Goal: Task Accomplishment & Management: Manage account settings

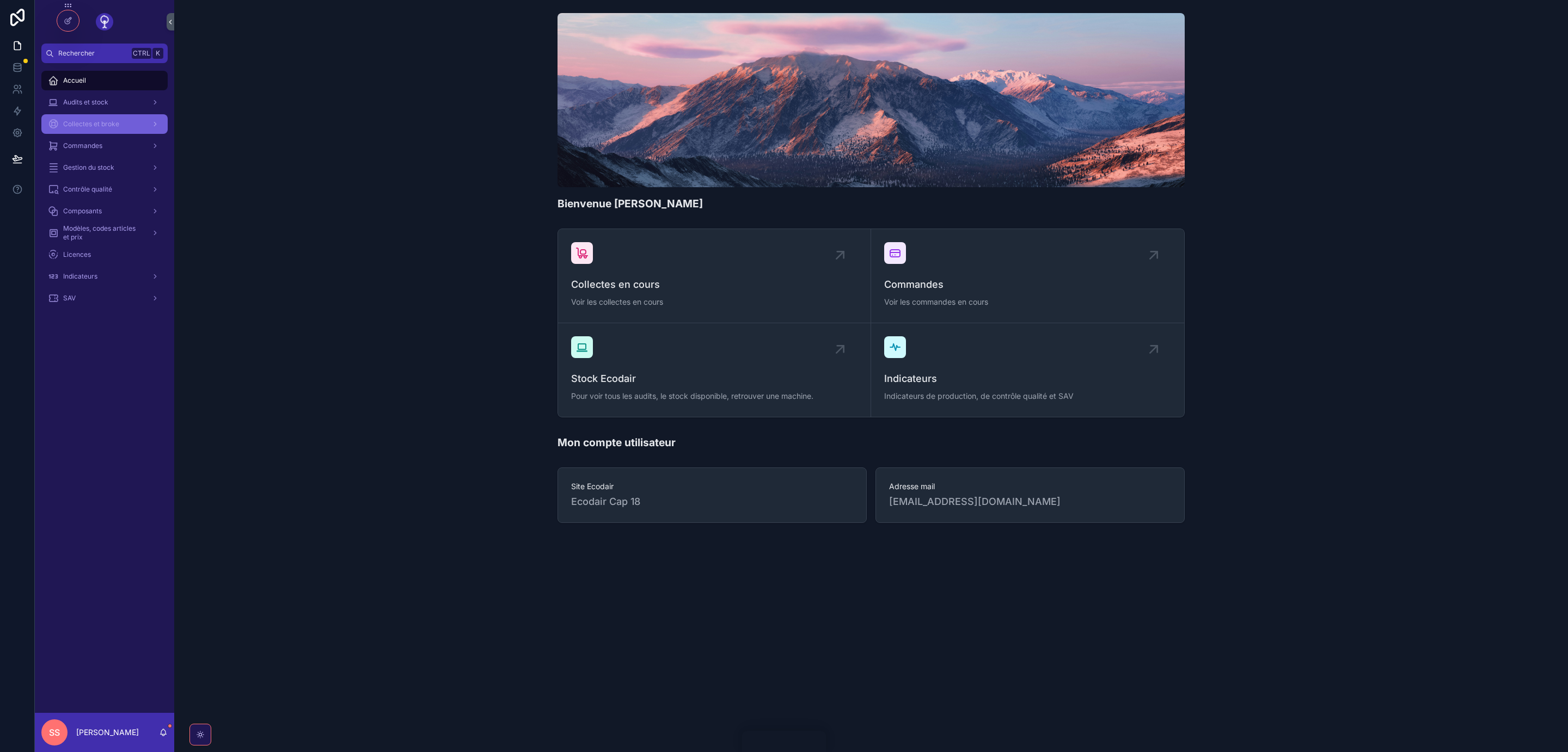
click at [90, 126] on span "Collectes et broke" at bounding box center [91, 124] width 56 height 9
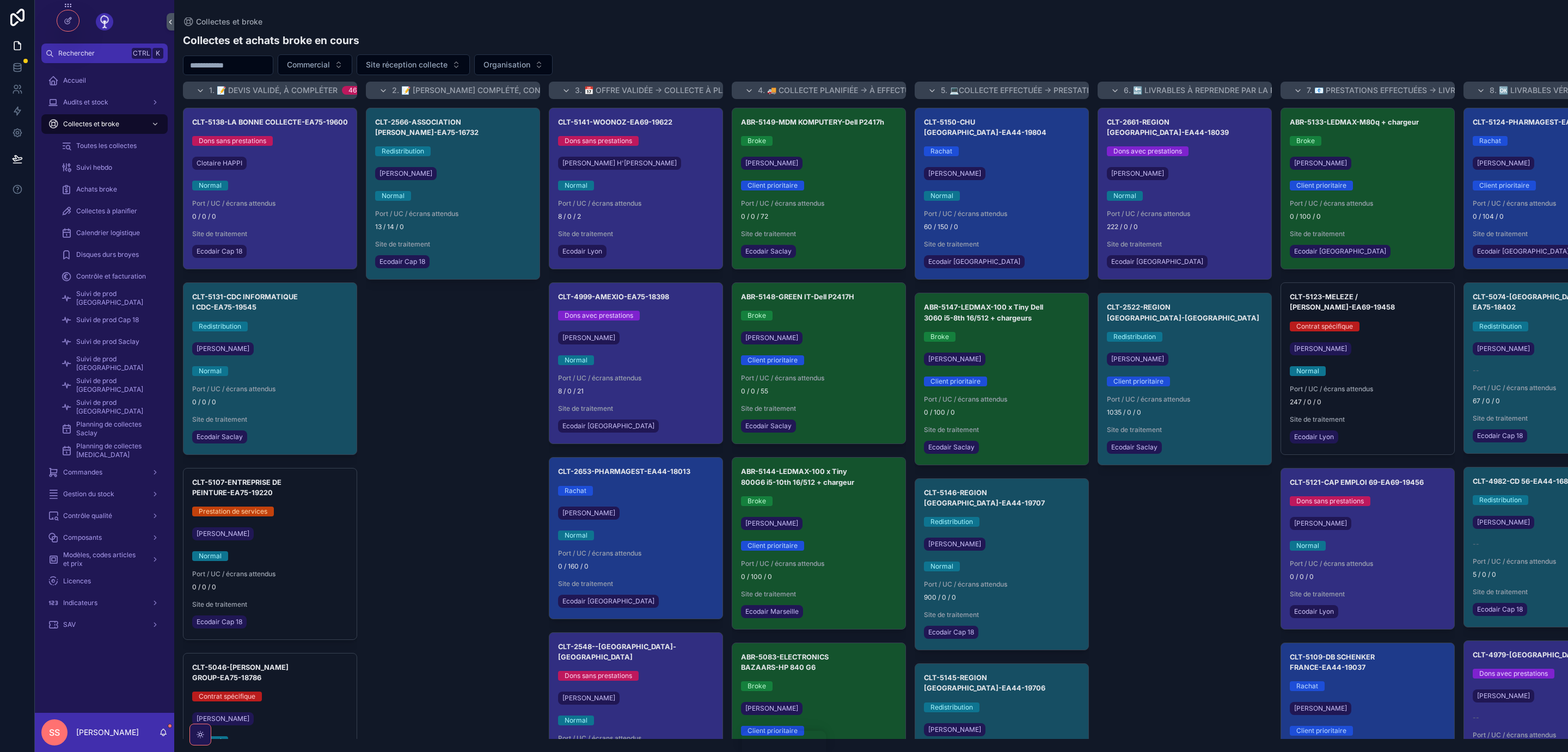
click at [194, 67] on input "scrollable content" at bounding box center [228, 65] width 89 height 15
paste input "**********"
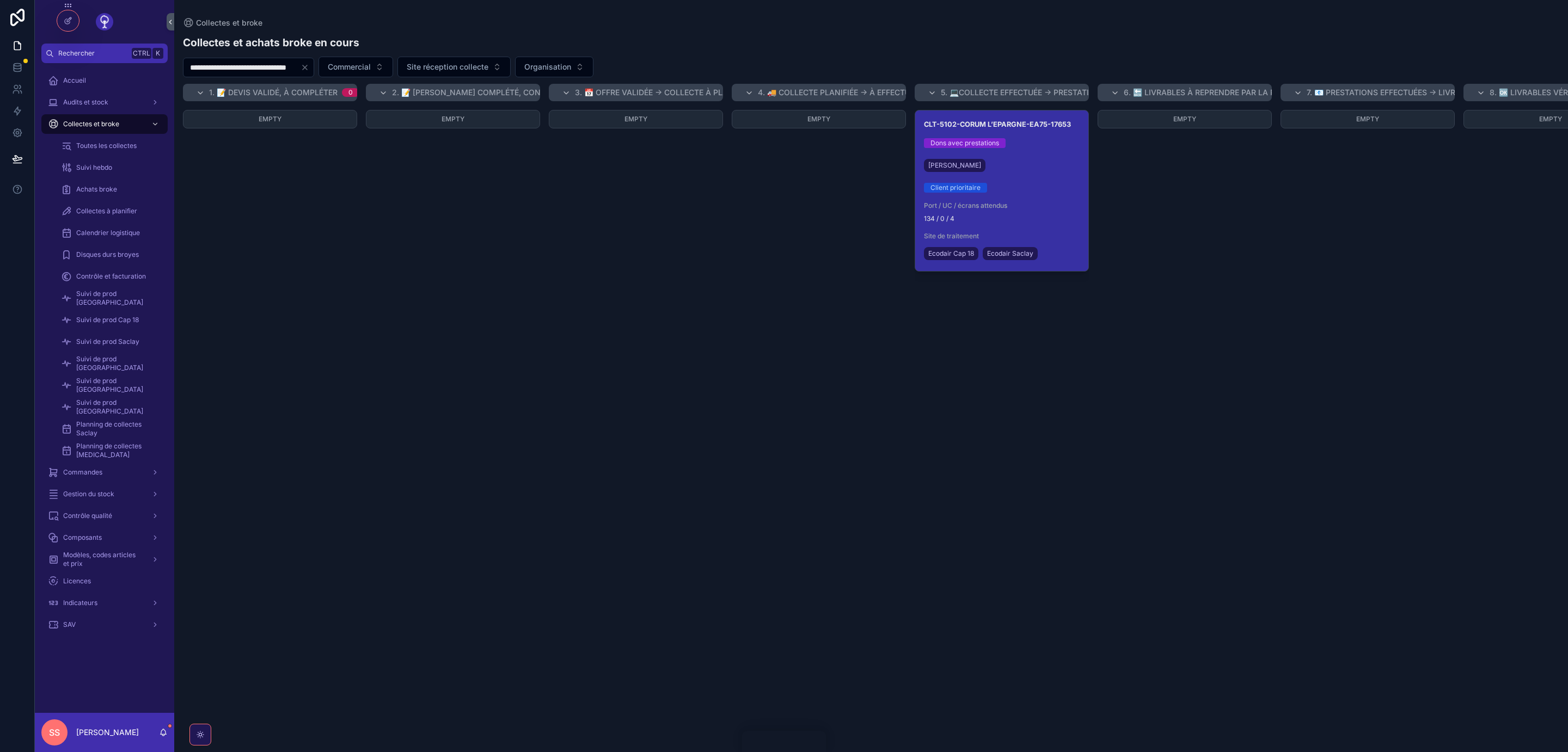
type input "**********"
click at [1025, 185] on div "Client prioritaire" at bounding box center [1002, 188] width 156 height 10
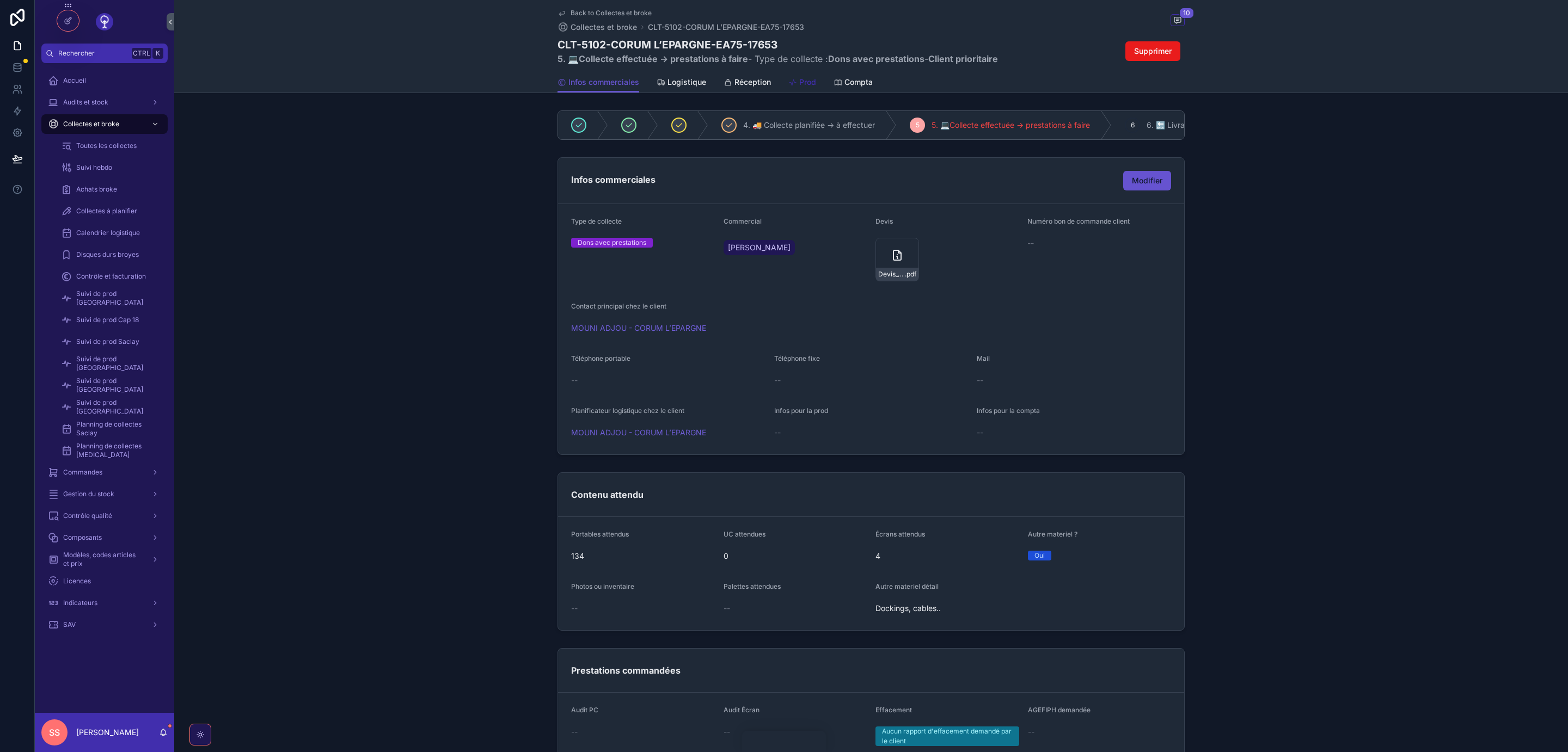
click at [800, 82] on span "Prod" at bounding box center [807, 83] width 17 height 11
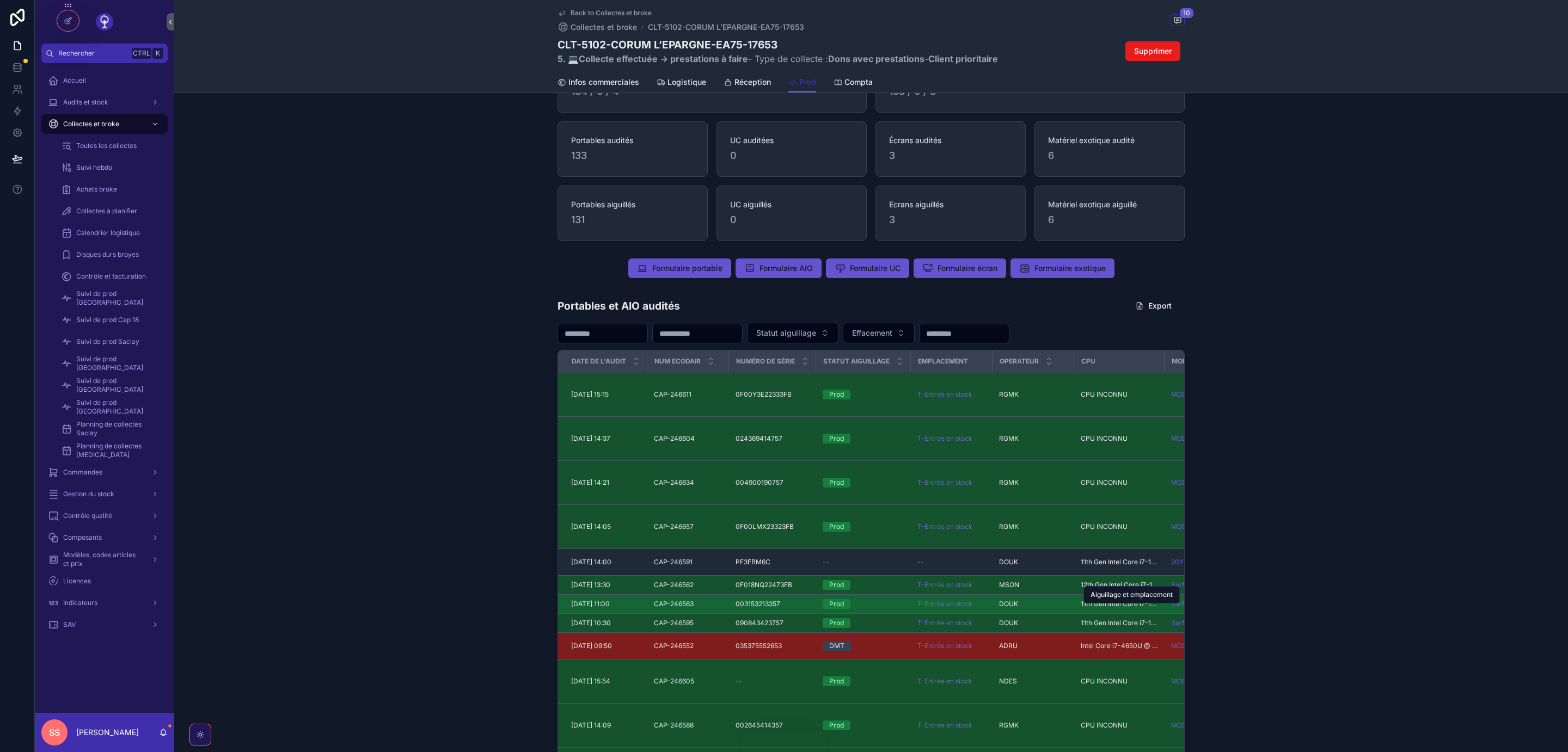
scroll to position [510, 0]
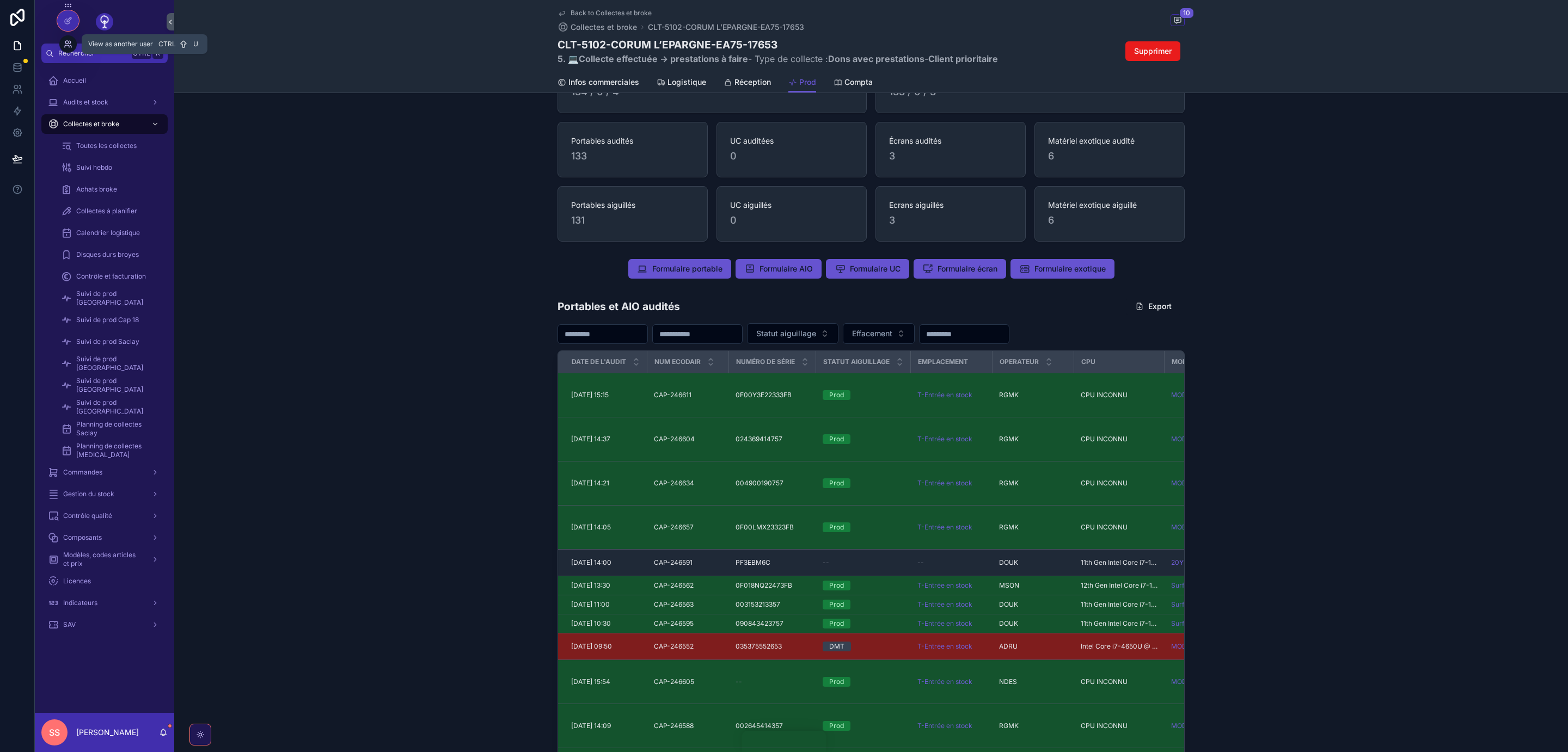
click at [67, 47] on icon at bounding box center [68, 44] width 9 height 9
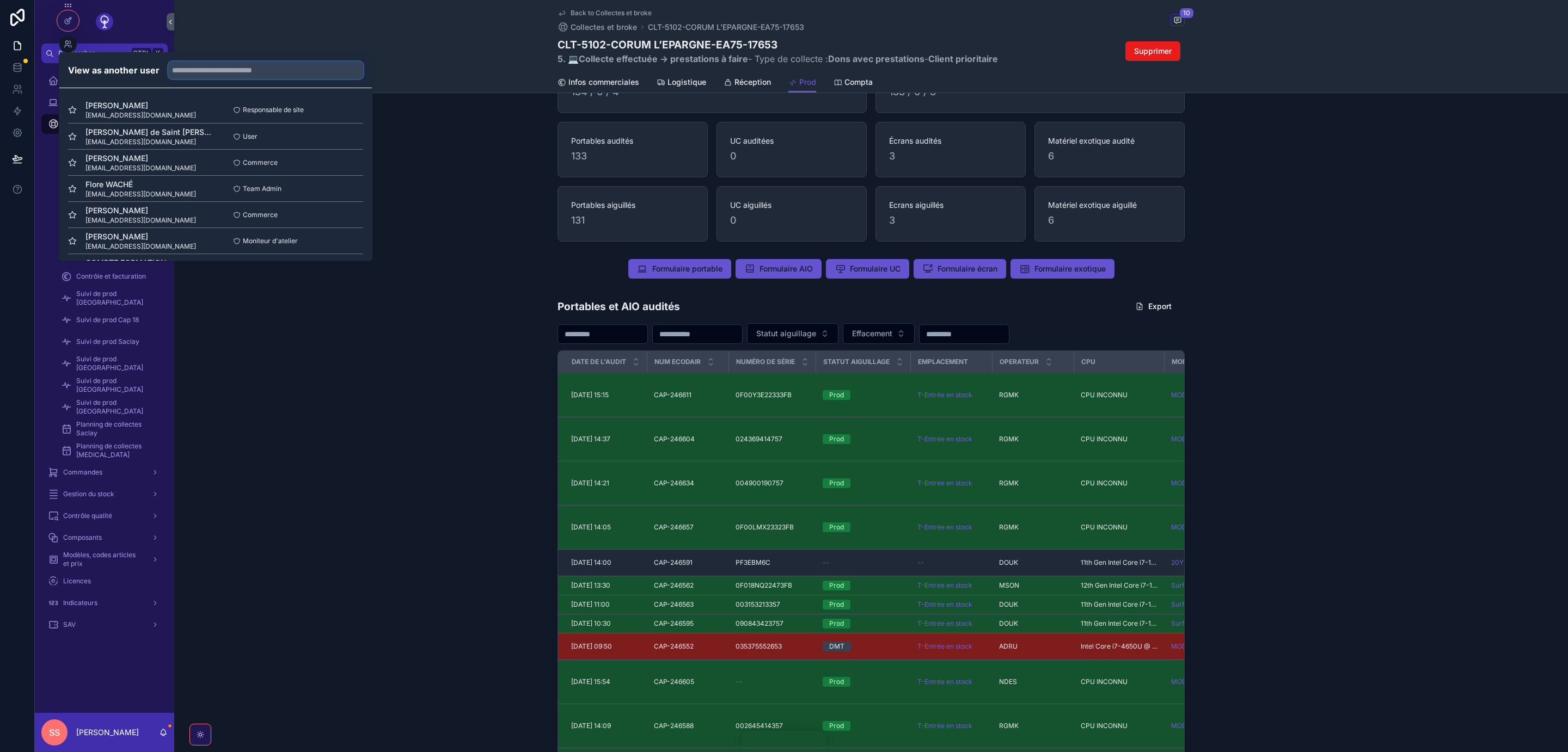
click at [290, 72] on input "text" at bounding box center [266, 70] width 195 height 17
type input "****"
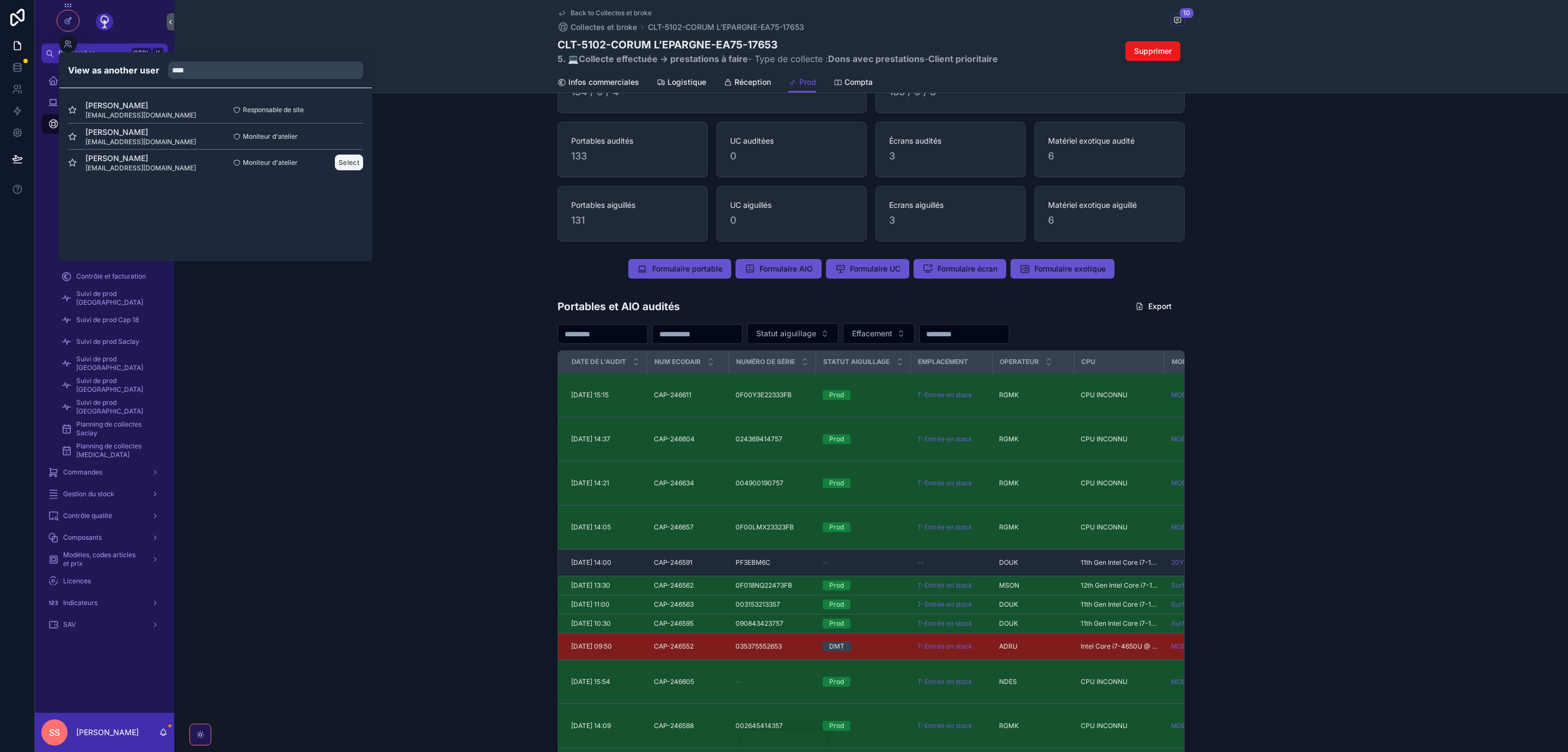
click at [348, 166] on button "Select" at bounding box center [349, 162] width 29 height 16
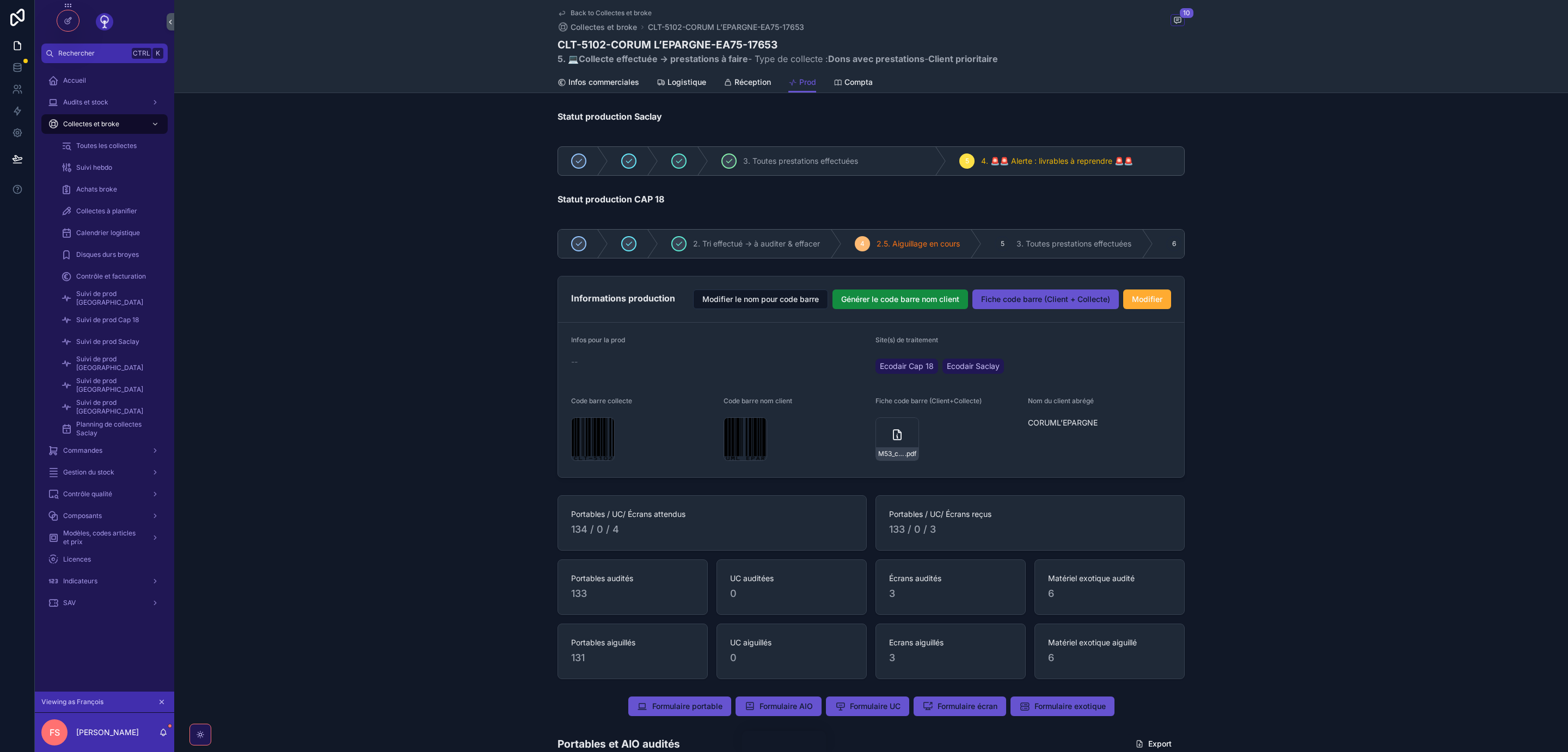
click at [160, 702] on icon "scrollable content" at bounding box center [162, 702] width 8 height 8
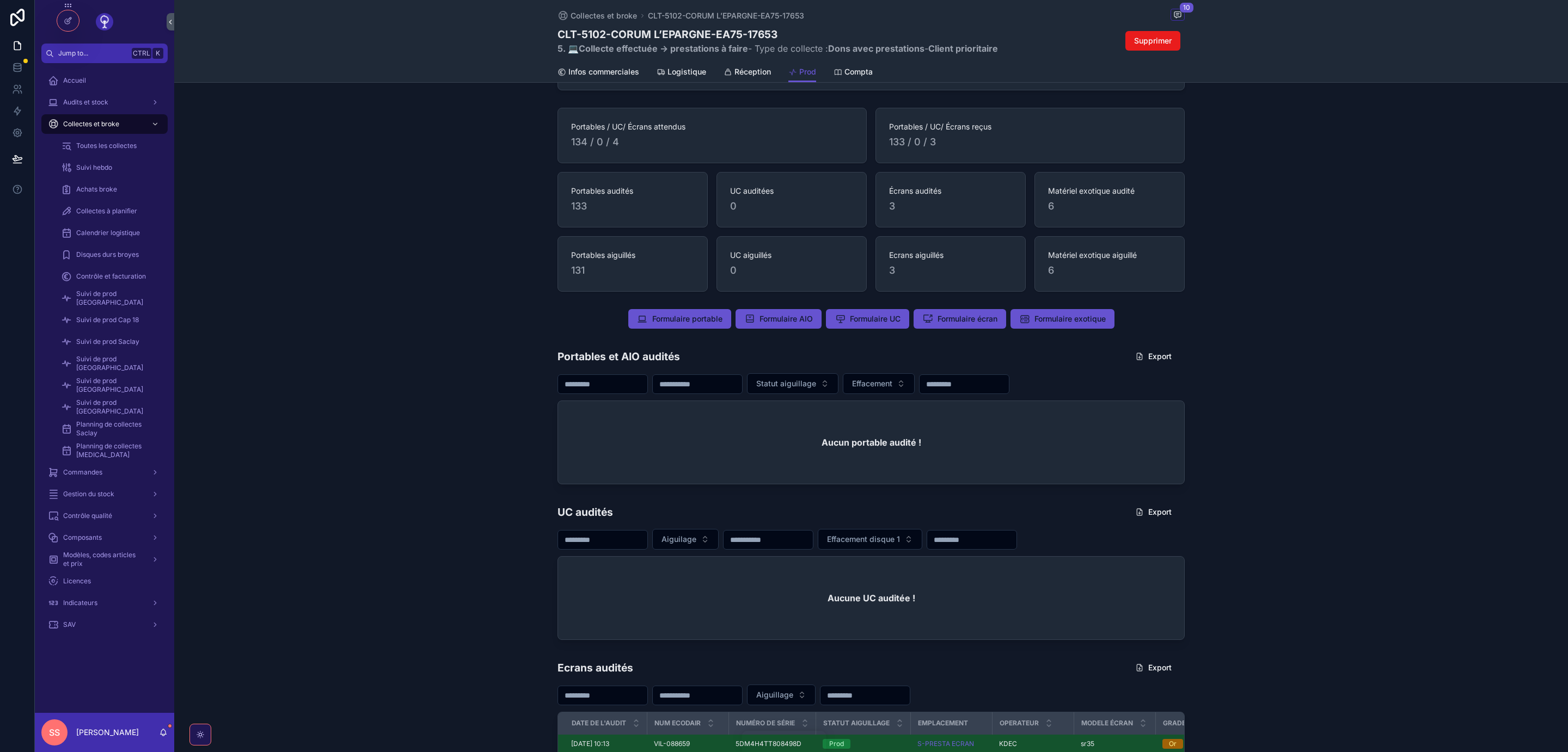
scroll to position [446, 0]
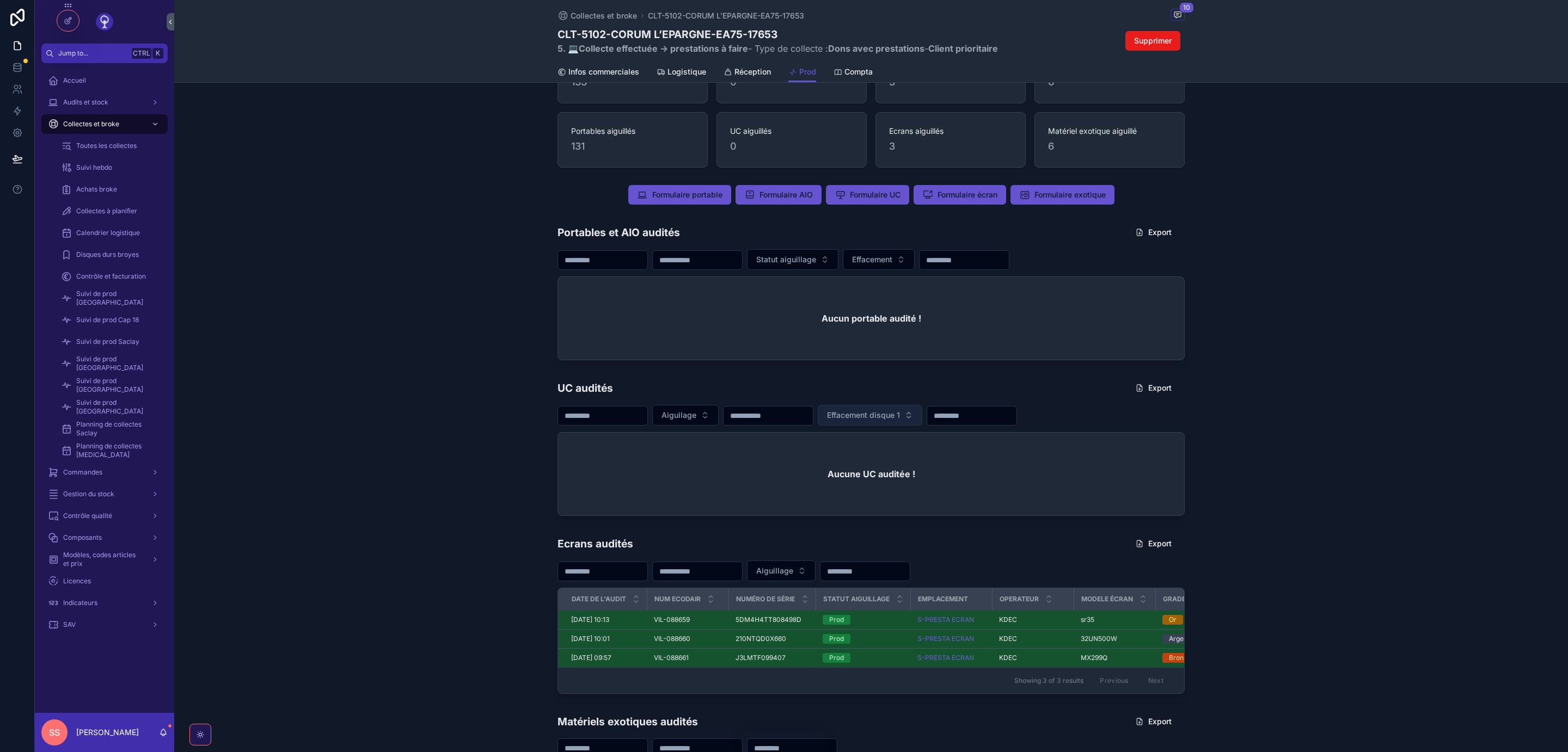
scroll to position [510, 0]
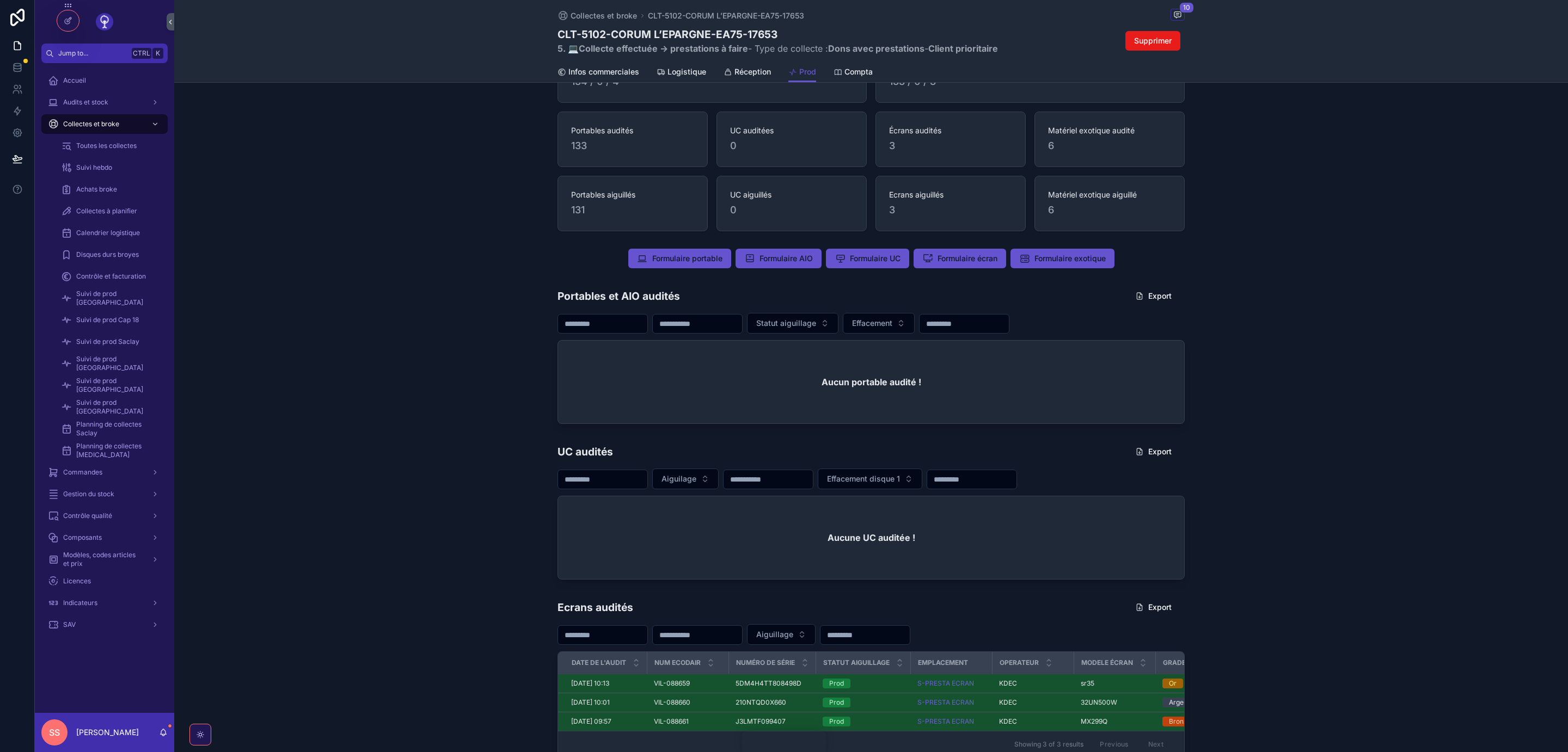
click at [643, 329] on input "scrollable content" at bounding box center [603, 324] width 89 height 15
click at [742, 326] on input "scrollable content" at bounding box center [697, 324] width 89 height 15
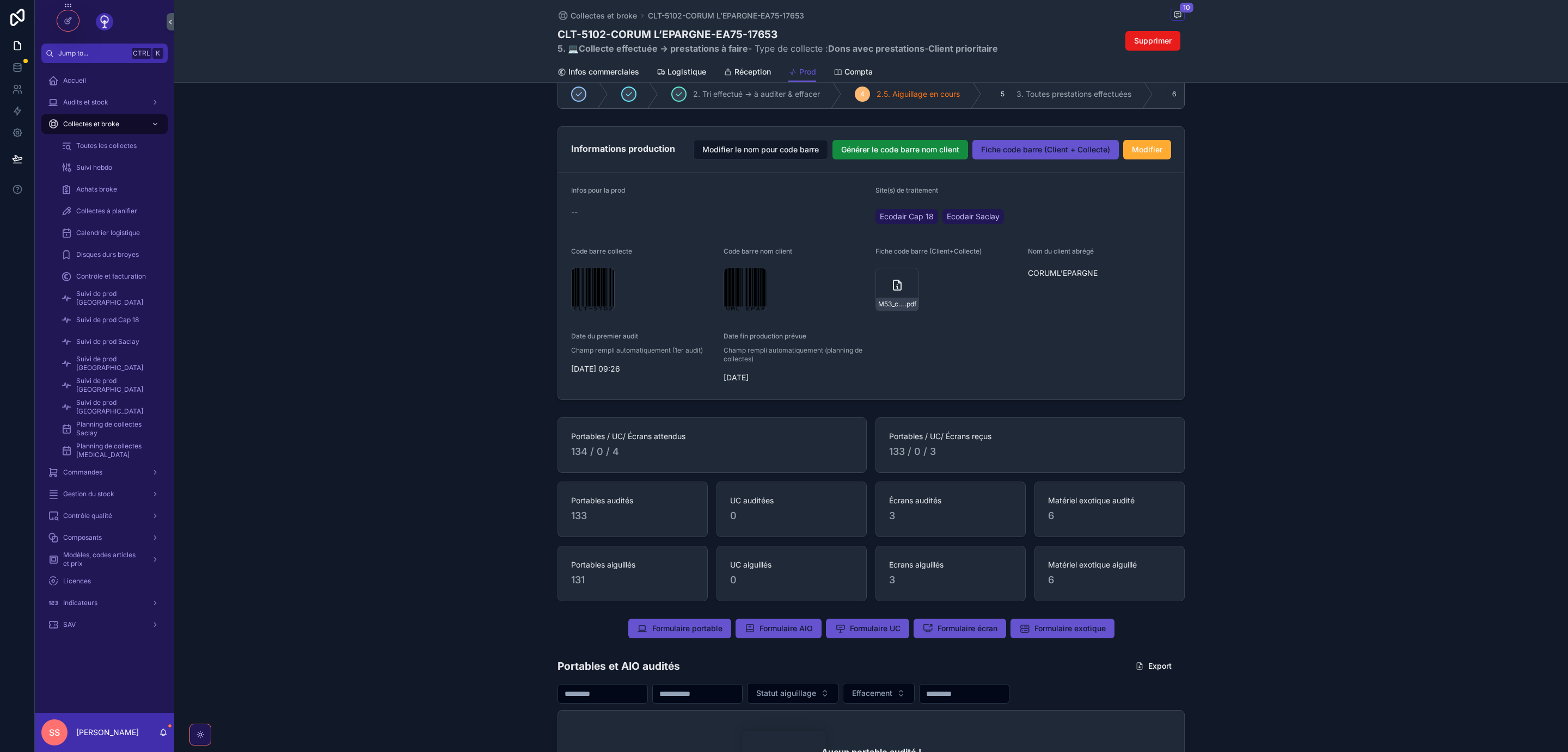
scroll to position [127, 0]
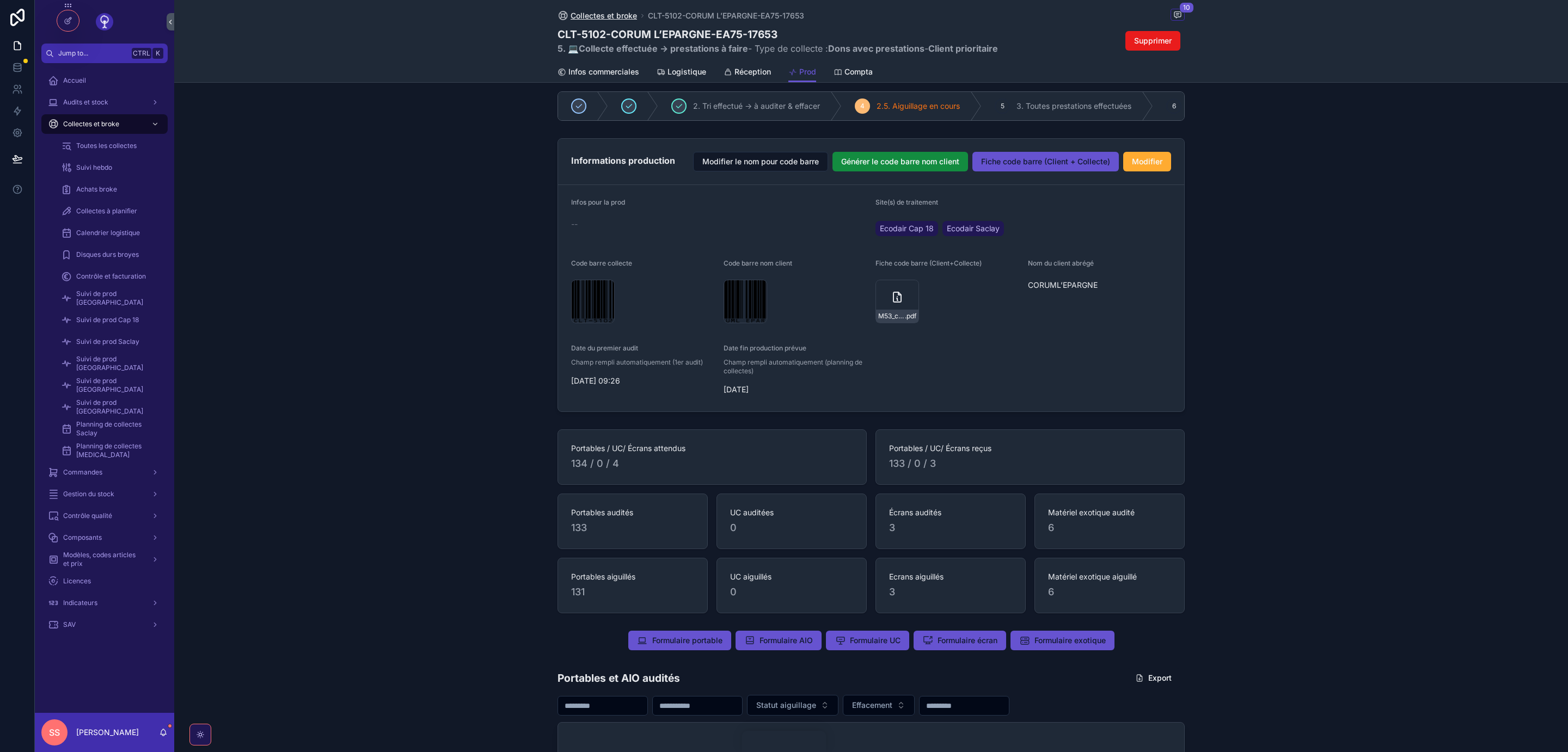
click at [604, 16] on span "Collectes et broke" at bounding box center [604, 16] width 67 height 11
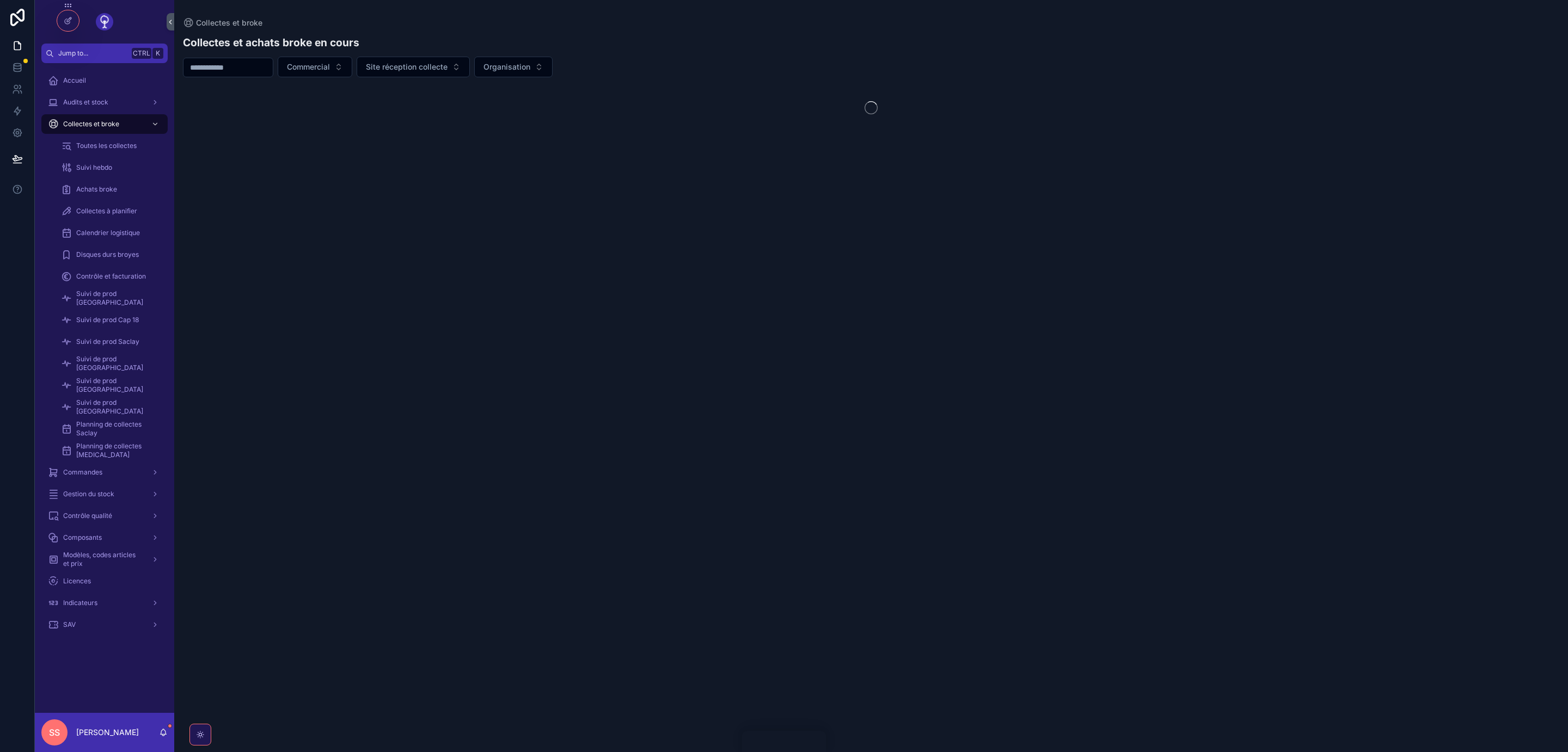
click at [225, 65] on input "scrollable content" at bounding box center [228, 67] width 89 height 15
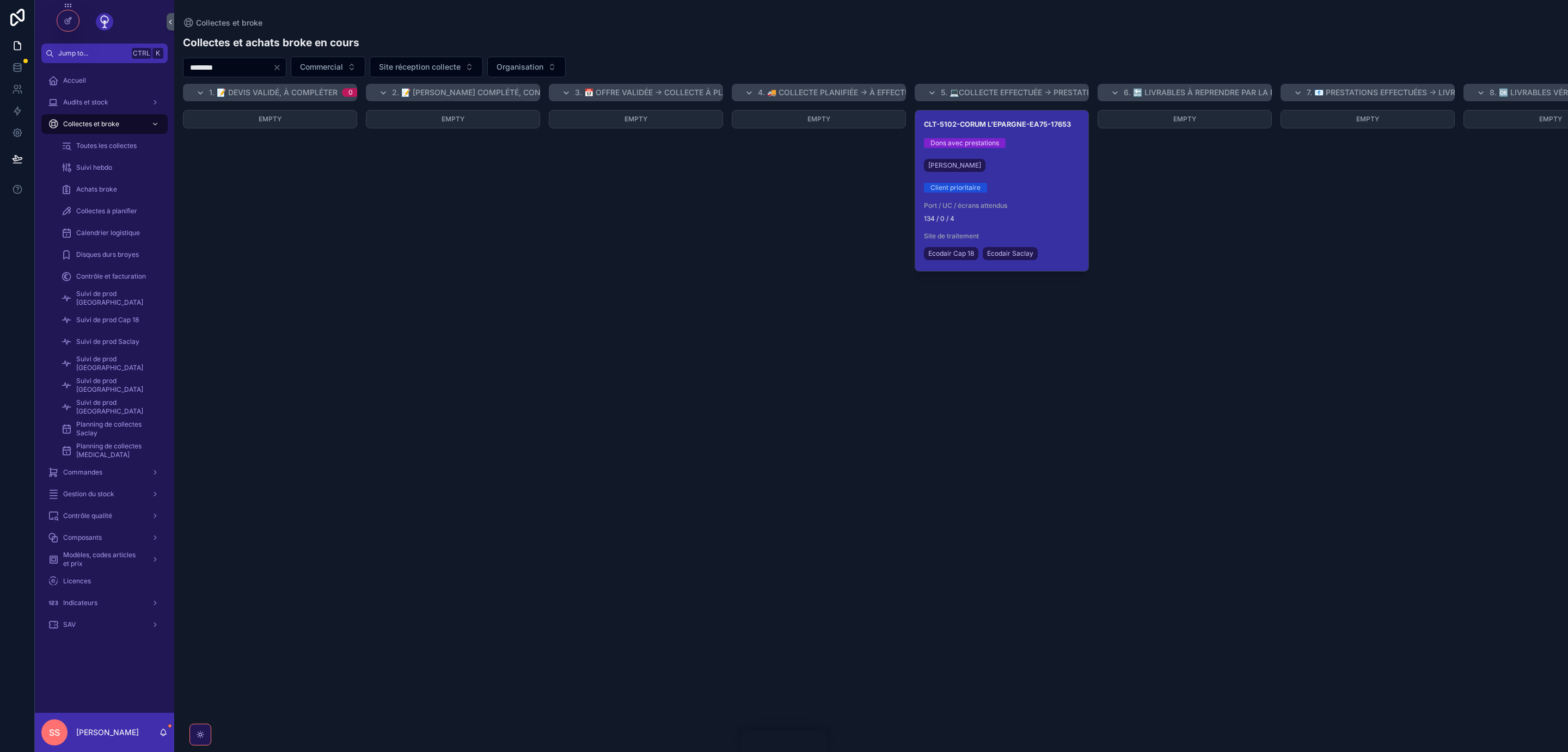
type input "********"
click at [1049, 170] on div "[PERSON_NAME]" at bounding box center [1002, 165] width 156 height 17
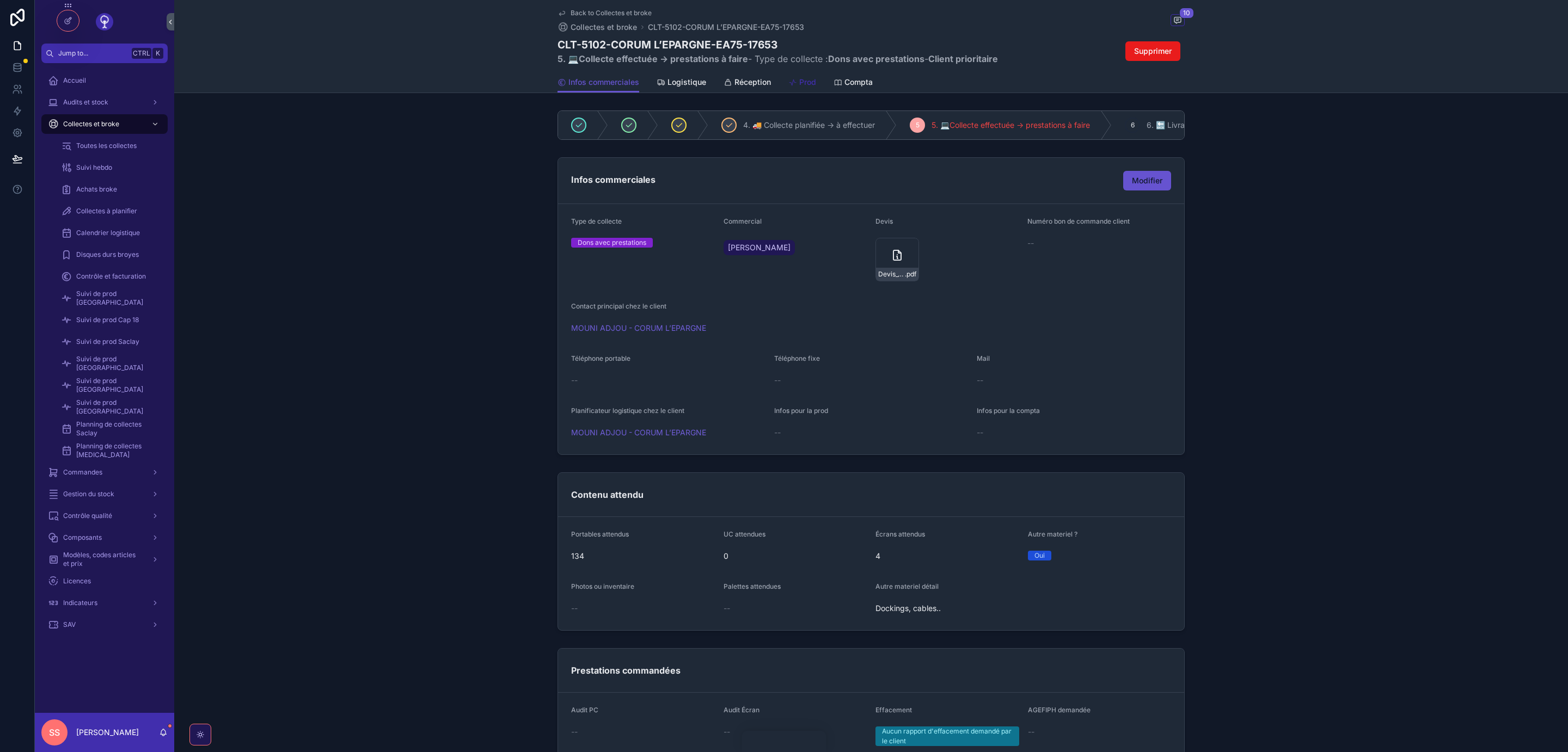
click at [805, 80] on span "Prod" at bounding box center [807, 83] width 17 height 11
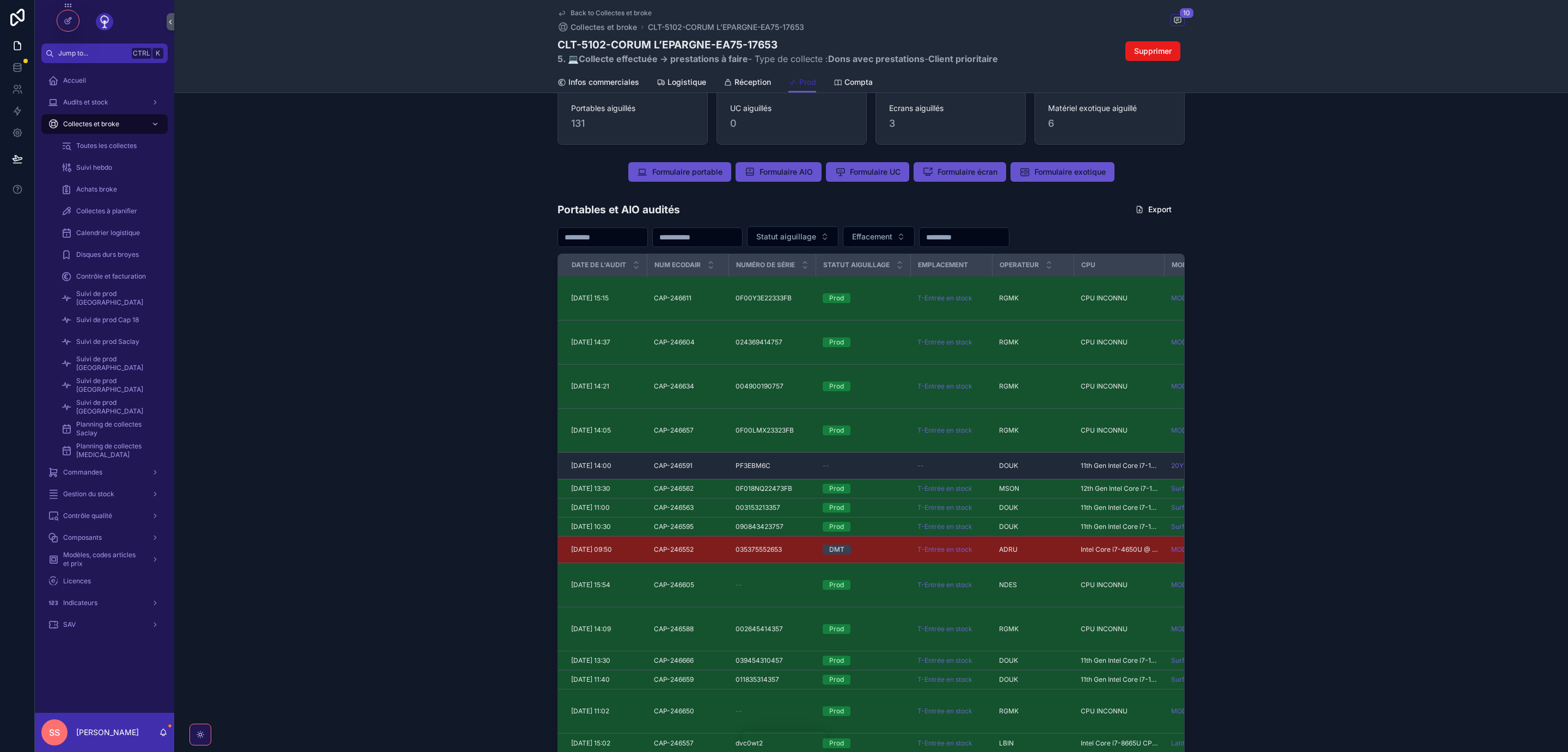
scroll to position [637, 0]
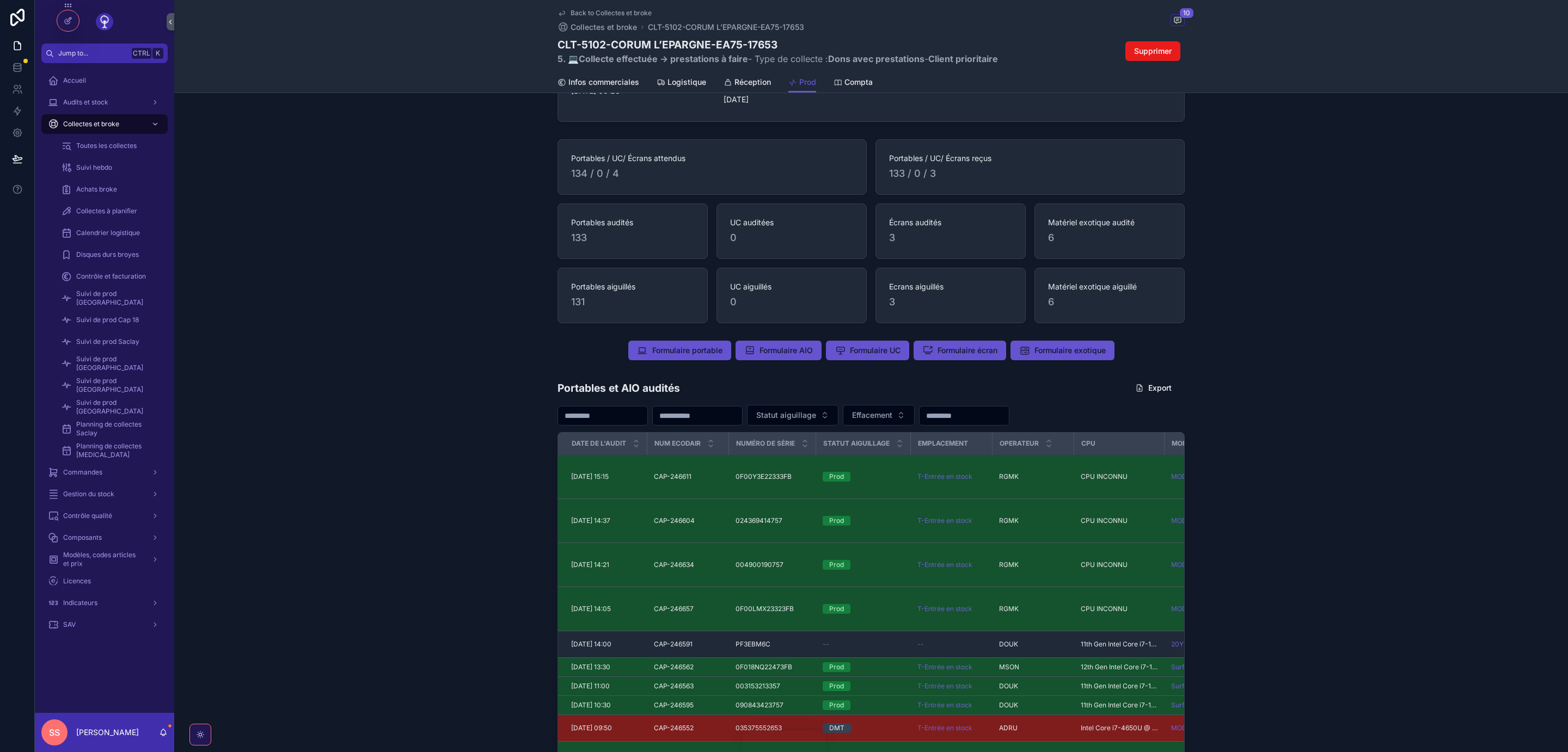
scroll to position [319, 0]
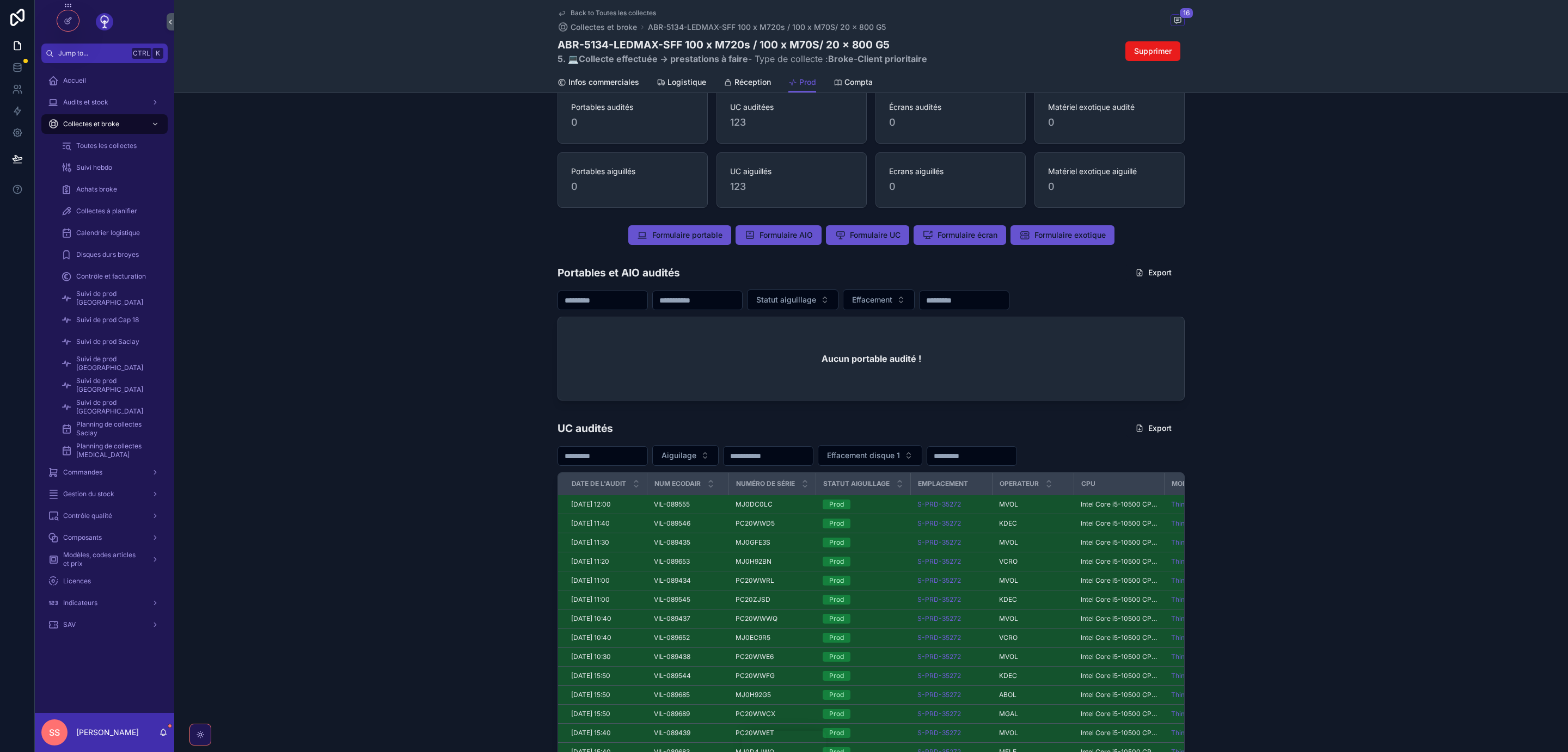
scroll to position [446, 0]
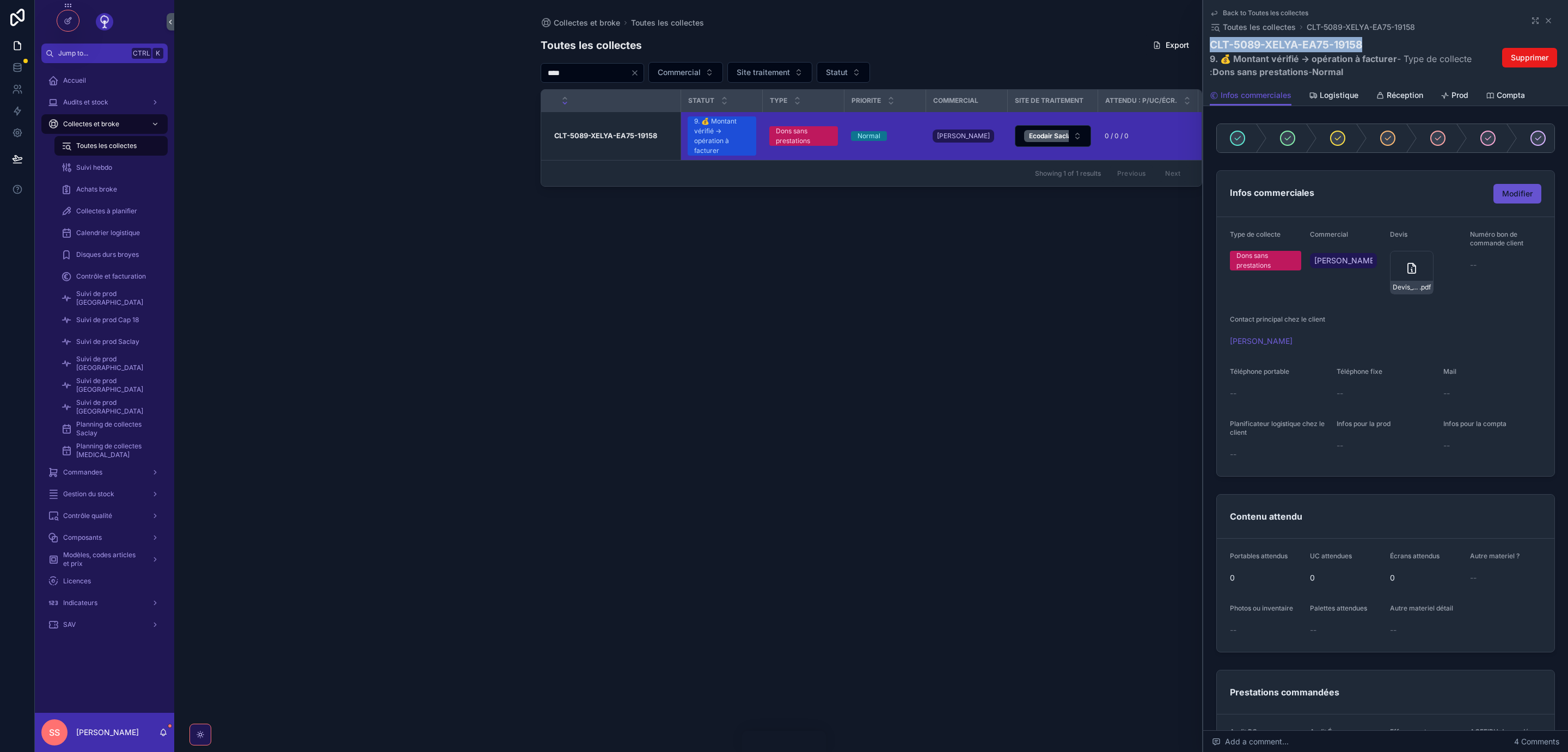
drag, startPoint x: 1211, startPoint y: 46, endPoint x: 1365, endPoint y: 44, distance: 154.0
click at [1365, 44] on h1 "CLT-5089-XELYA-EA75-19158" at bounding box center [1345, 45] width 270 height 15
copy h1 "CLT-5089-XELYA-EA75-19158"
click at [1548, 22] on icon "scrollable content" at bounding box center [1548, 21] width 9 height 9
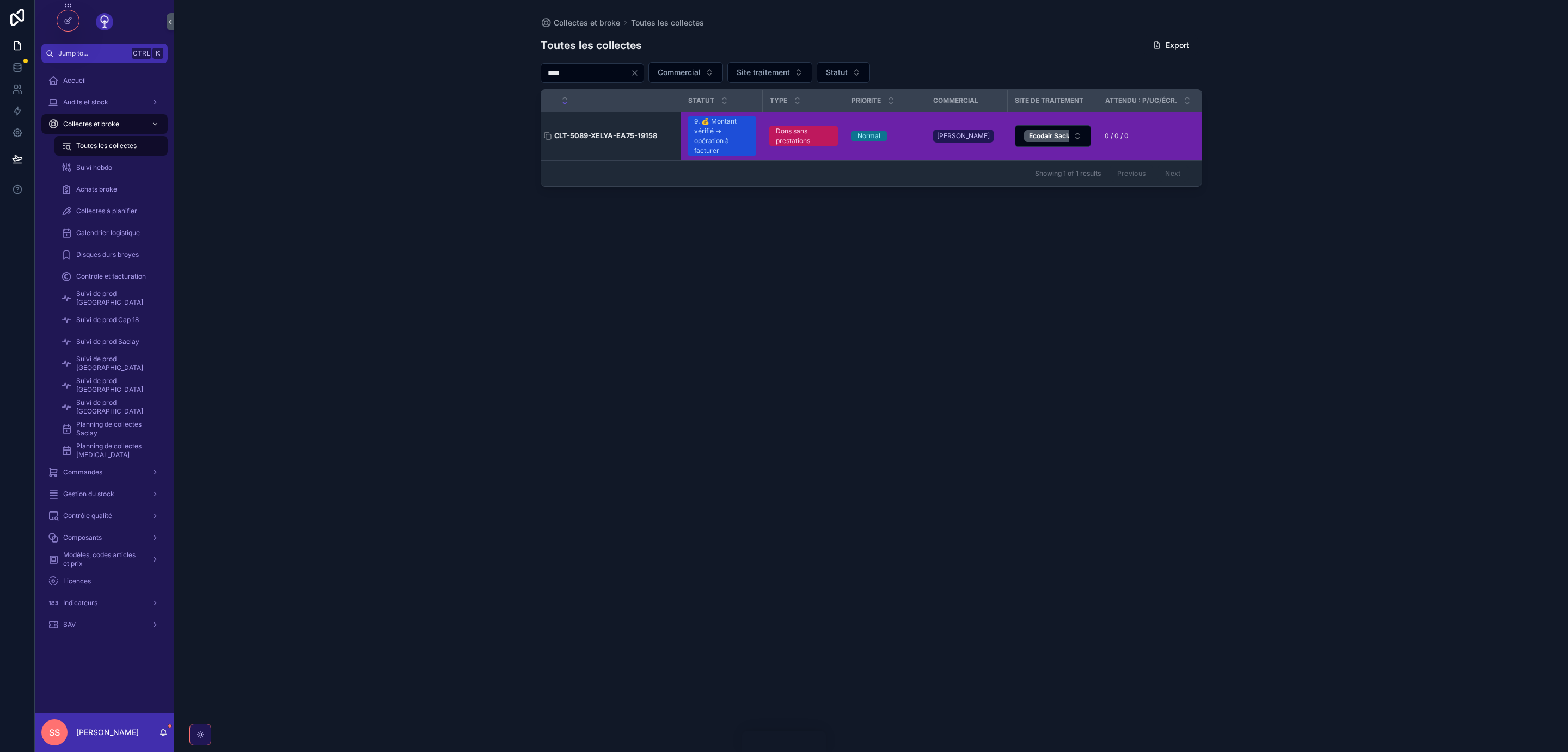
click at [604, 134] on h3 "CLT-5089-XELYA-EA75-19158" at bounding box center [605, 135] width 103 height 10
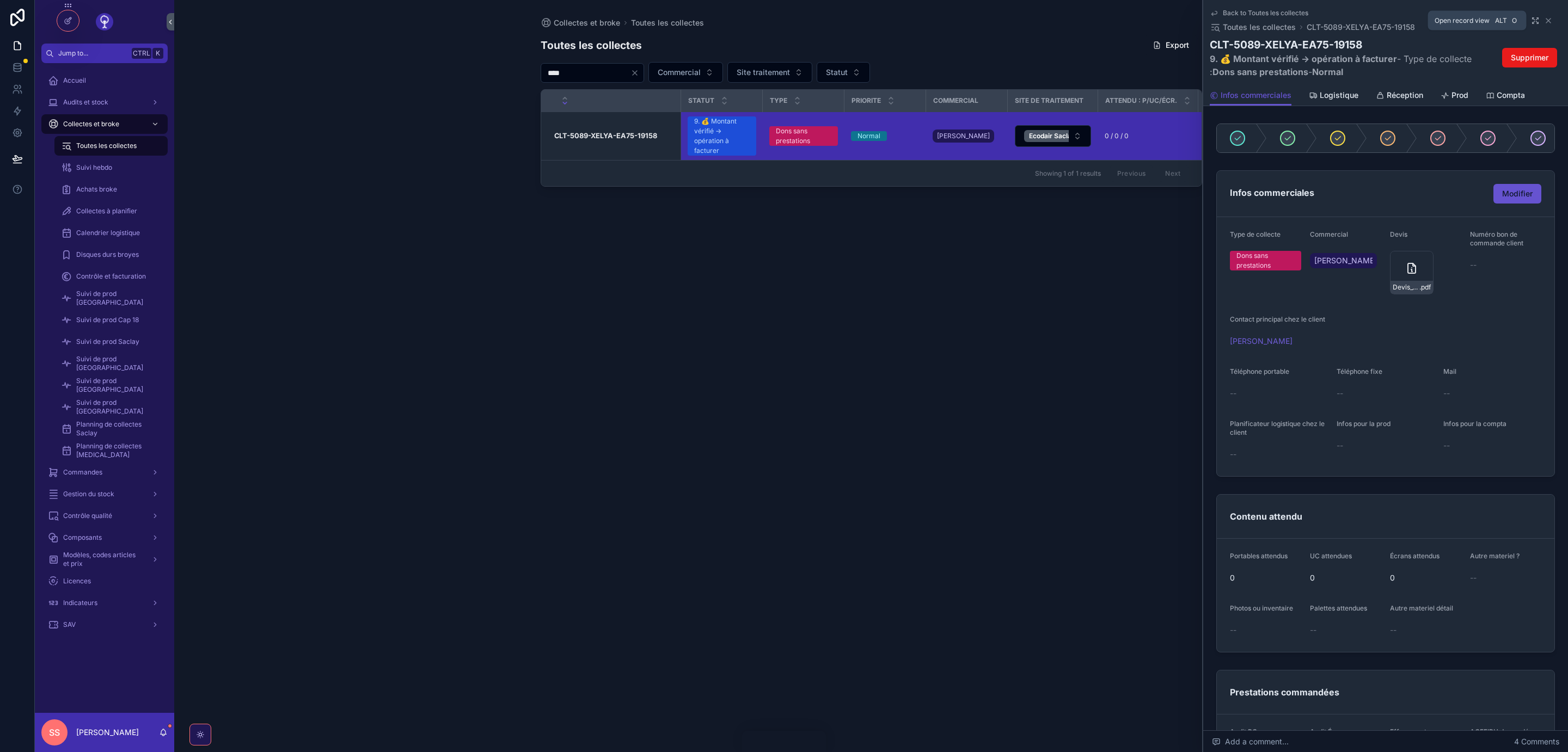
click at [1533, 20] on icon "scrollable content" at bounding box center [1535, 21] width 9 height 9
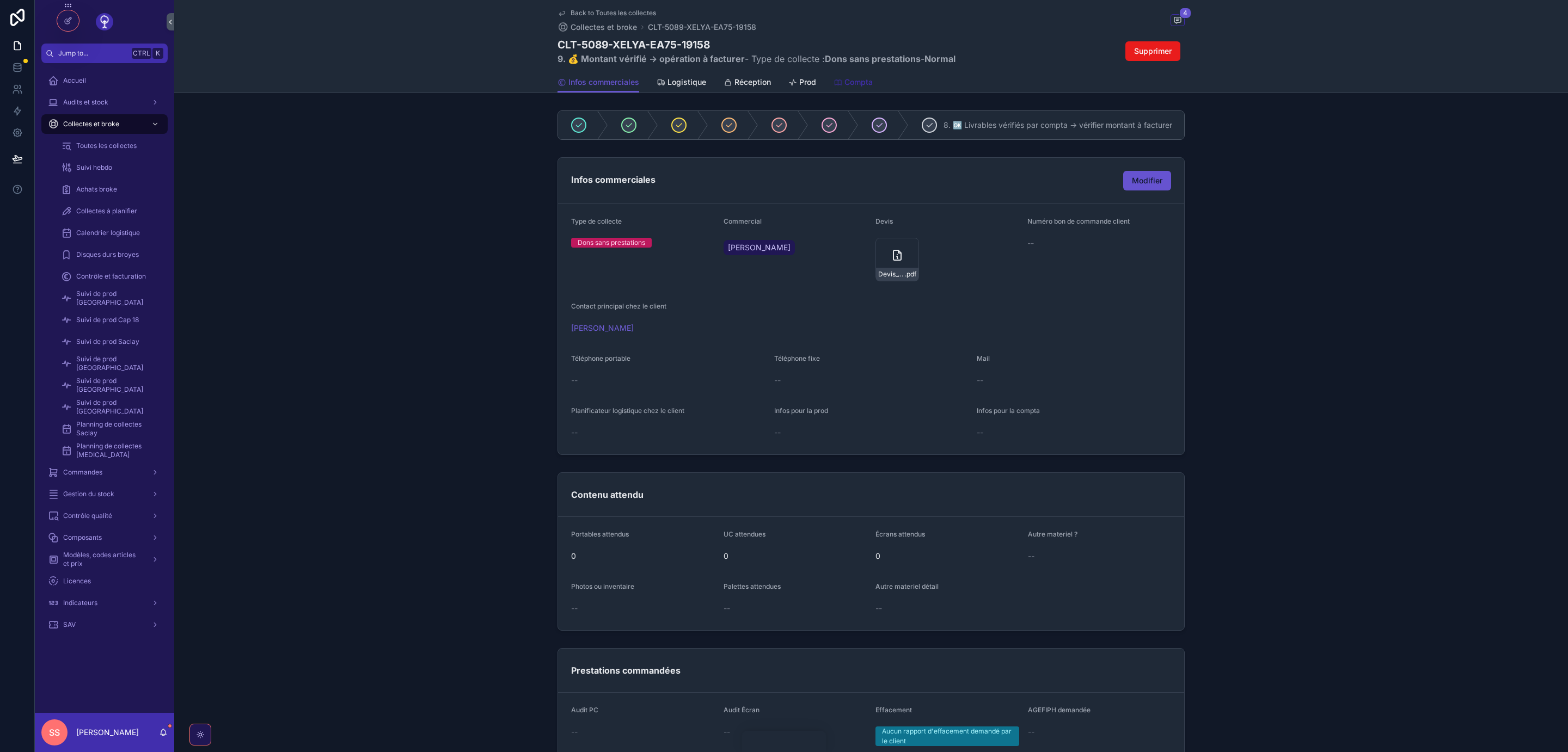
click at [848, 82] on span "Compta" at bounding box center [859, 83] width 29 height 11
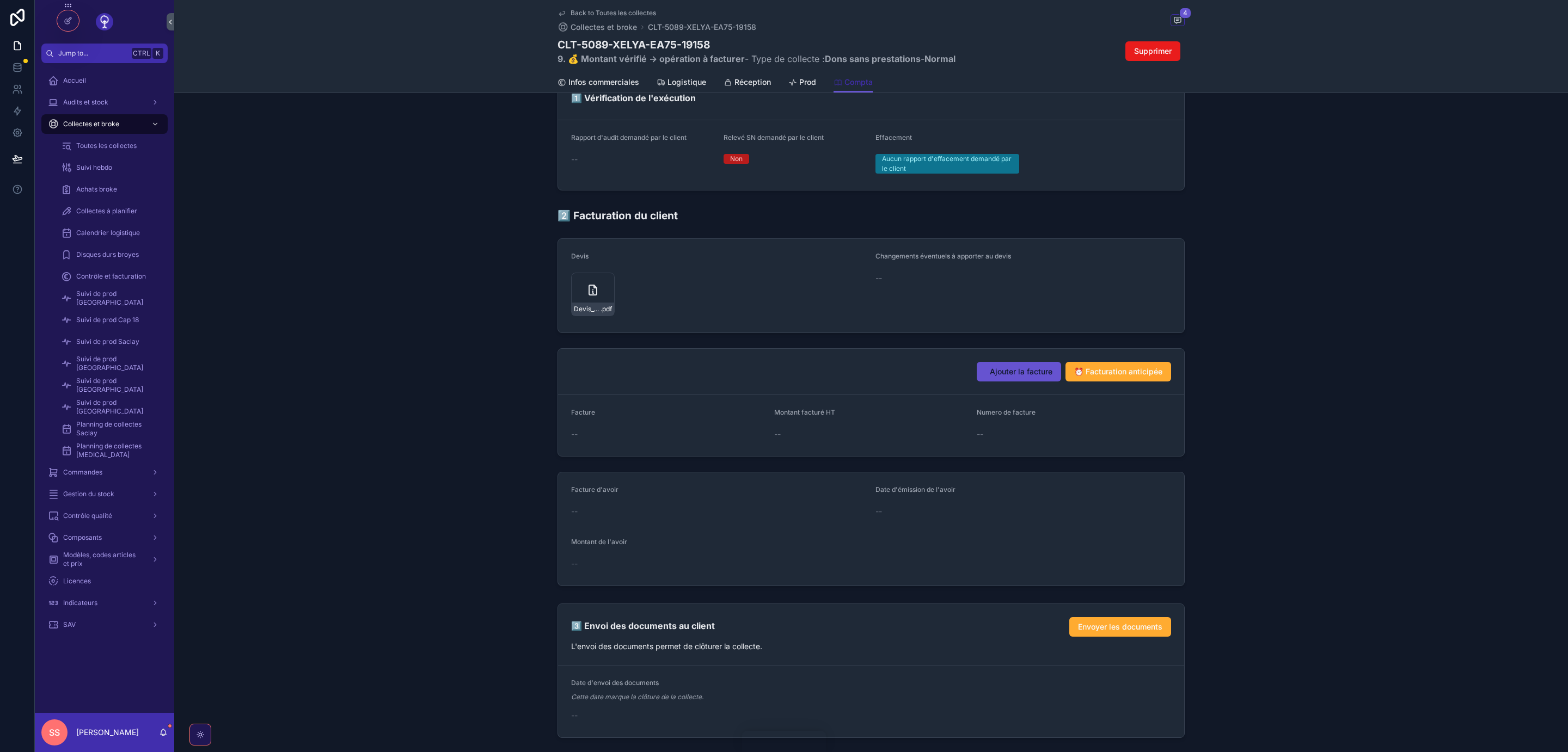
scroll to position [700, 0]
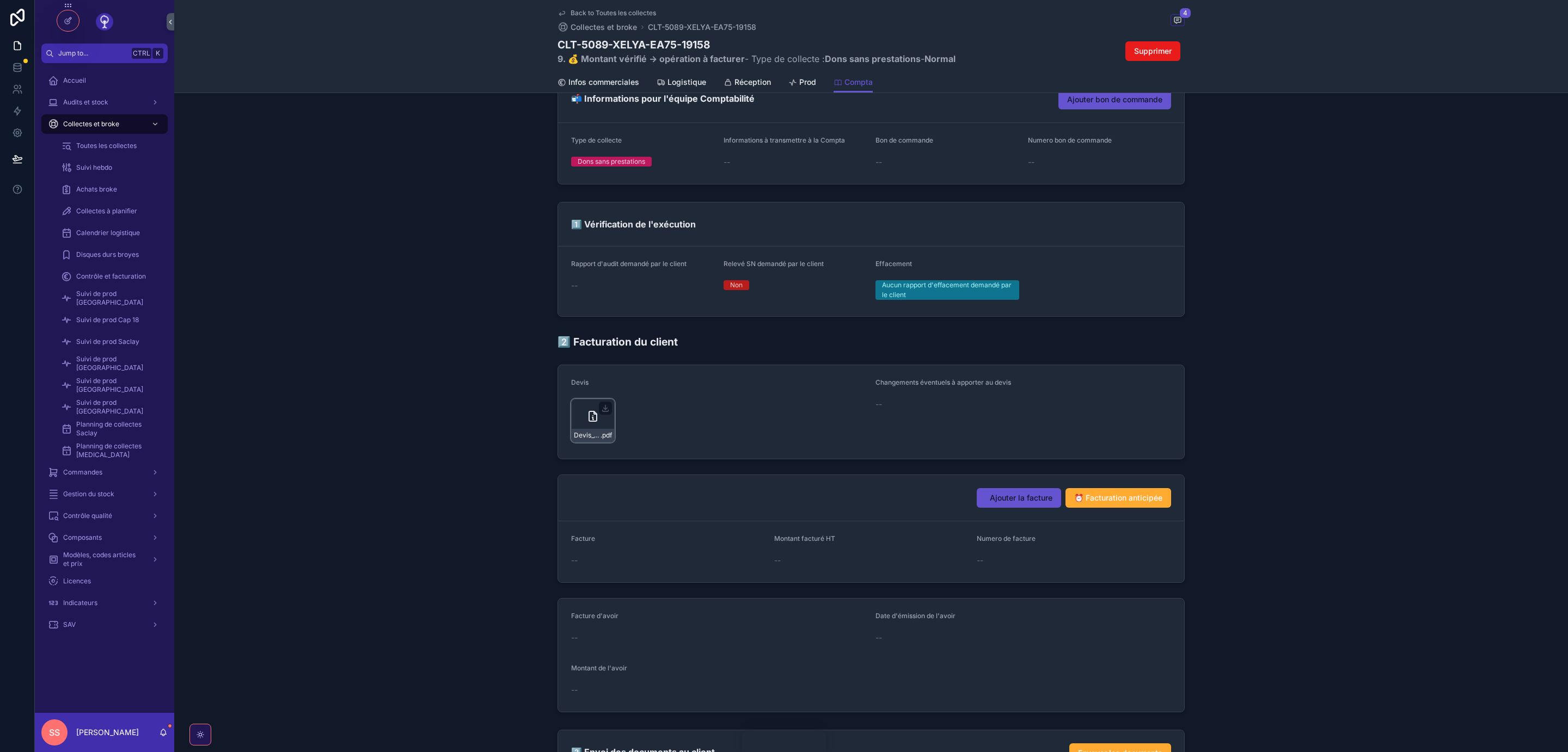
click at [591, 421] on icon "scrollable content" at bounding box center [592, 417] width 13 height 13
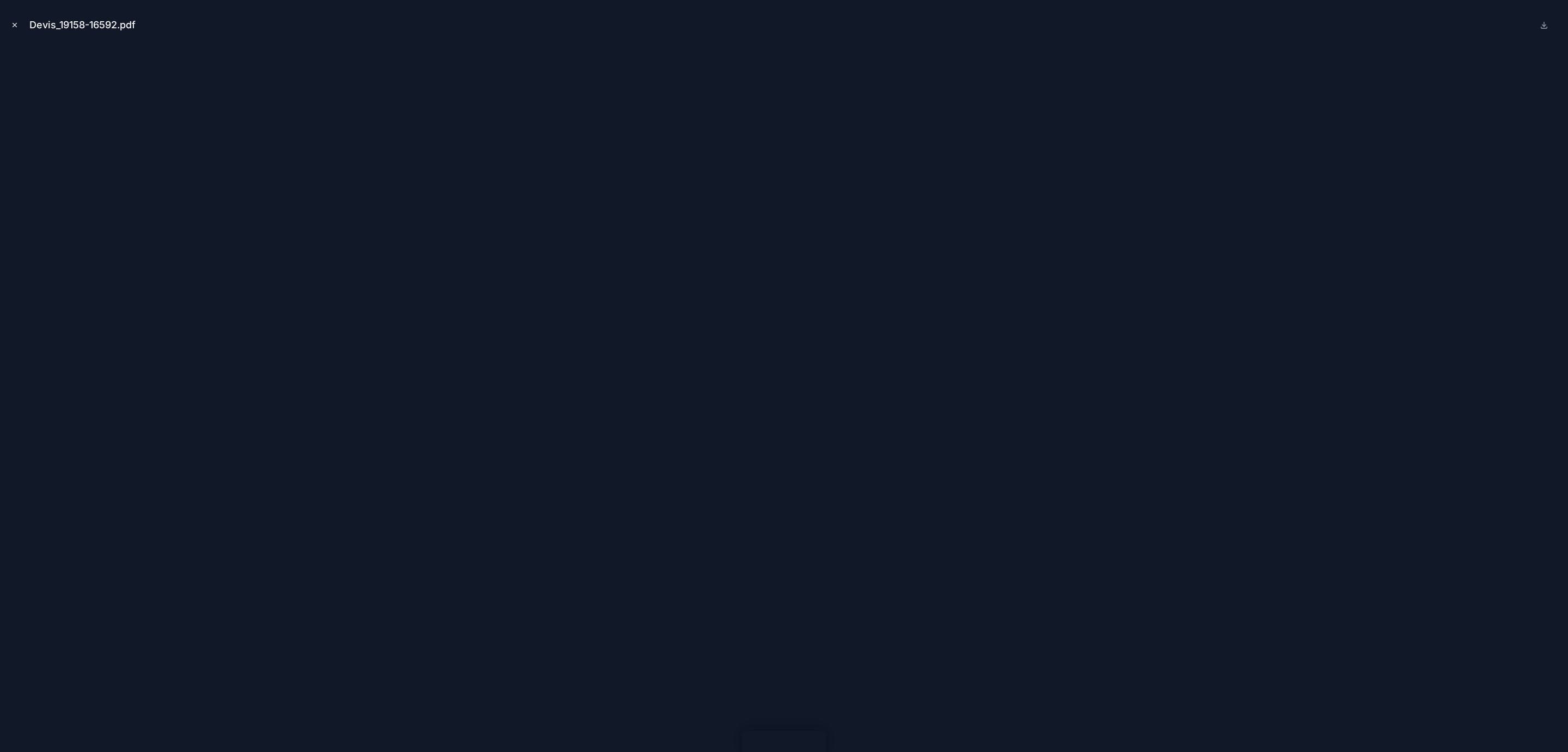
click at [14, 27] on icon "Close modal" at bounding box center [15, 25] width 8 height 8
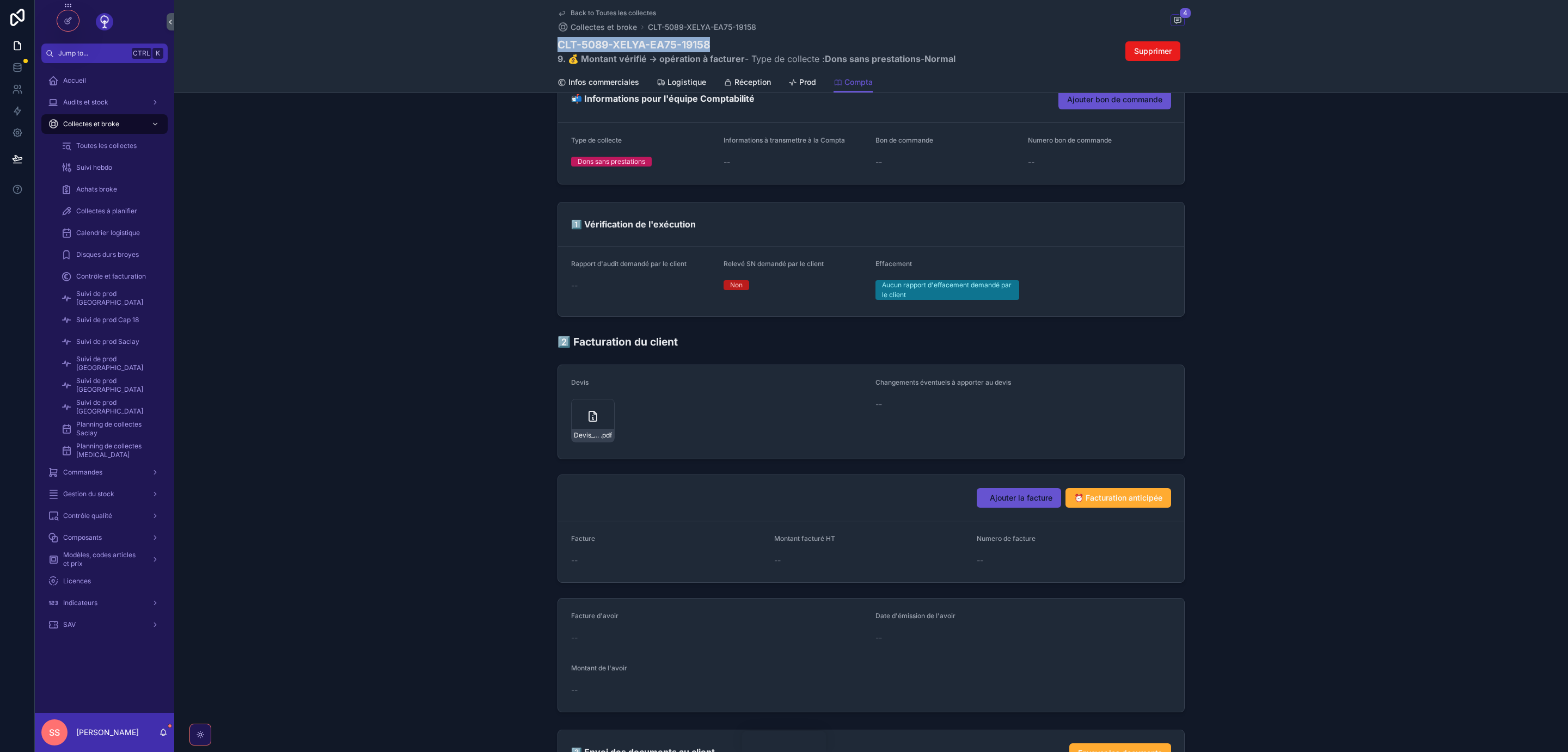
drag, startPoint x: 713, startPoint y: 46, endPoint x: 558, endPoint y: 47, distance: 155.0
click at [558, 47] on h1 "CLT-5089-XELYA-EA75-19158" at bounding box center [756, 45] width 398 height 15
copy h1 "CLT-5089-XELYA-EA75-19158"
drag, startPoint x: 715, startPoint y: 45, endPoint x: 614, endPoint y: 46, distance: 101.0
click at [614, 46] on h1 "CLT-5089-XELYA-EA75-19158" at bounding box center [756, 45] width 398 height 15
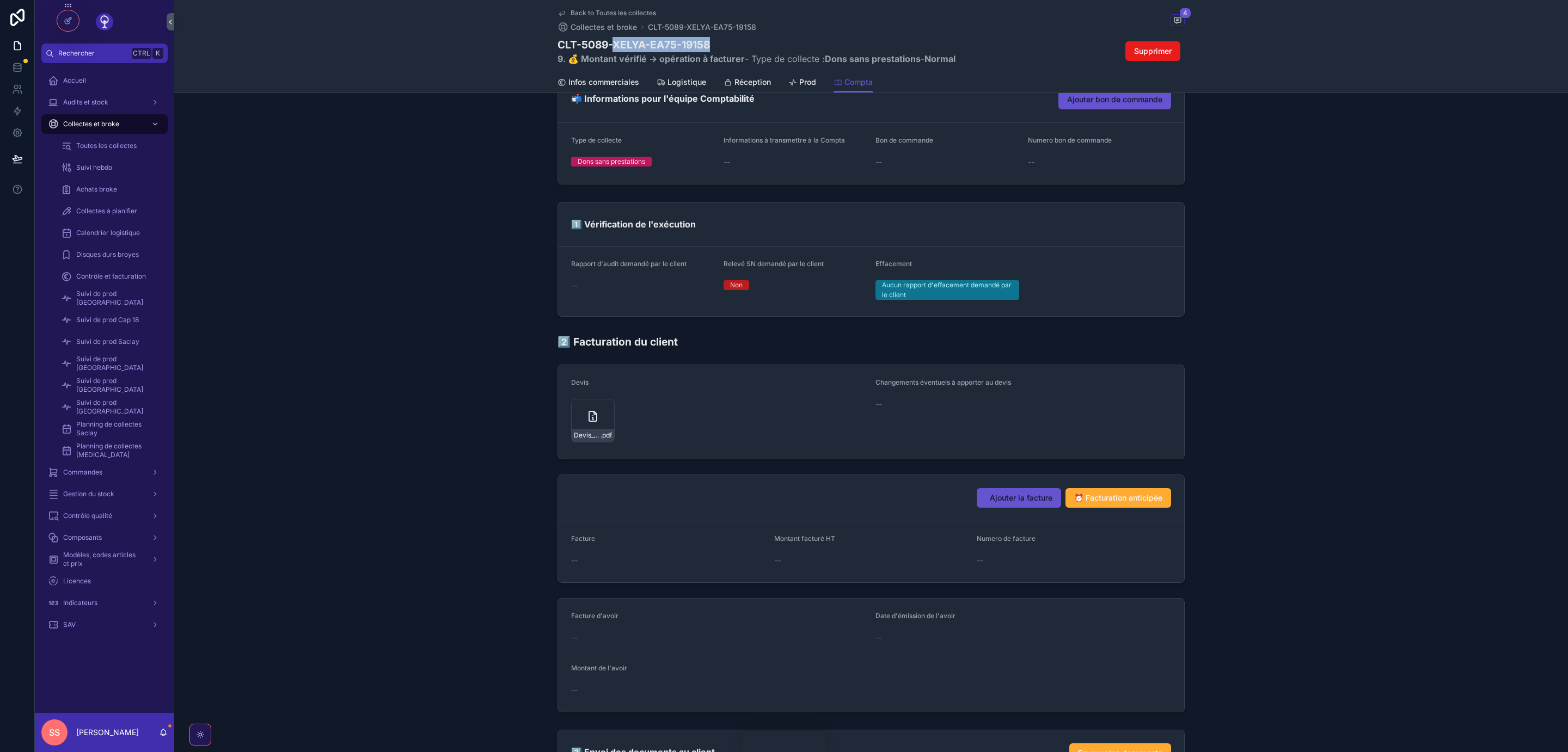
copy h1 "XELYA-EA75-19158"
click at [606, 13] on span "Back to Toutes les collectes" at bounding box center [613, 13] width 85 height 9
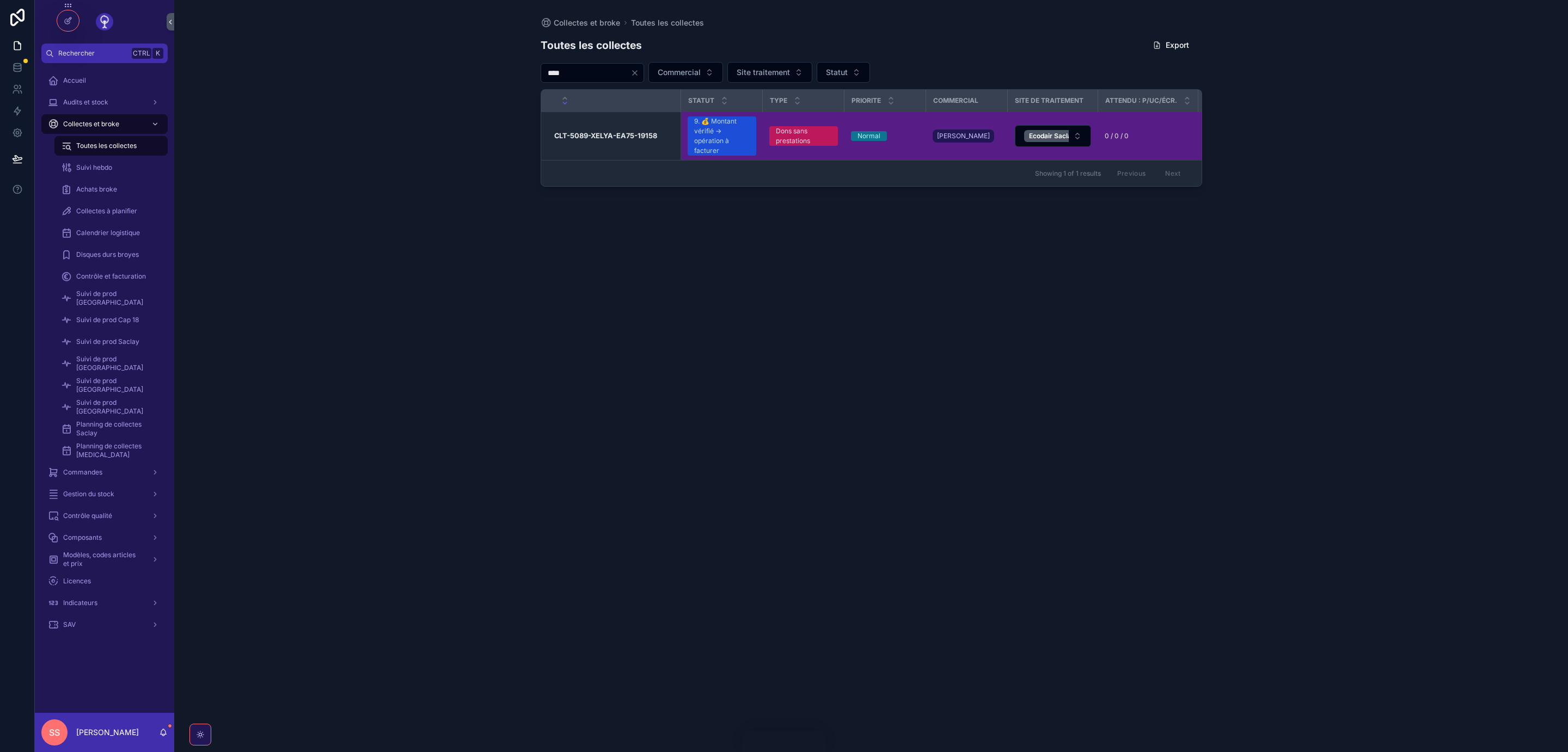
drag, startPoint x: 542, startPoint y: 76, endPoint x: 524, endPoint y: 76, distance: 18.0
click at [541, 76] on input "****" at bounding box center [586, 72] width 89 height 15
paste input "**********"
drag, startPoint x: 632, startPoint y: 72, endPoint x: 469, endPoint y: 72, distance: 163.0
click at [541, 72] on input "**********" at bounding box center [586, 72] width 89 height 15
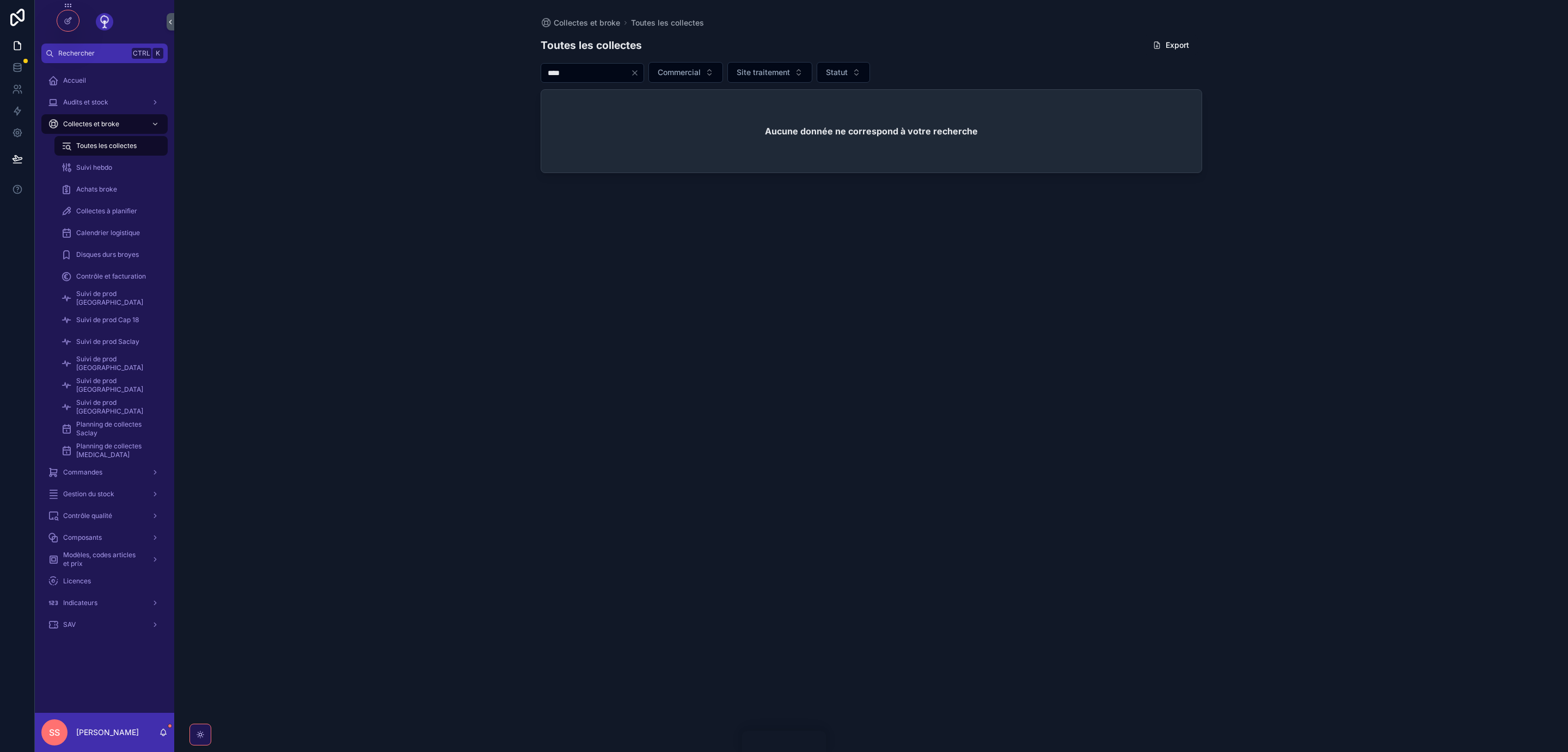
type input "****"
click at [75, 618] on div "SAV" at bounding box center [104, 625] width 113 height 17
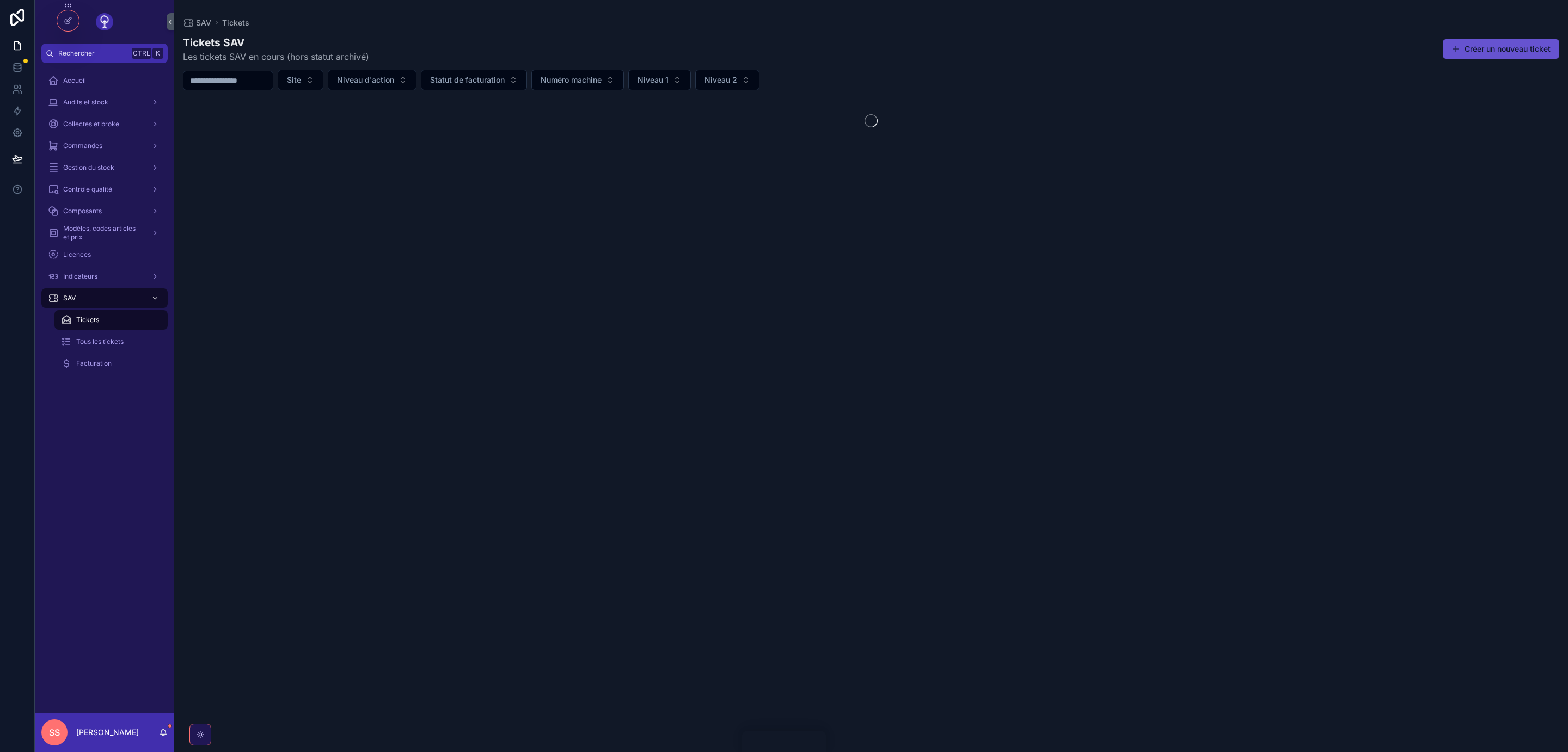
click at [254, 81] on input "scrollable content" at bounding box center [228, 80] width 89 height 15
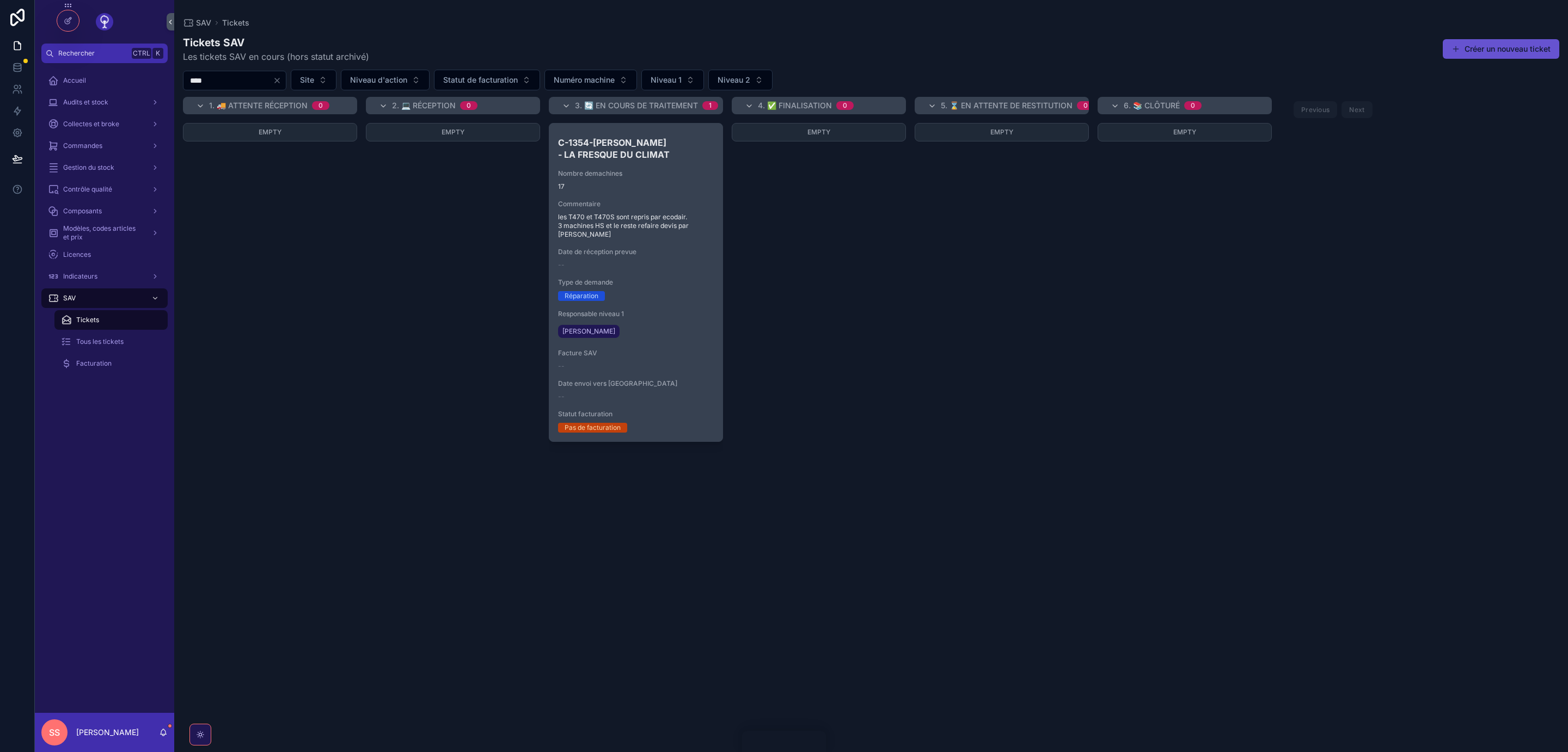
type input "****"
click at [663, 185] on span "17" at bounding box center [636, 186] width 156 height 9
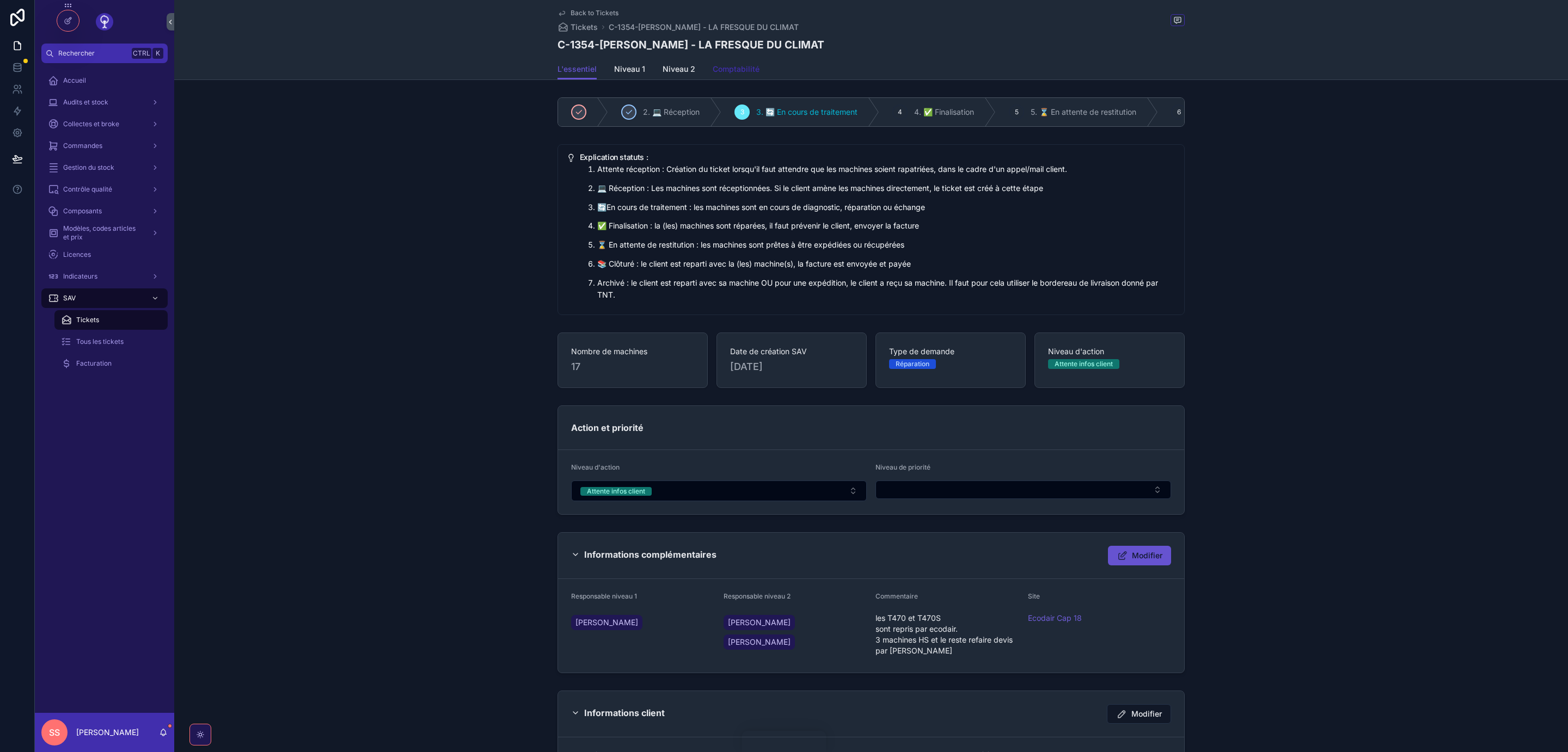
click at [742, 72] on span "Comptabilité" at bounding box center [735, 69] width 47 height 11
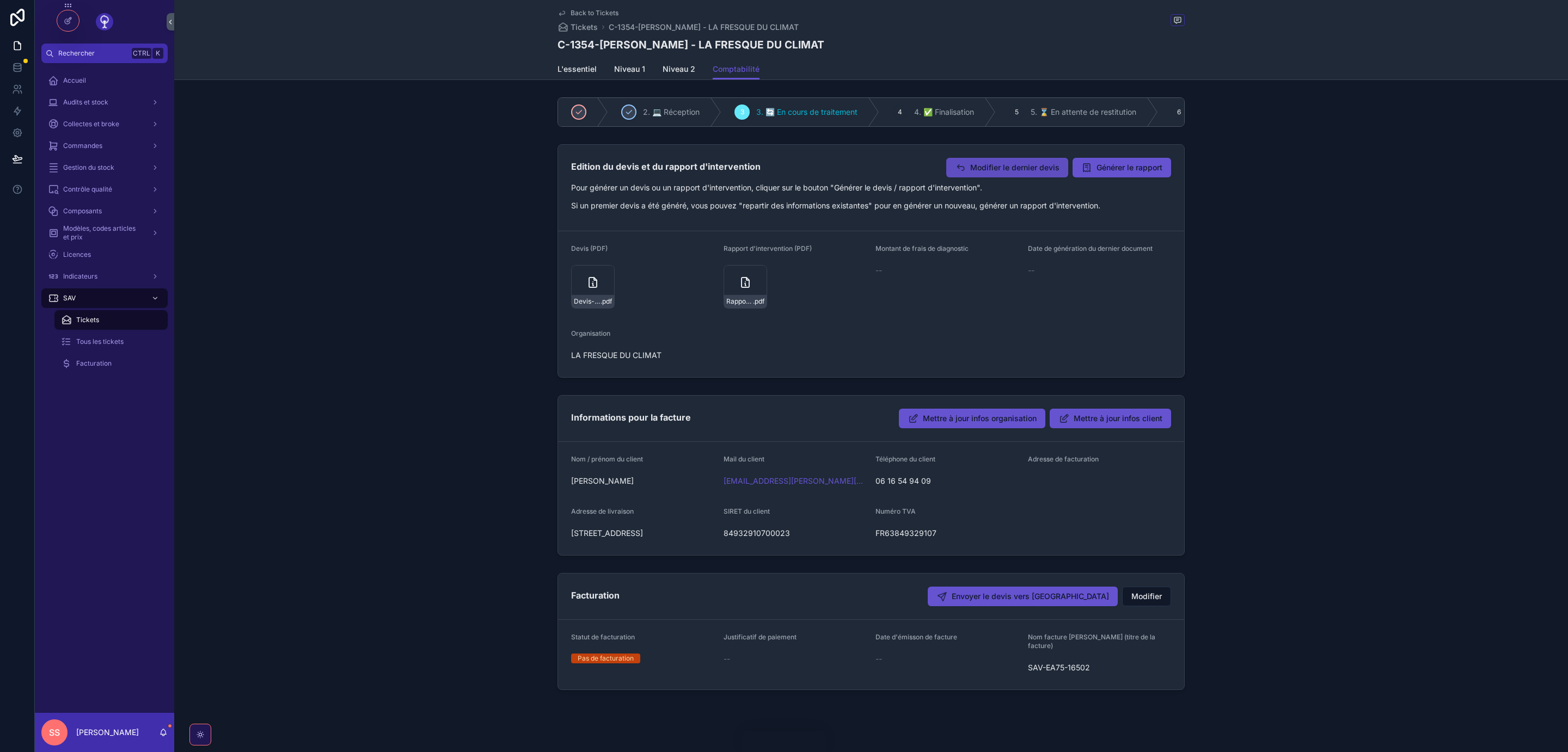
click at [1027, 171] on span "Modifier le dernier devis" at bounding box center [1015, 168] width 89 height 11
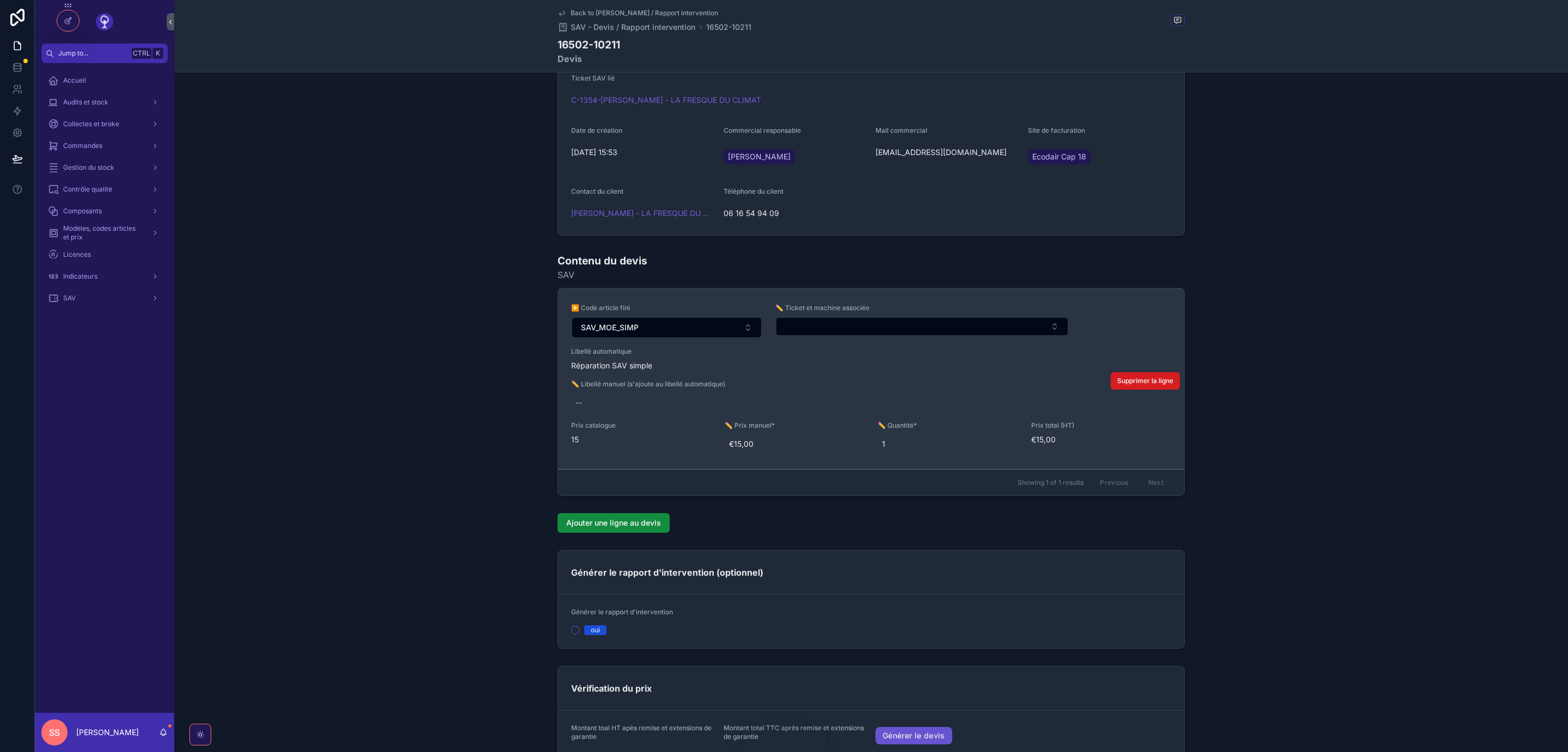
scroll to position [180, 0]
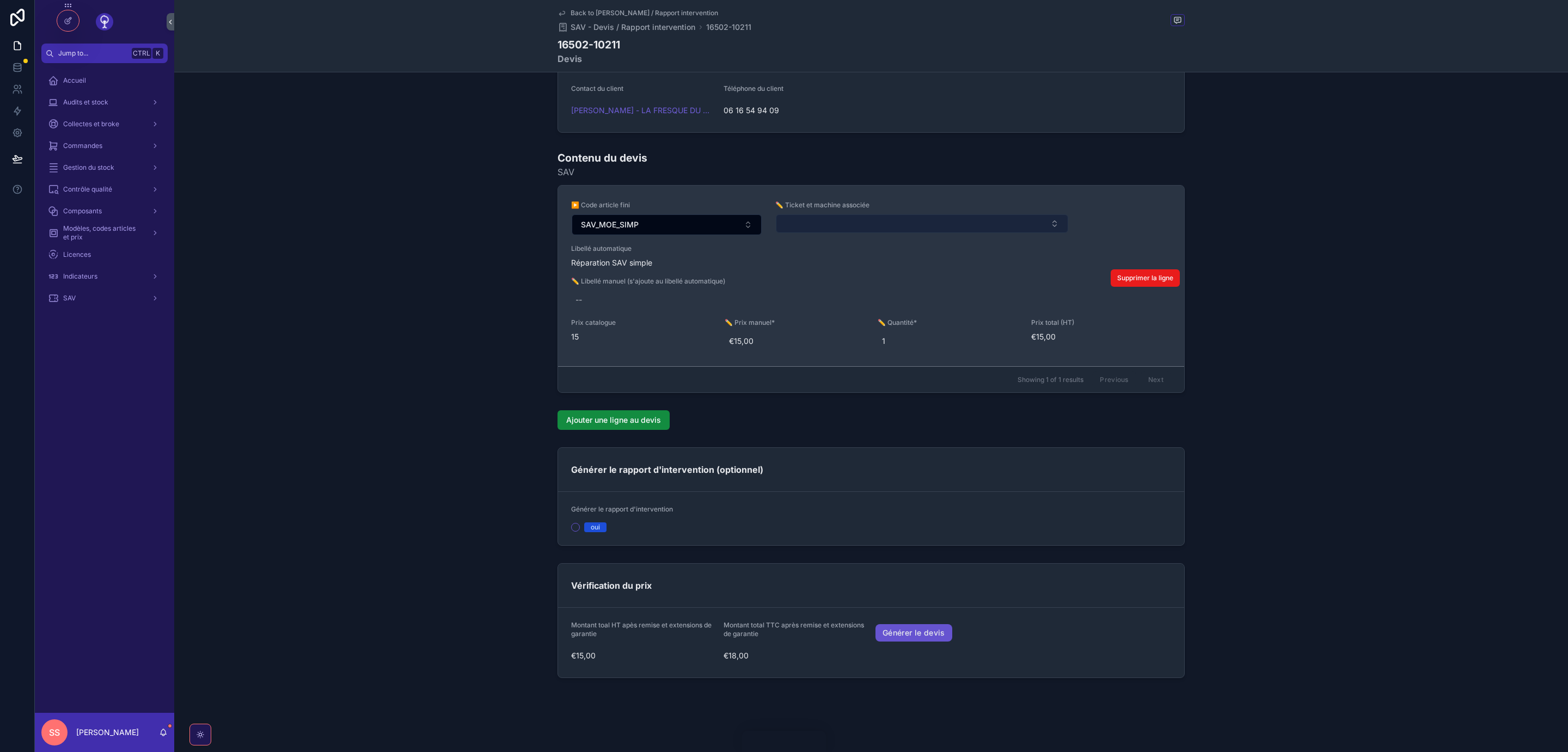
click at [811, 222] on button "Select Button" at bounding box center [922, 223] width 293 height 18
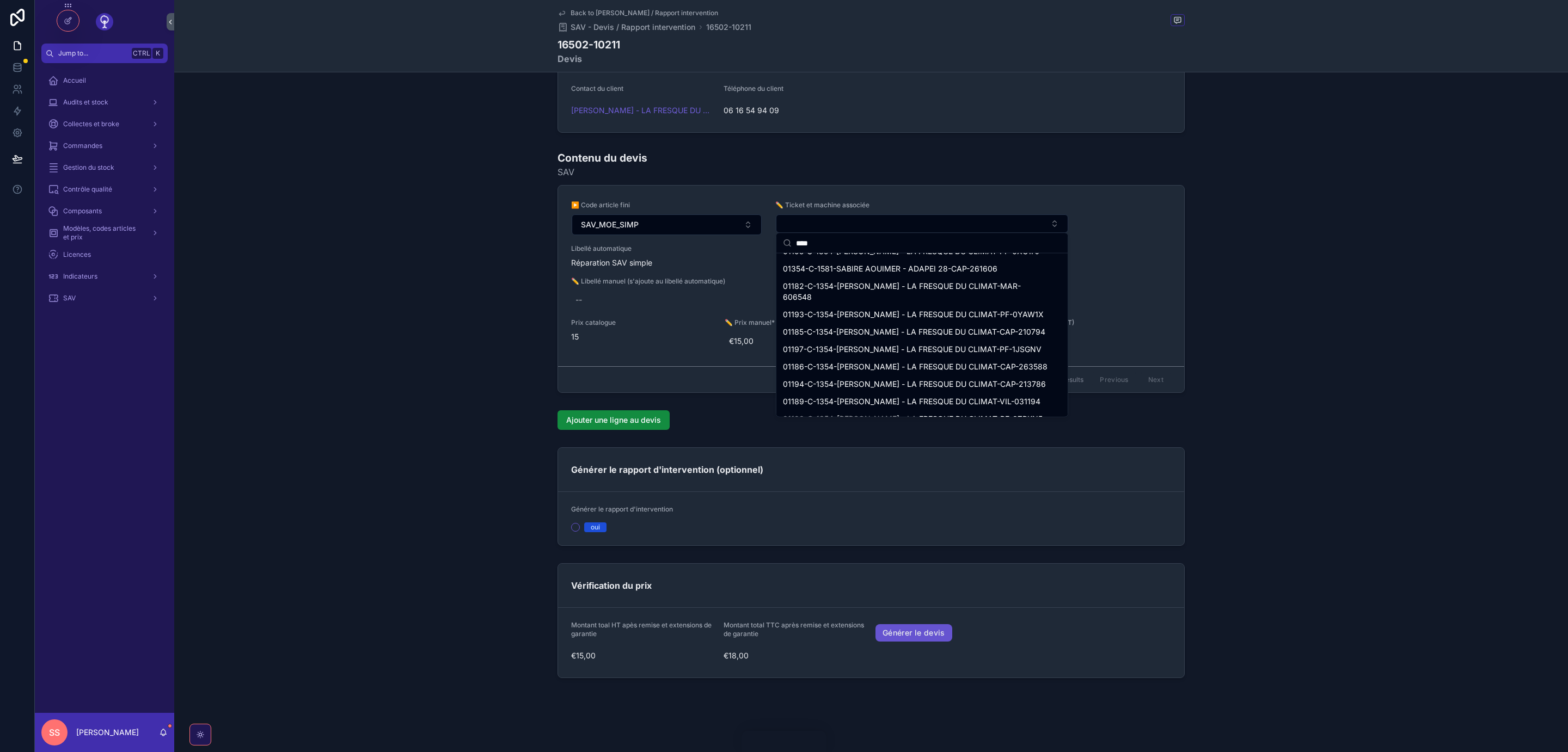
scroll to position [172, 0]
type input "****"
click at [1022, 363] on span "01194-C-1354-[PERSON_NAME] - LA FRESQUE DU CLIMAT-CAP-213786" at bounding box center [914, 369] width 263 height 11
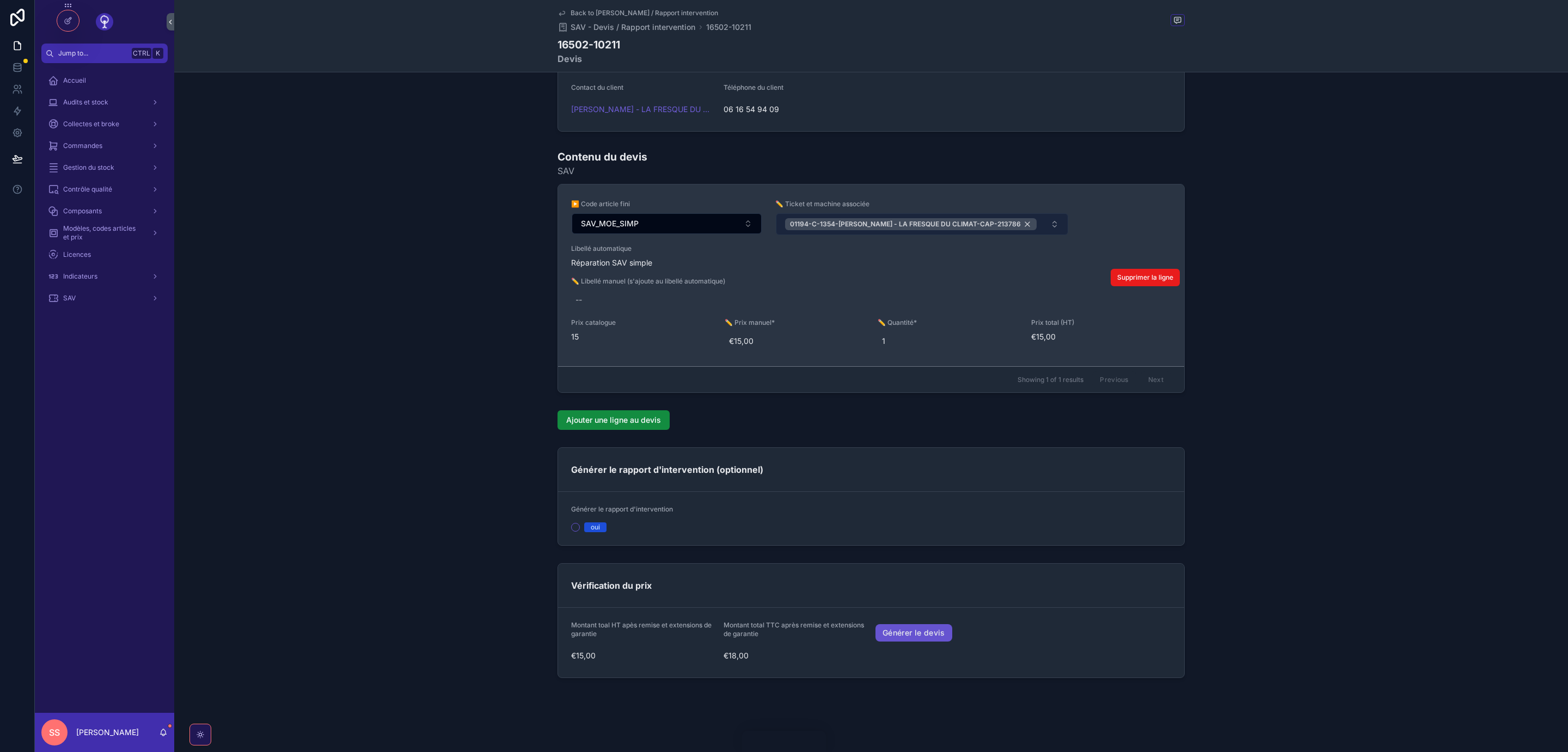
click at [1015, 225] on div "01194-C-1354-[PERSON_NAME] - LA FRESQUE DU CLIMAT-CAP-213786" at bounding box center [910, 224] width 251 height 12
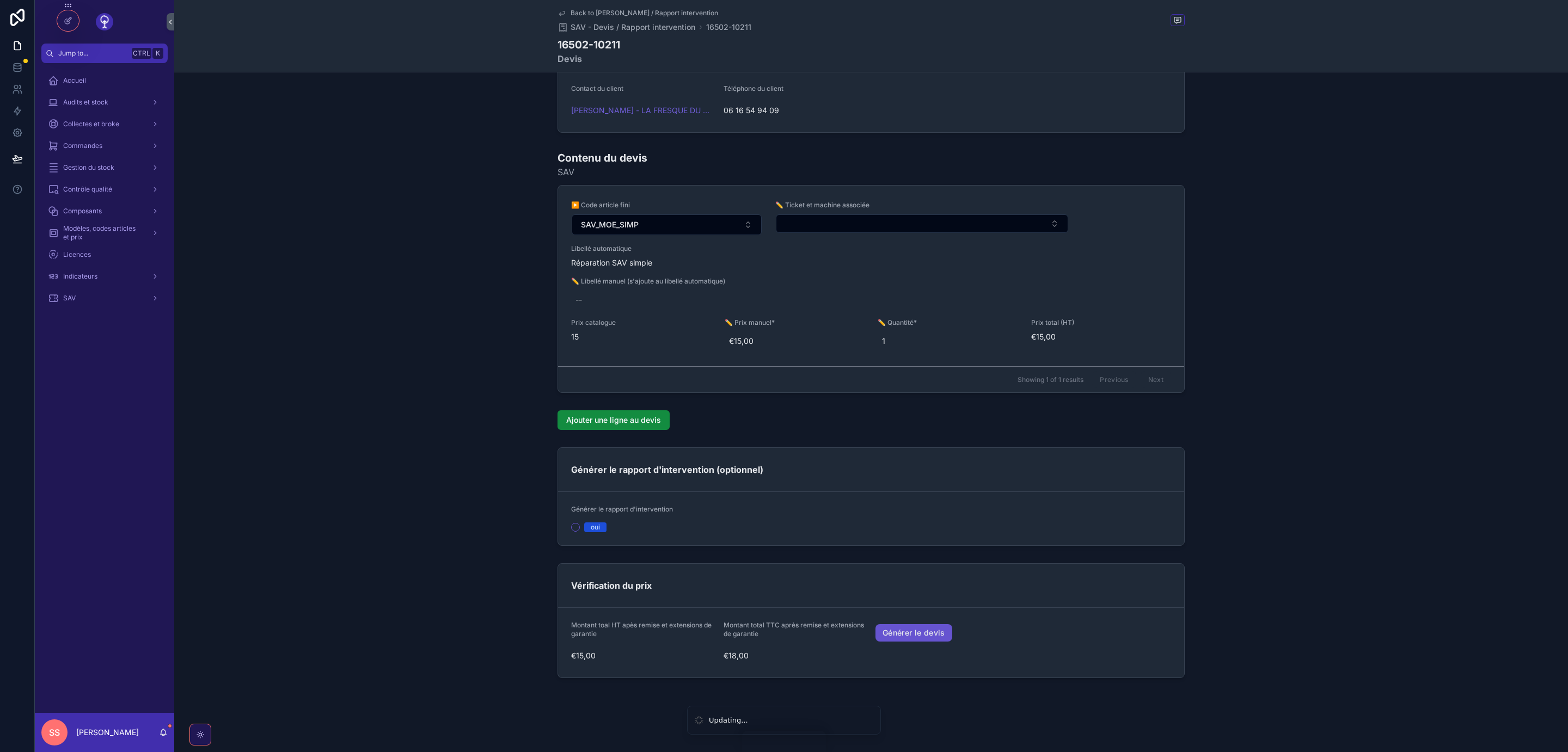
click at [1015, 225] on button "Select Button" at bounding box center [922, 223] width 293 height 18
click at [70, 41] on icon at bounding box center [70, 41] width 1 height 2
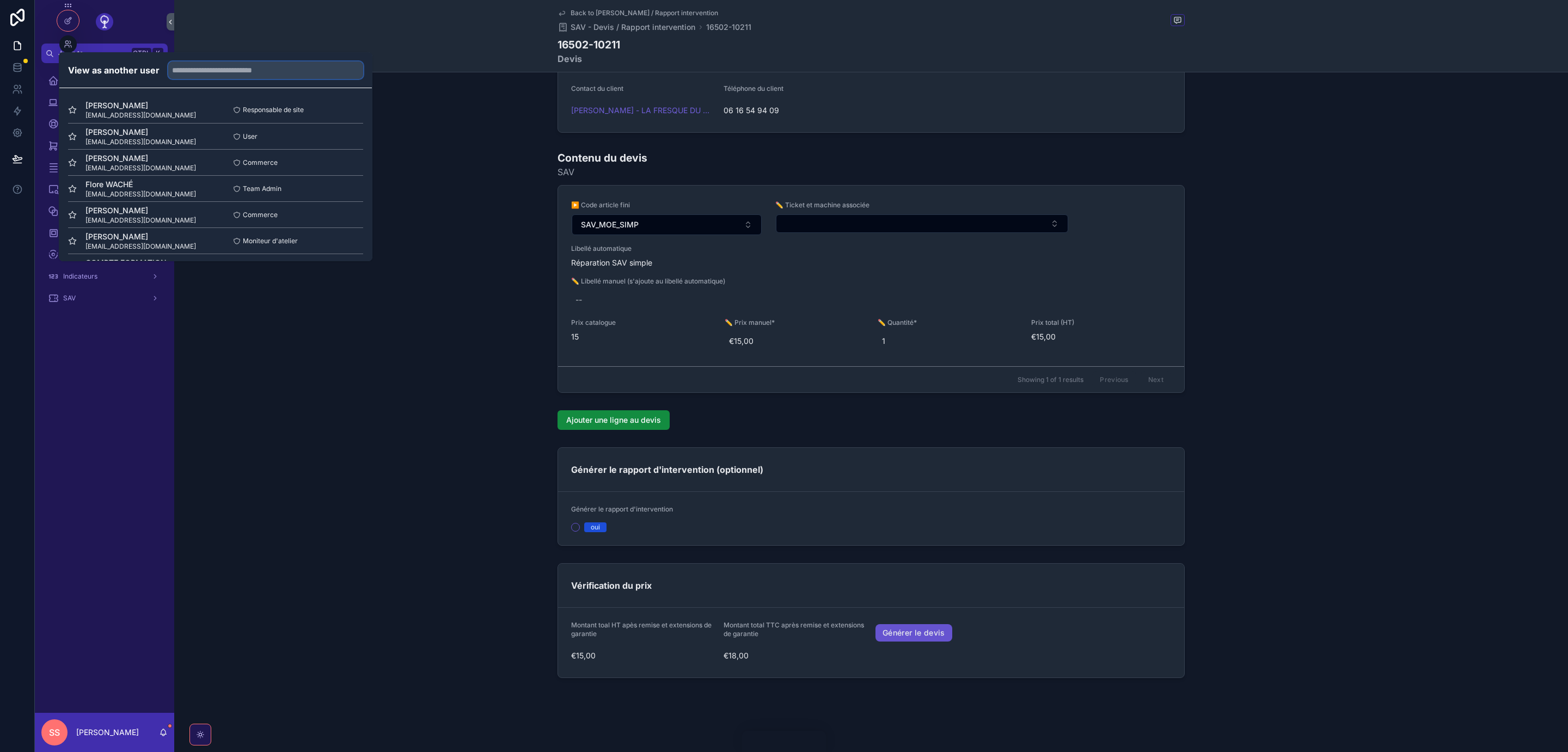
click at [234, 73] on input "text" at bounding box center [266, 70] width 195 height 17
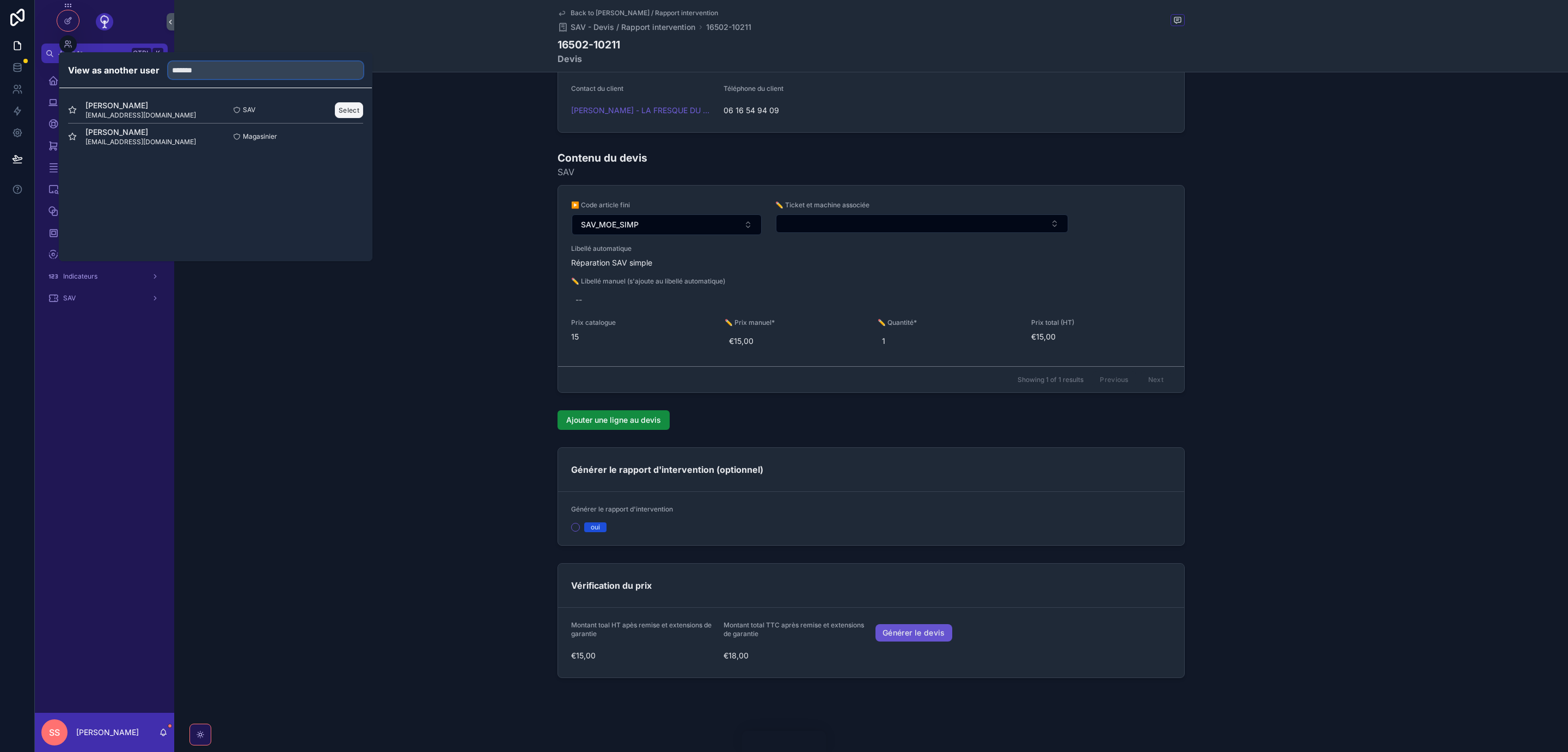
type input "*******"
click at [350, 112] on button "Select" at bounding box center [349, 110] width 29 height 16
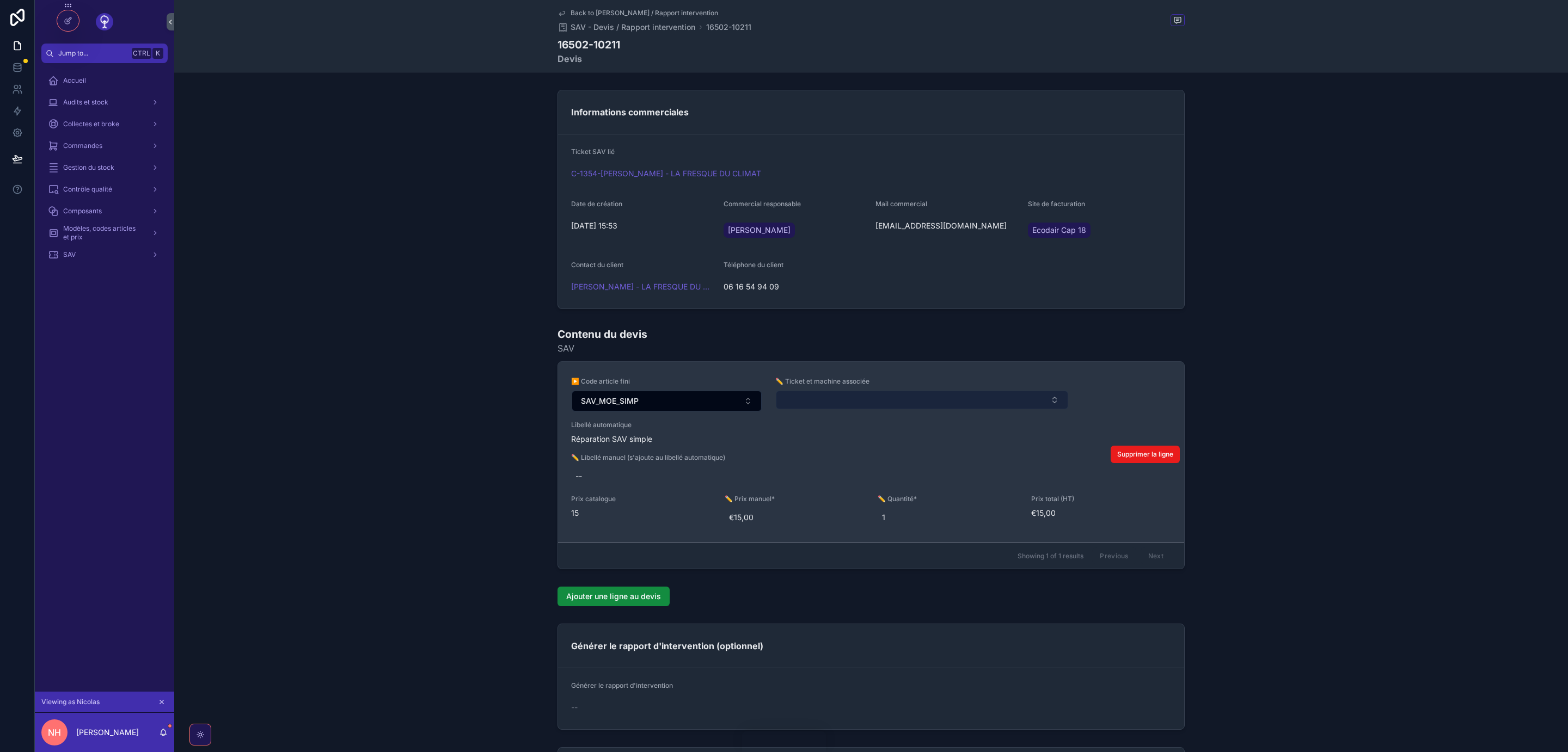
click at [935, 400] on button "Select Button" at bounding box center [922, 400] width 293 height 18
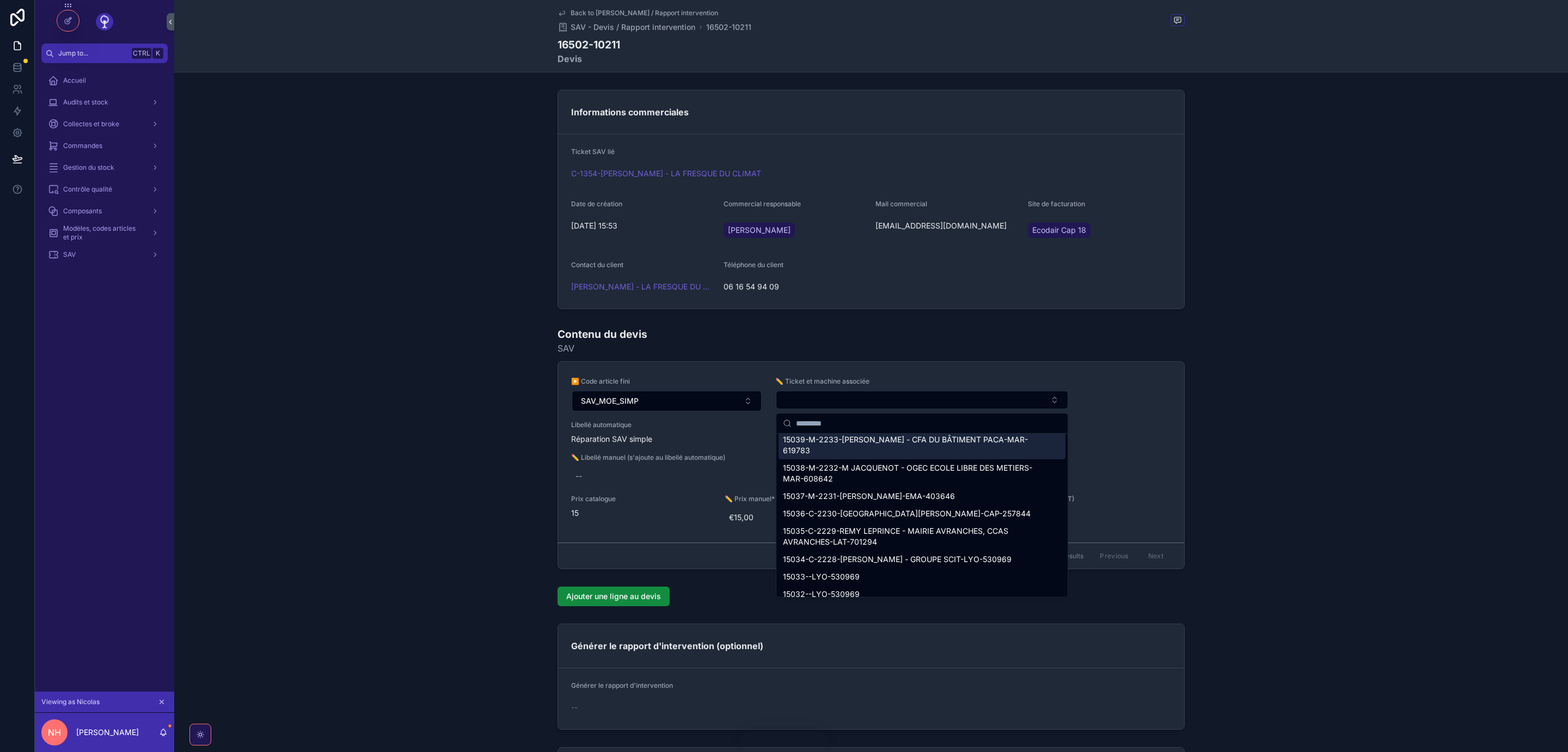
scroll to position [254, 0]
click at [843, 423] on input "scrollable content" at bounding box center [928, 423] width 265 height 20
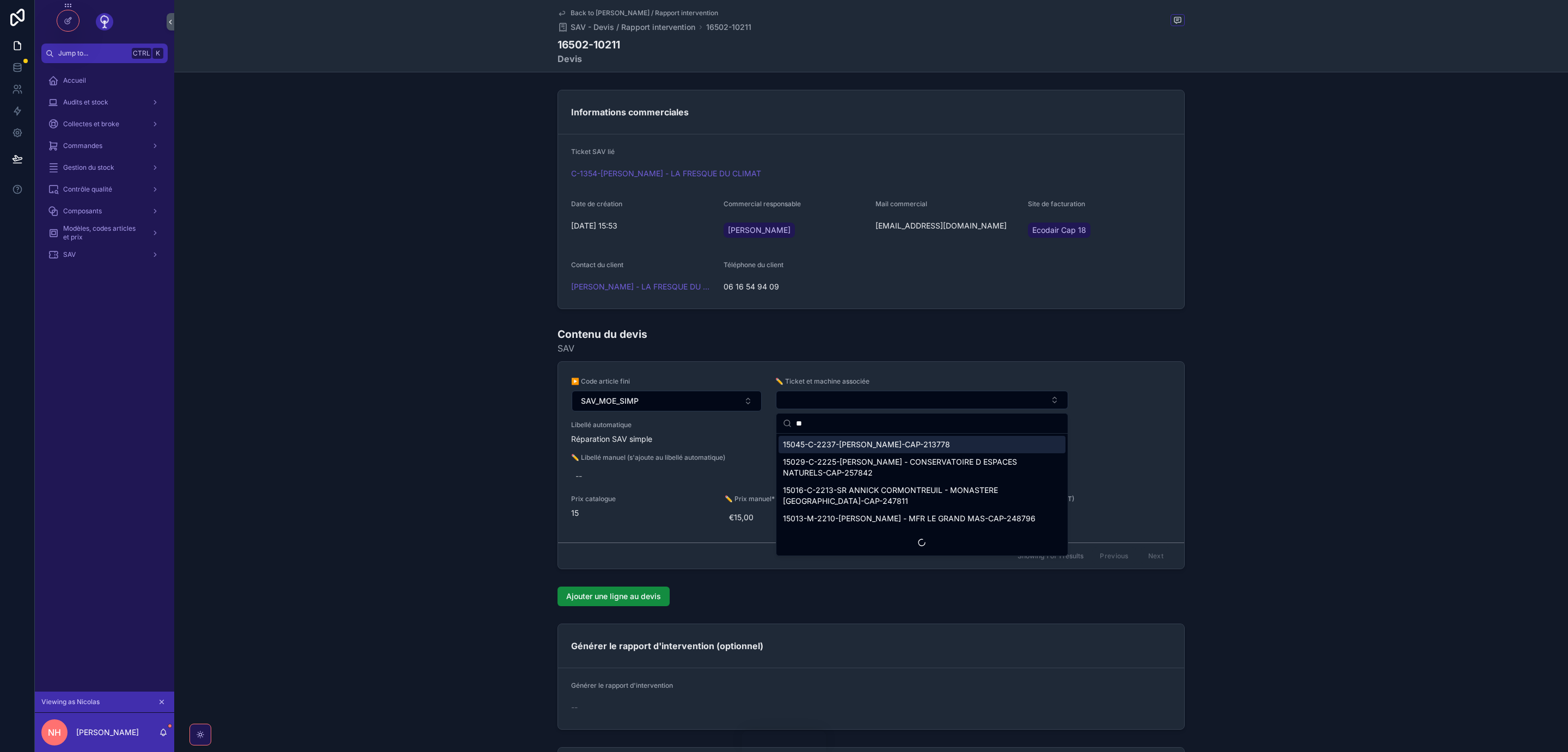
scroll to position [0, 0]
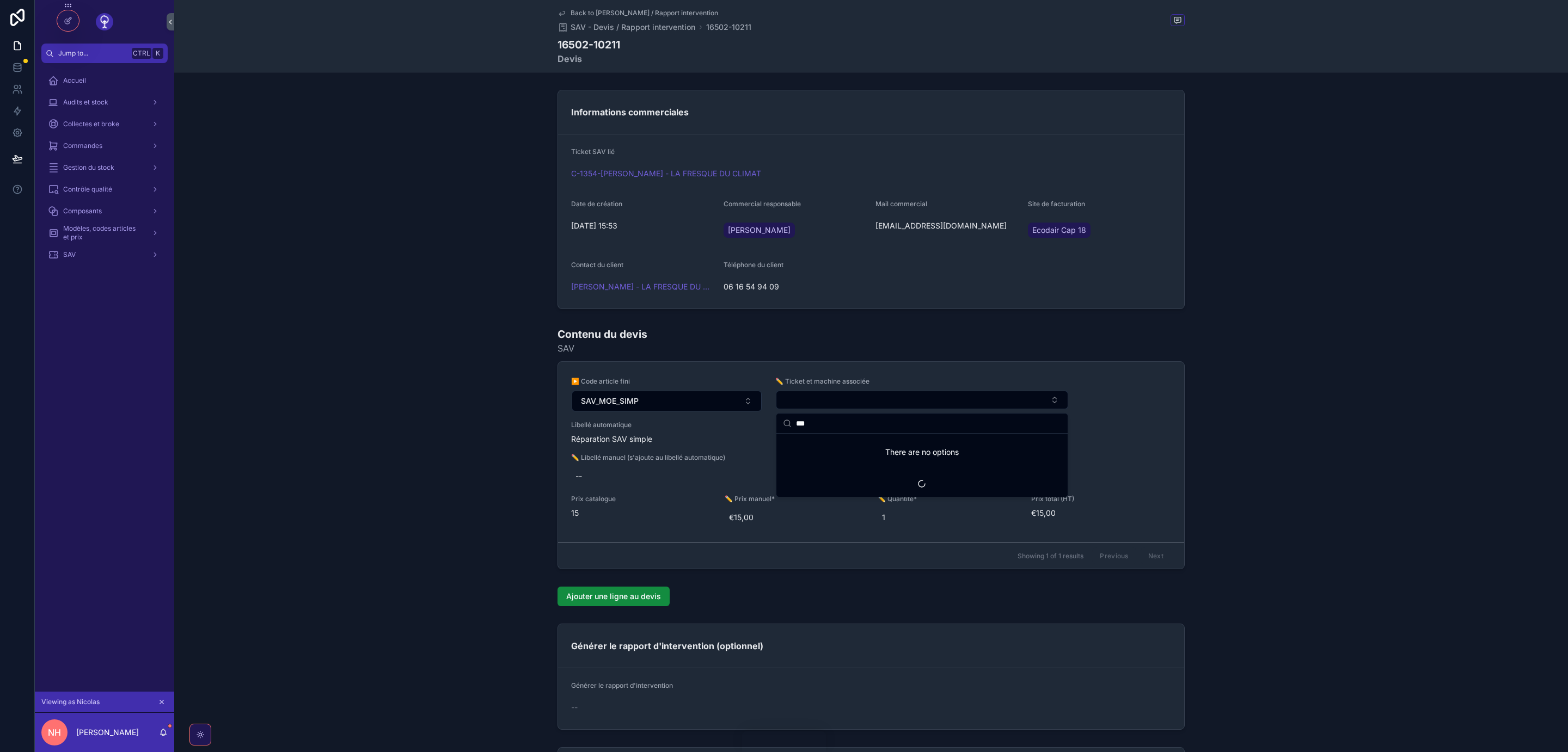
type input "****"
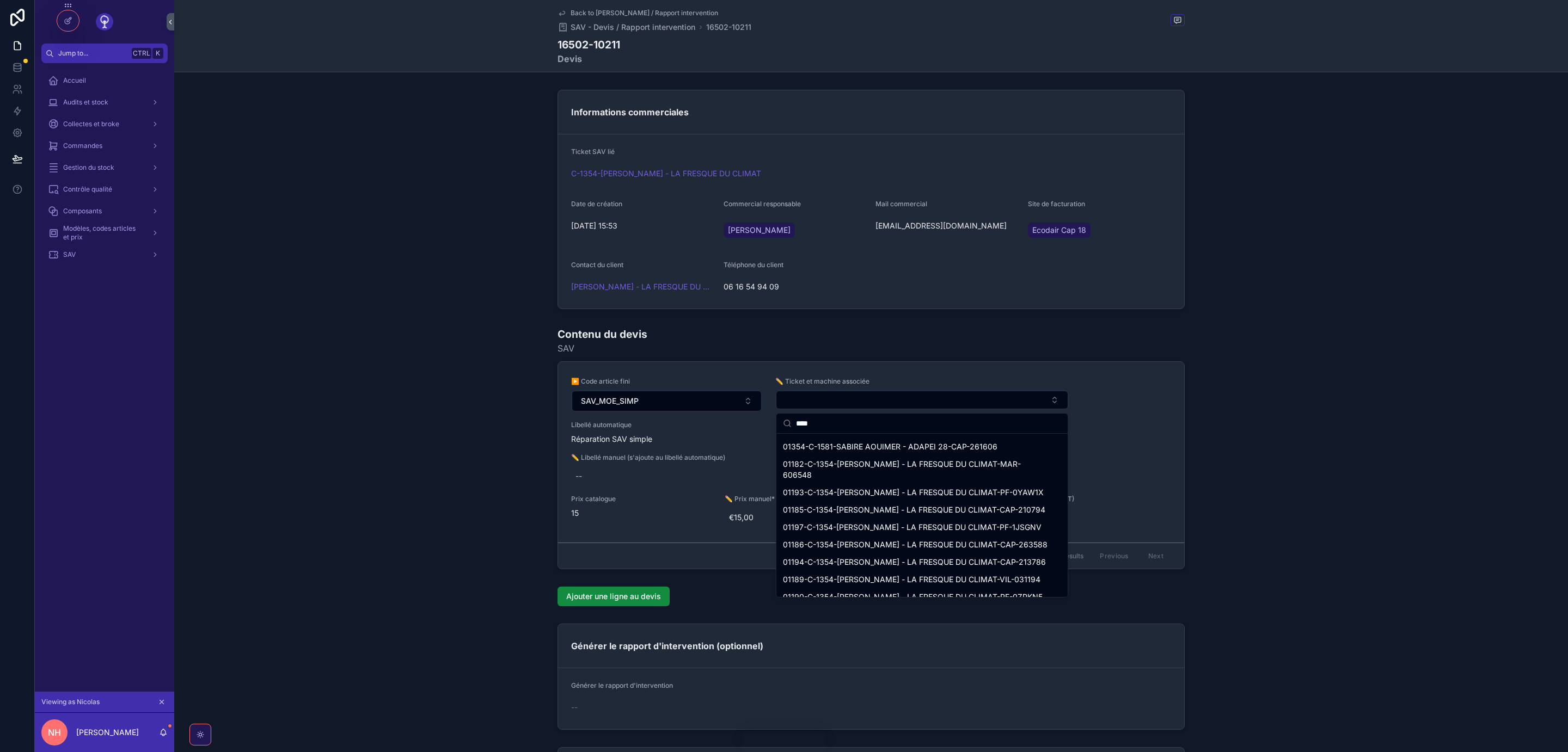
scroll to position [172, 0]
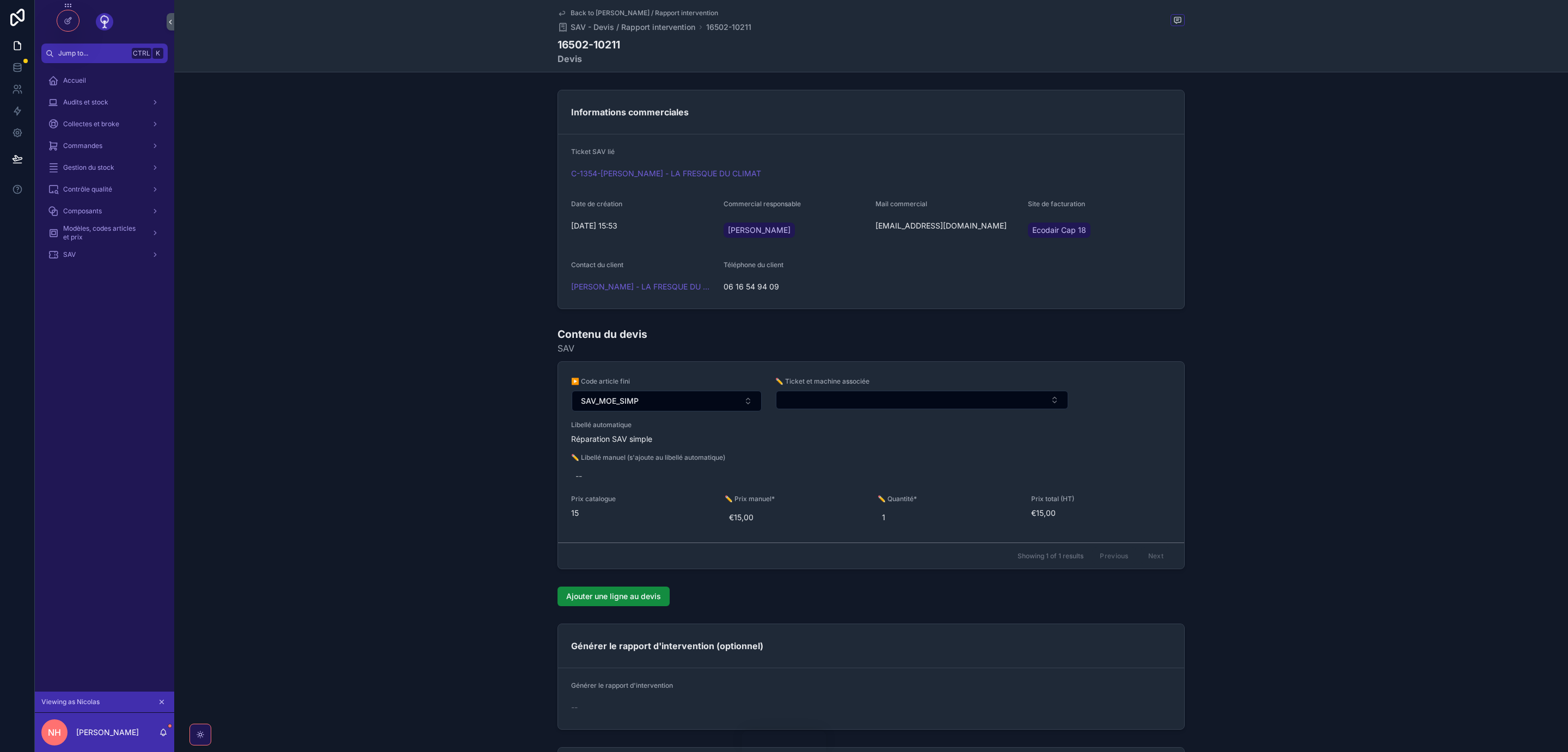
click at [983, 403] on button "Select Button" at bounding box center [922, 400] width 293 height 18
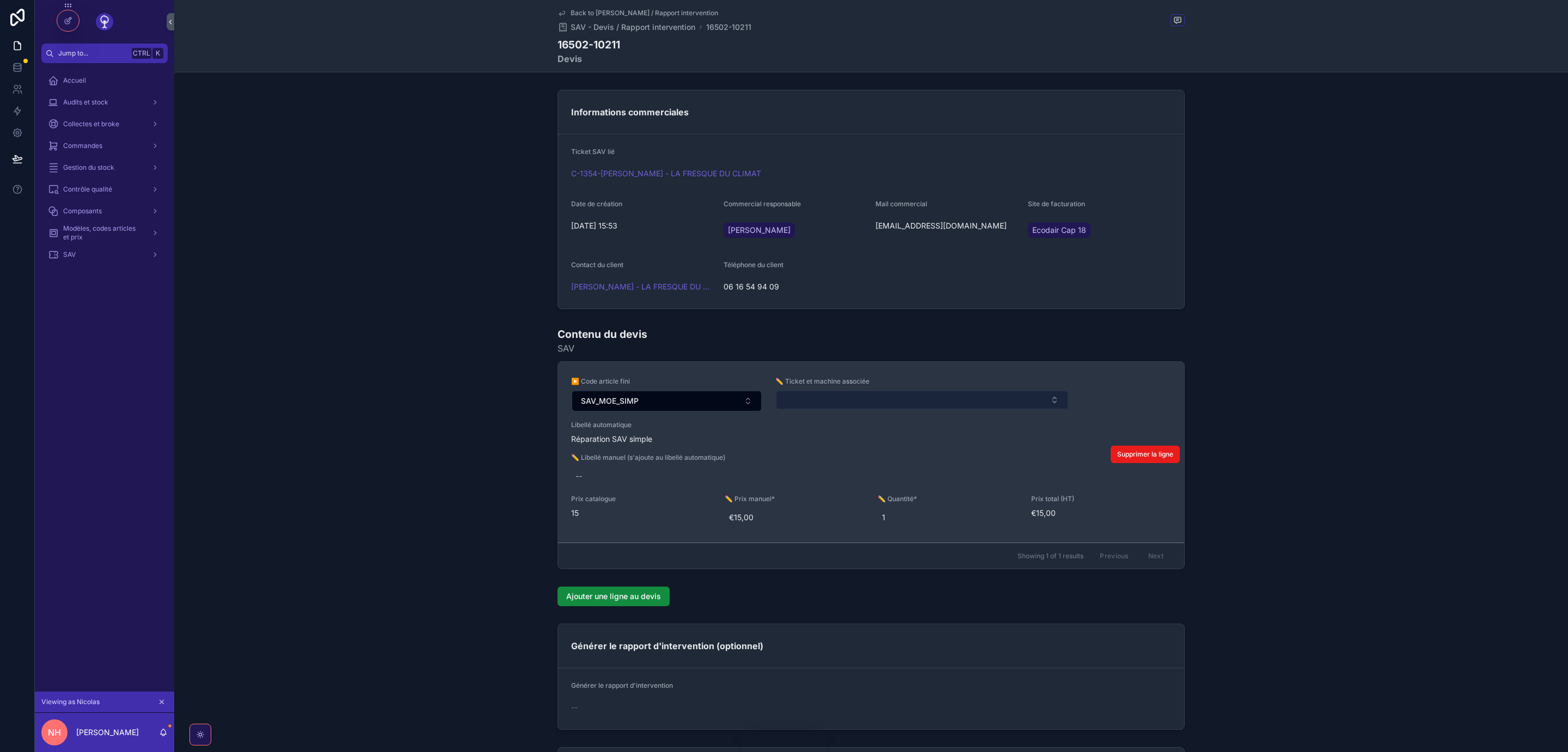
click at [984, 401] on button "Select Button" at bounding box center [922, 400] width 293 height 18
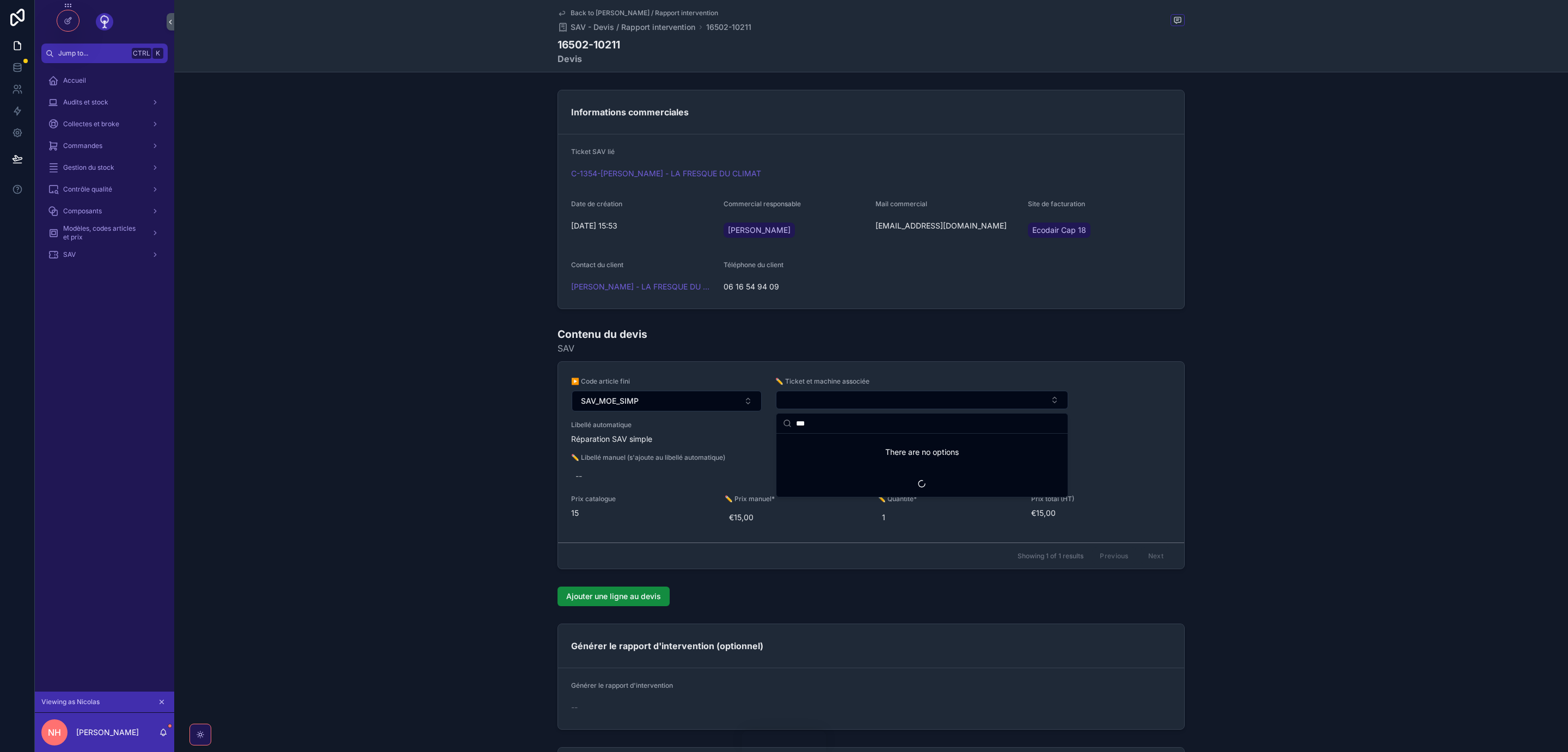
type input "****"
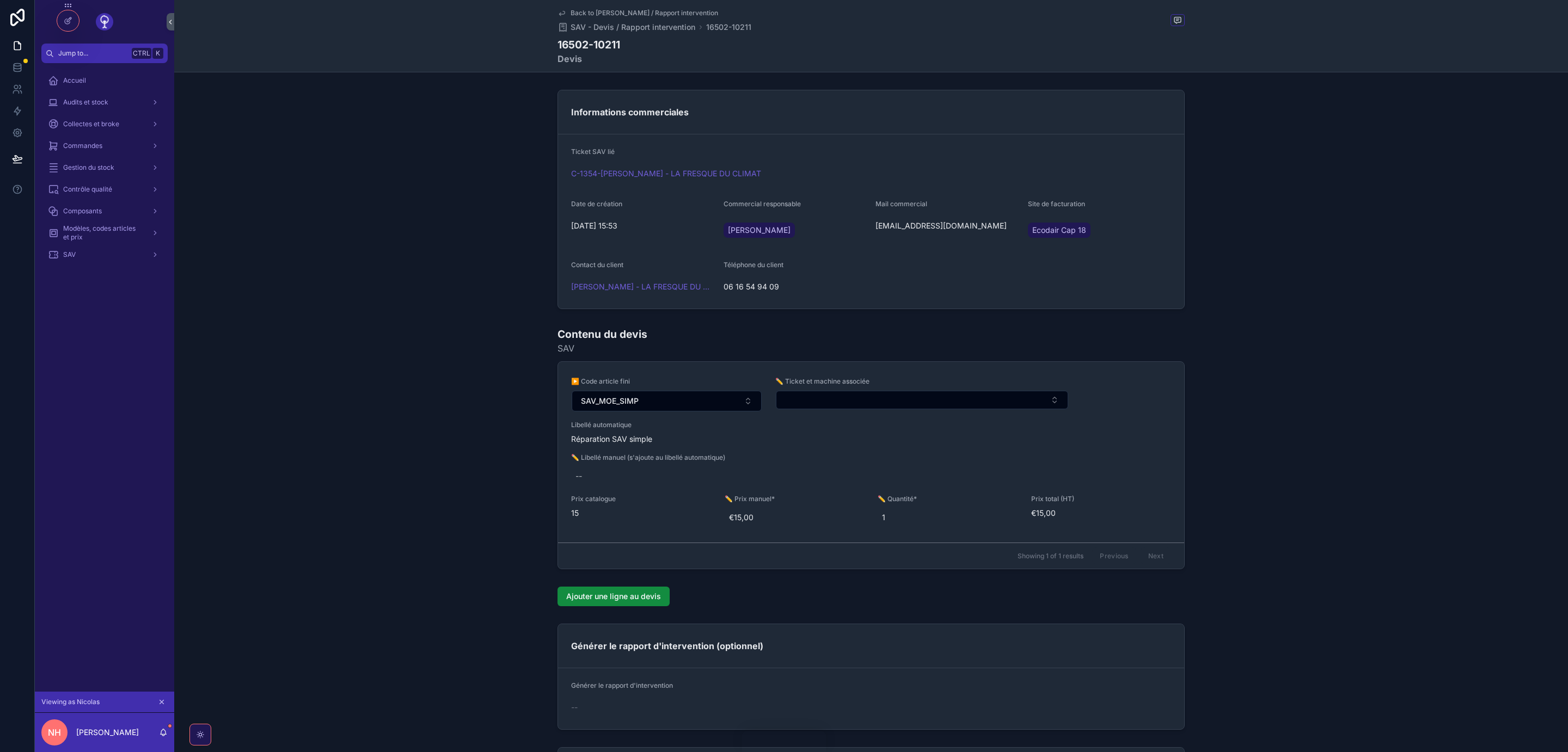
click at [593, 13] on span "Back to SAV - Devis / Rapport intervention" at bounding box center [645, 13] width 148 height 9
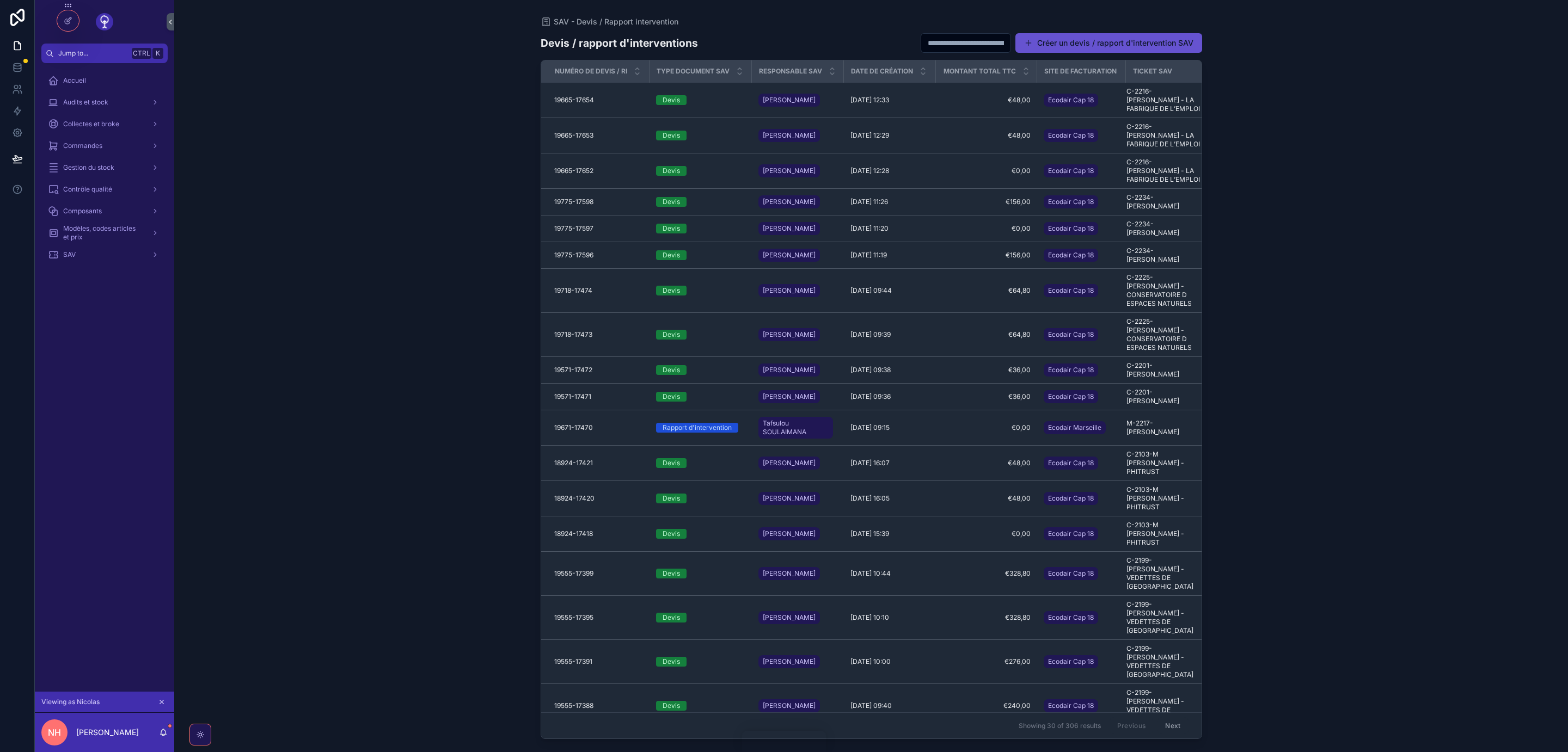
click at [921, 42] on input "scrollable content" at bounding box center [965, 43] width 89 height 15
click at [70, 254] on span "SAV" at bounding box center [69, 254] width 13 height 9
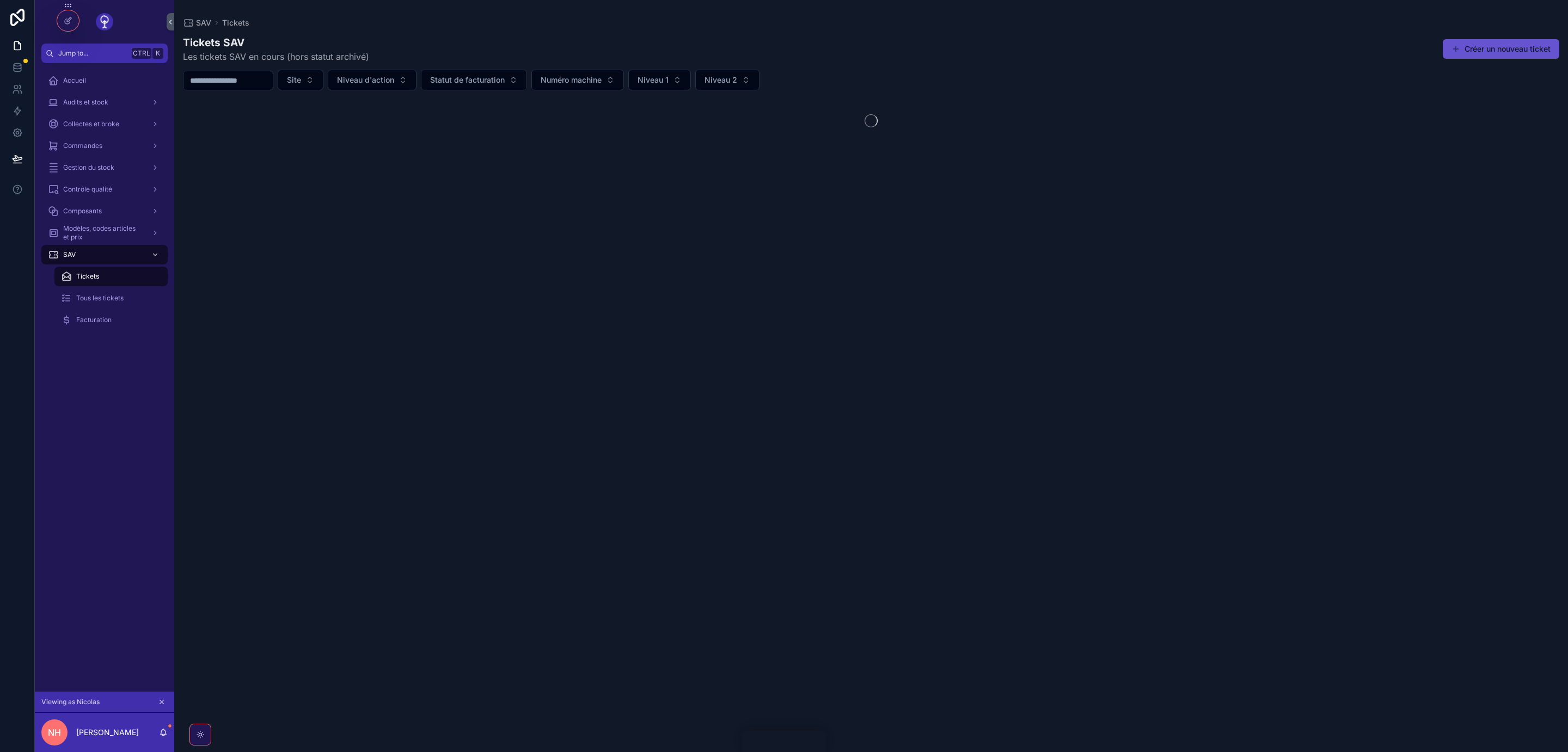
click at [211, 79] on input "scrollable content" at bounding box center [228, 80] width 89 height 15
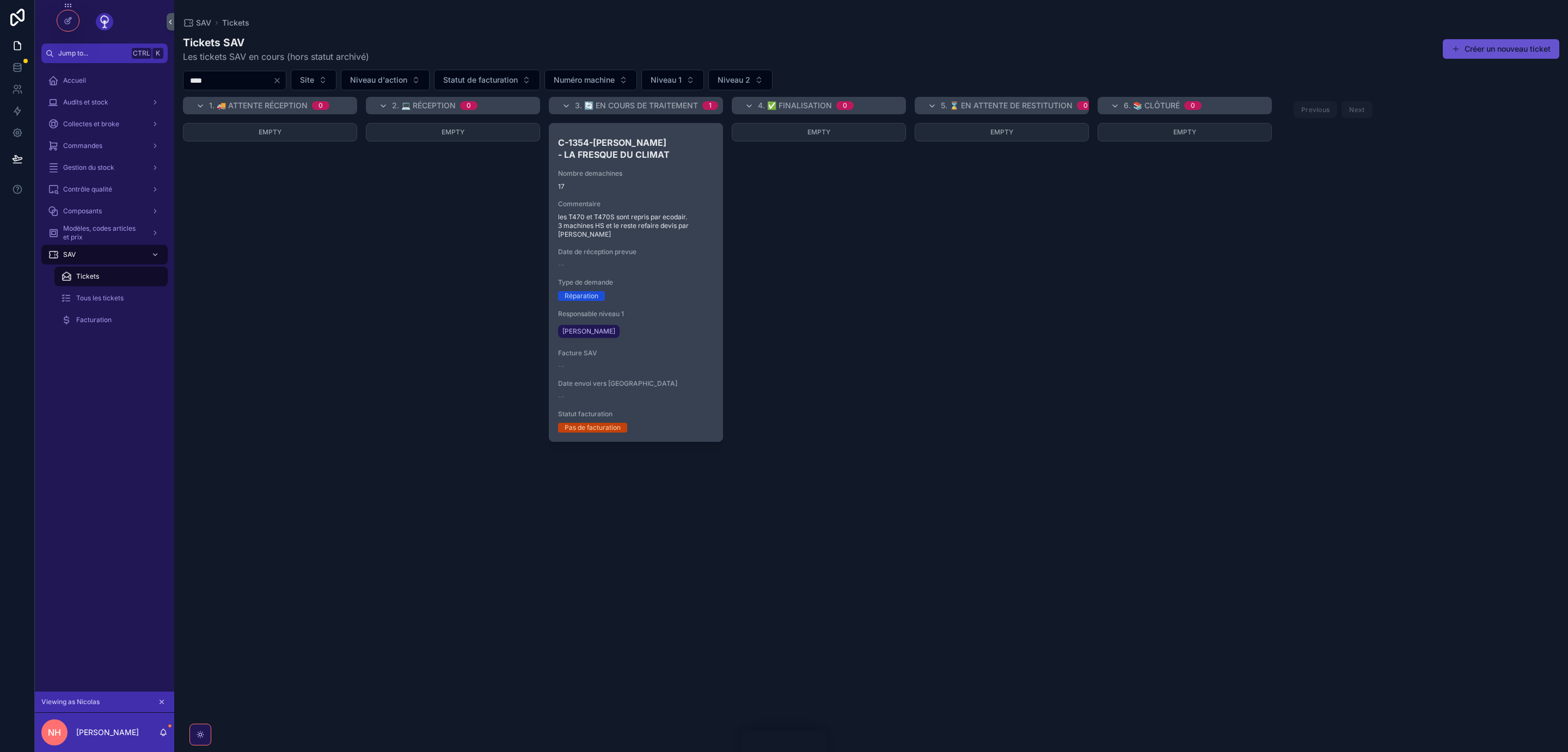
type input "****"
click at [681, 189] on span "17" at bounding box center [636, 186] width 156 height 9
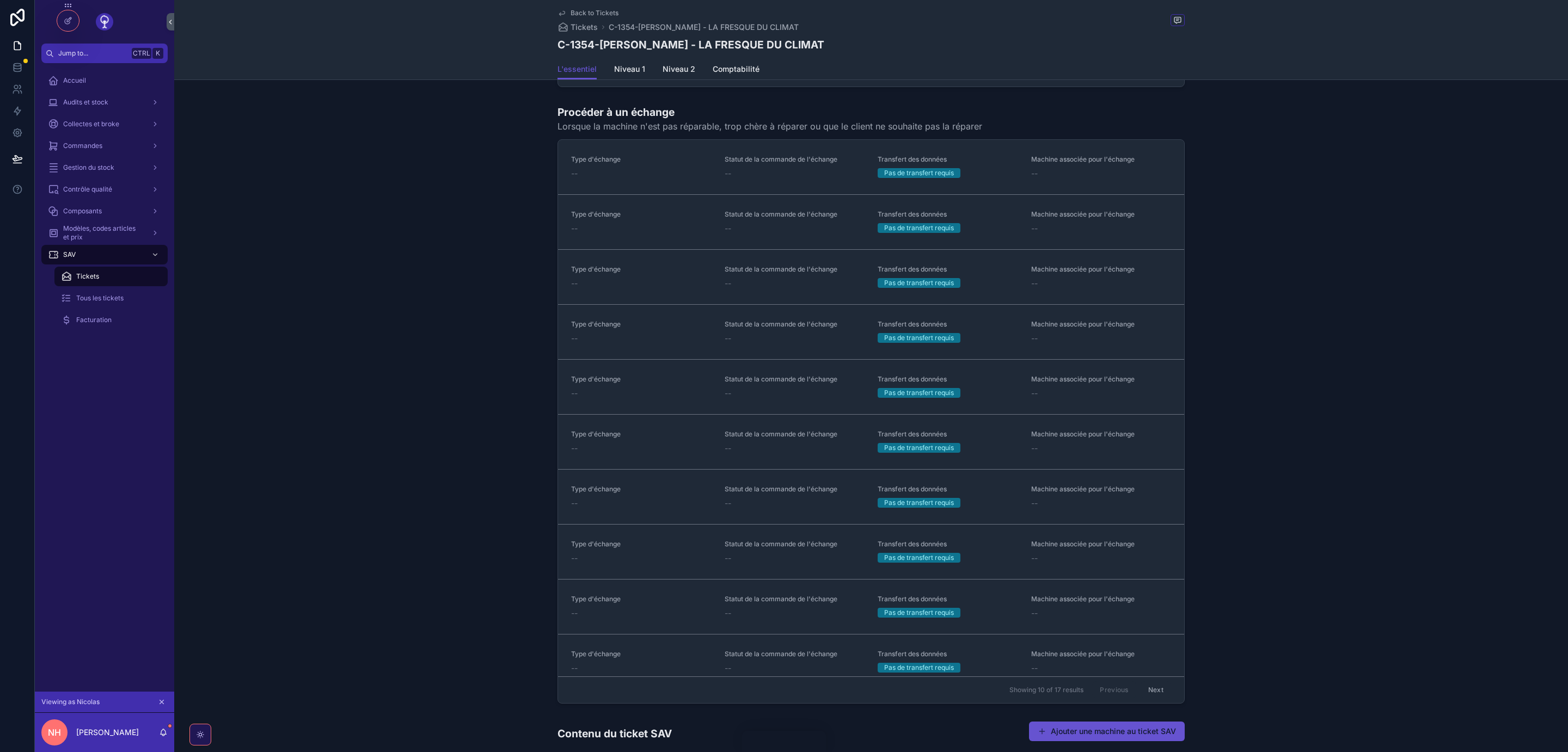
scroll to position [1269, 0]
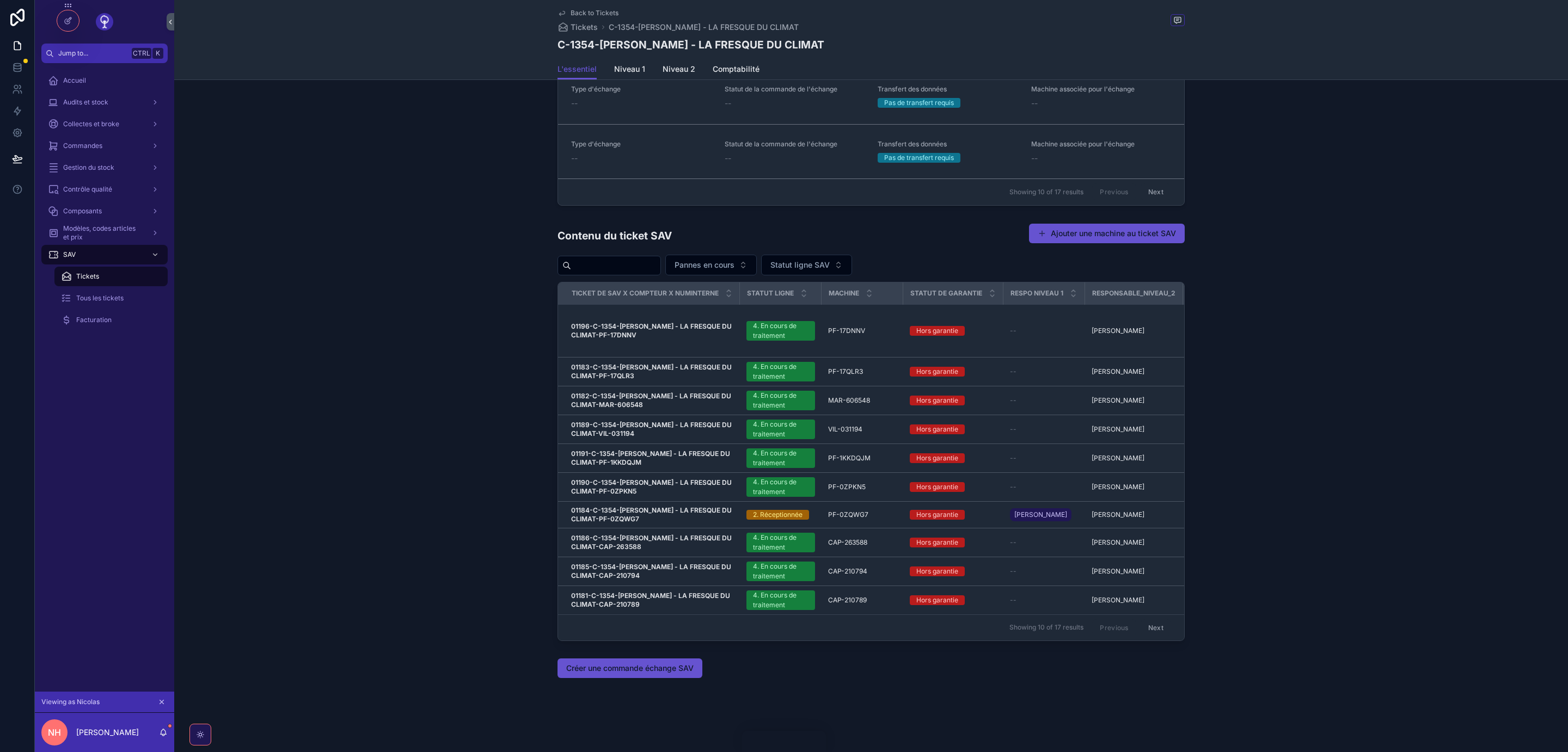
click at [589, 266] on input "scrollable content" at bounding box center [615, 266] width 89 height 15
click at [1148, 626] on button "Next" at bounding box center [1155, 627] width 30 height 17
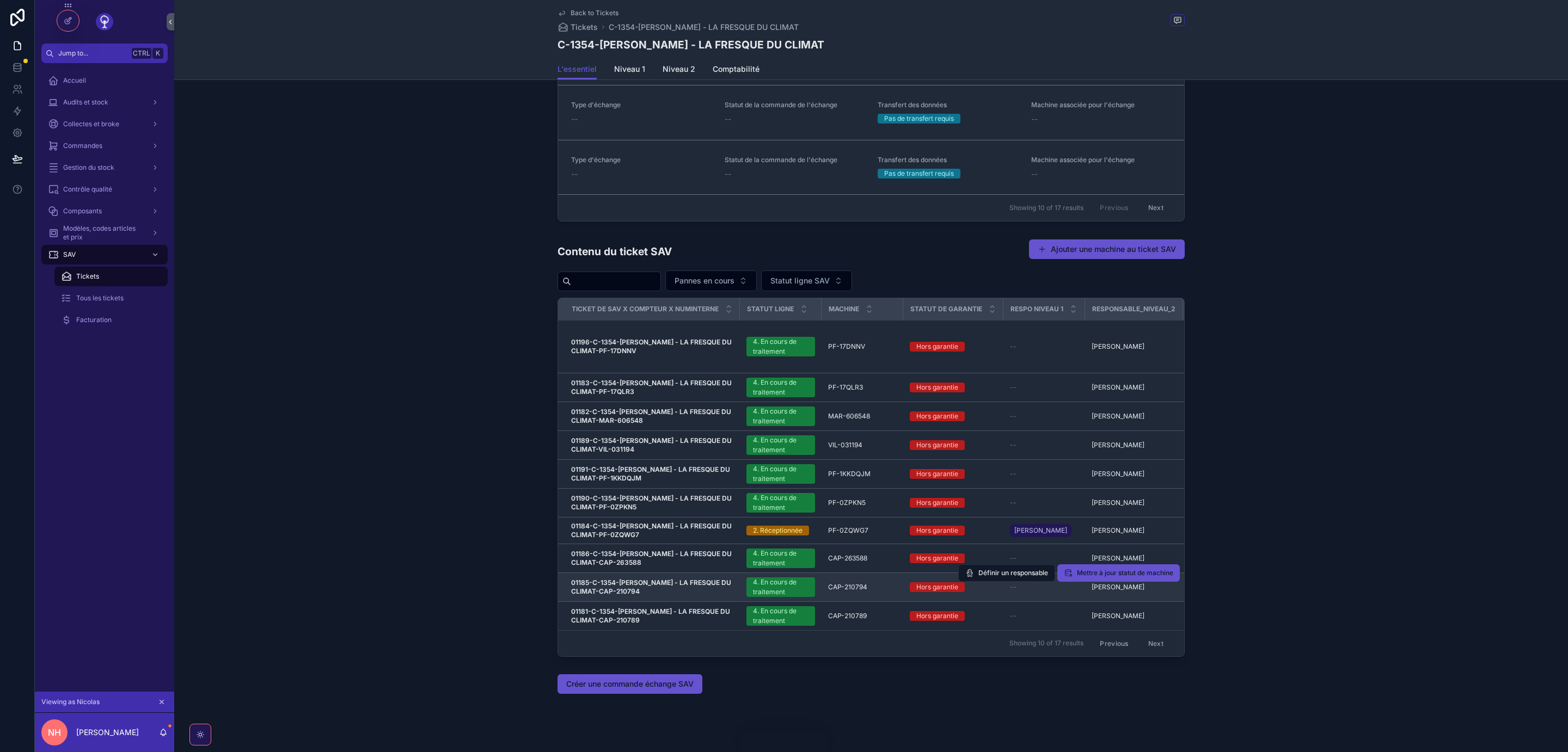
scroll to position [1269, 0]
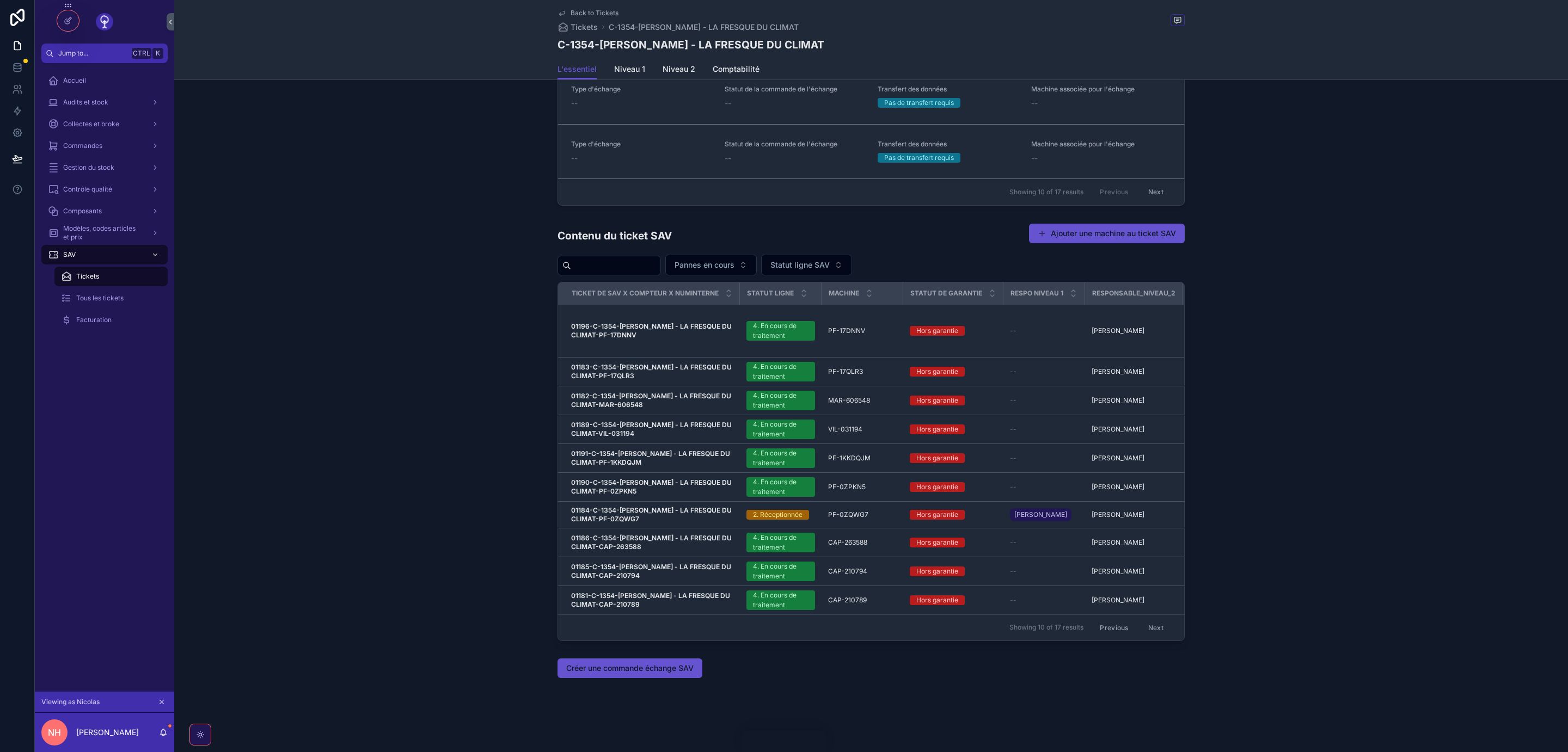
click at [1151, 629] on button "Next" at bounding box center [1155, 627] width 30 height 17
click at [605, 265] on input "scrollable content" at bounding box center [615, 266] width 89 height 15
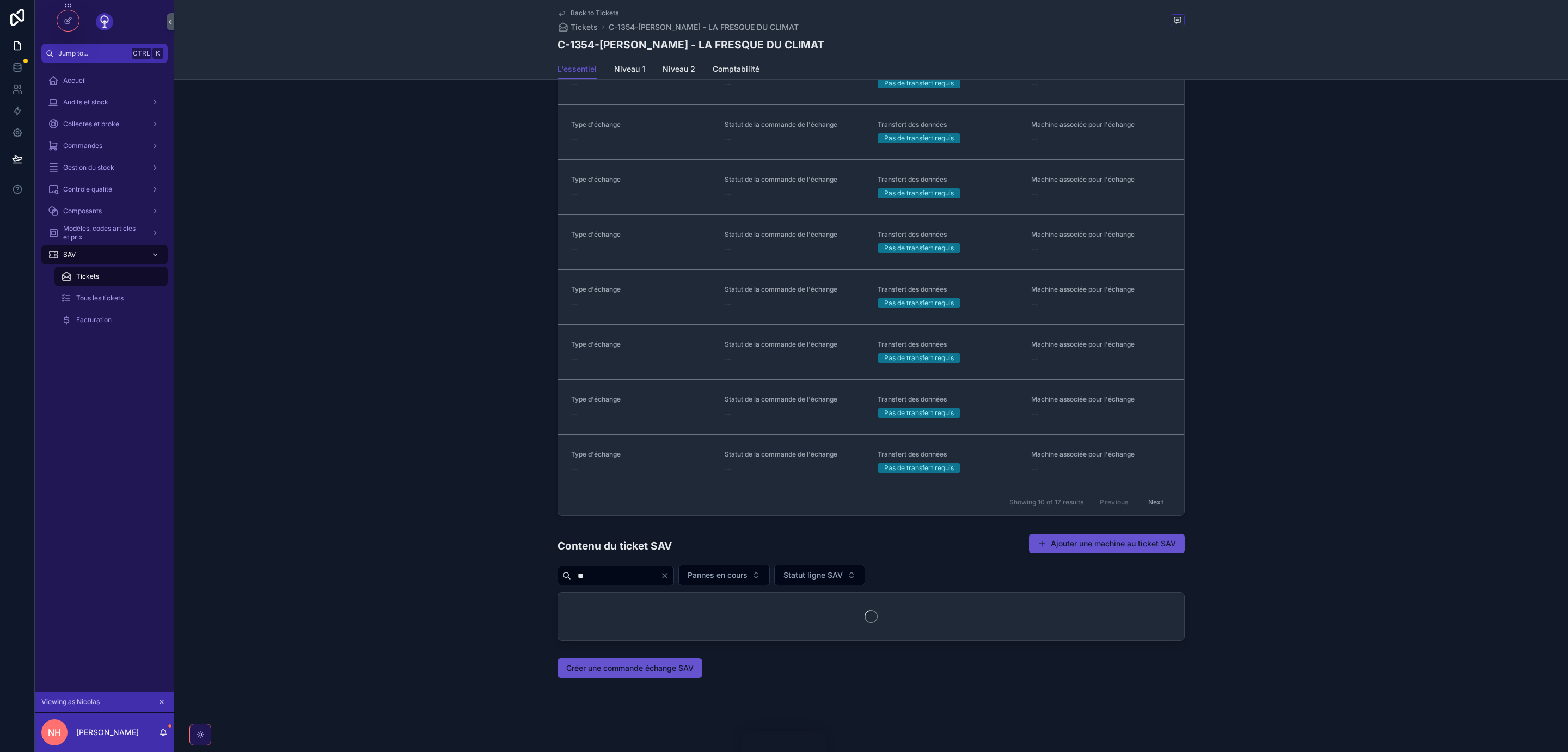
scroll to position [957, 0]
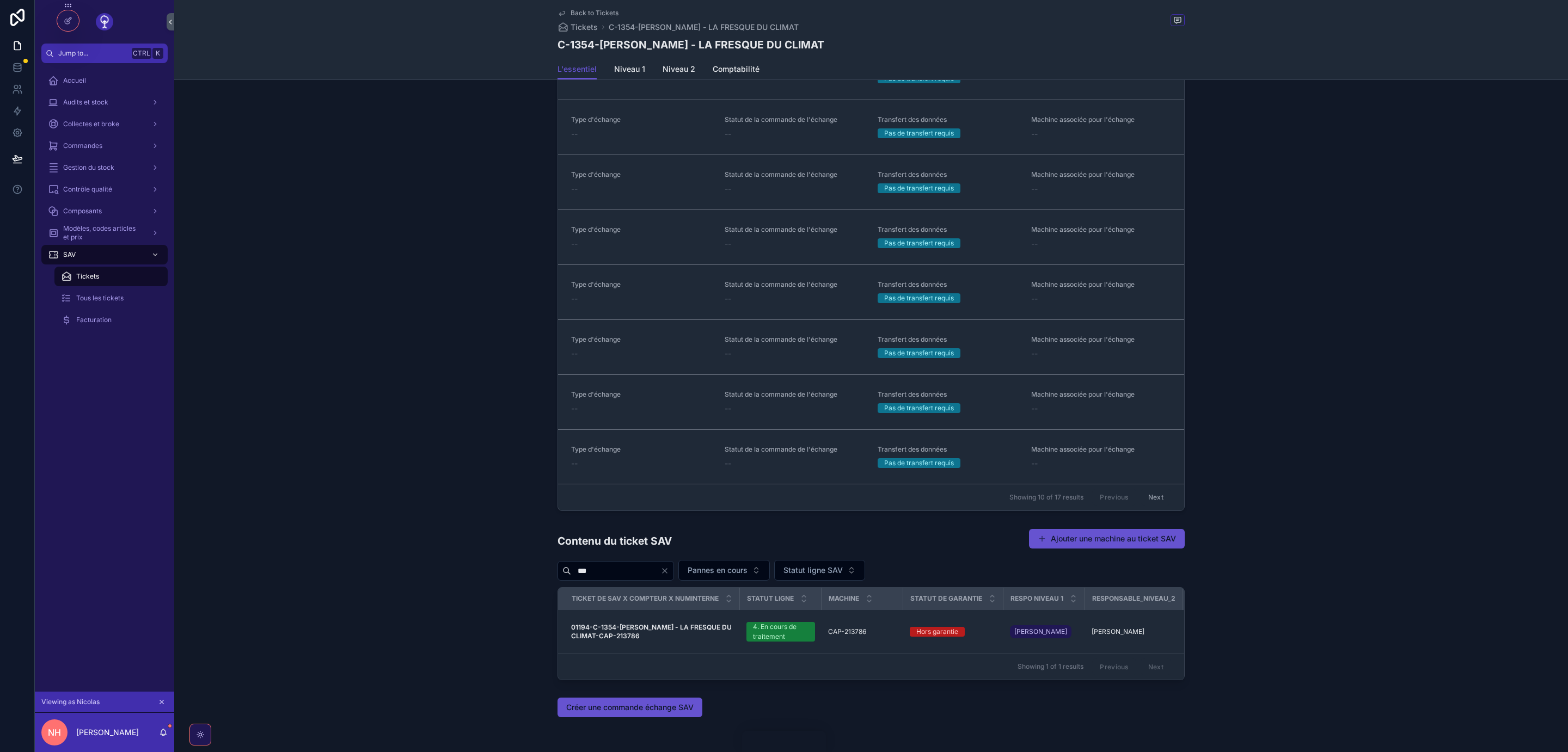
type input "***"
click at [669, 573] on icon "Clear" at bounding box center [665, 571] width 9 height 9
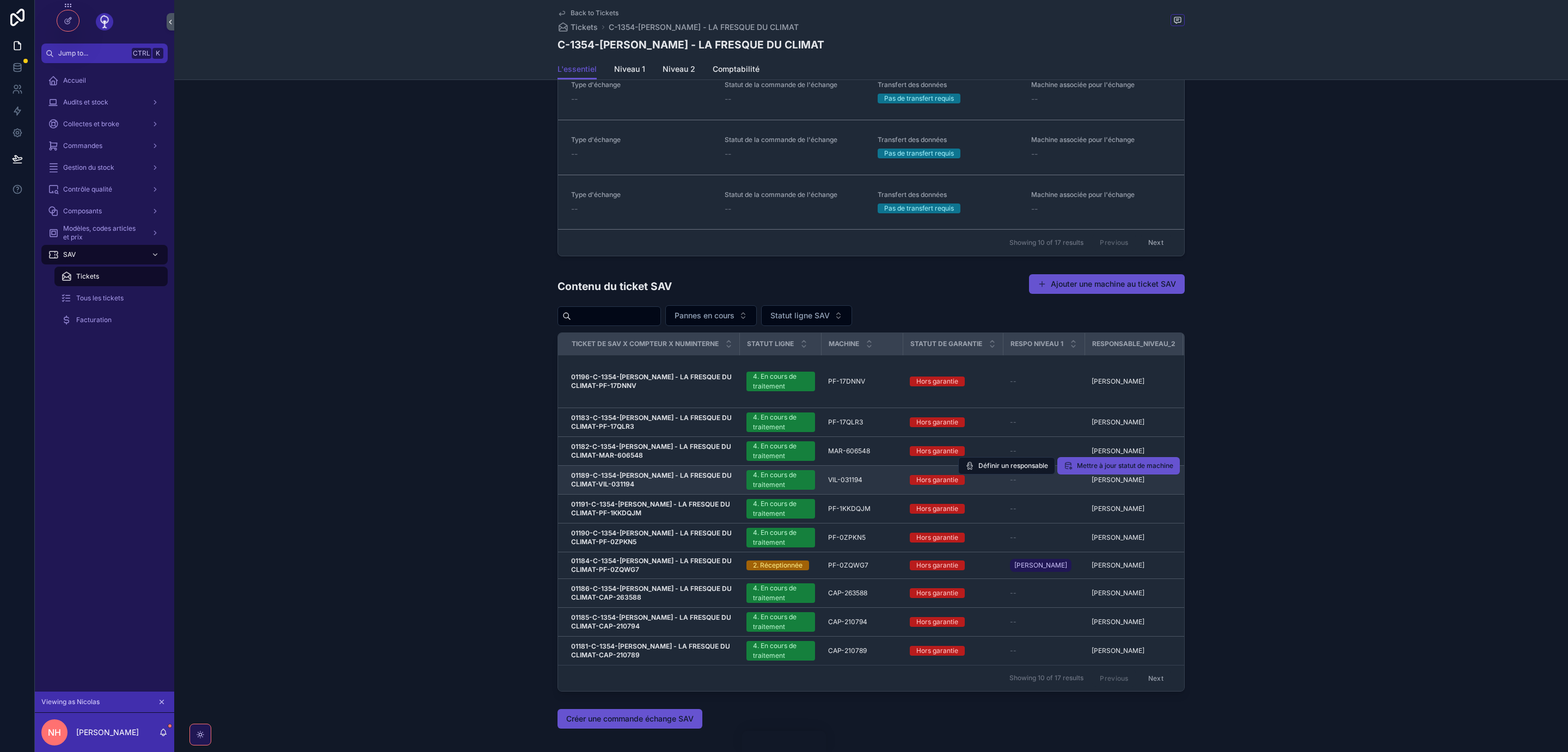
scroll to position [1269, 0]
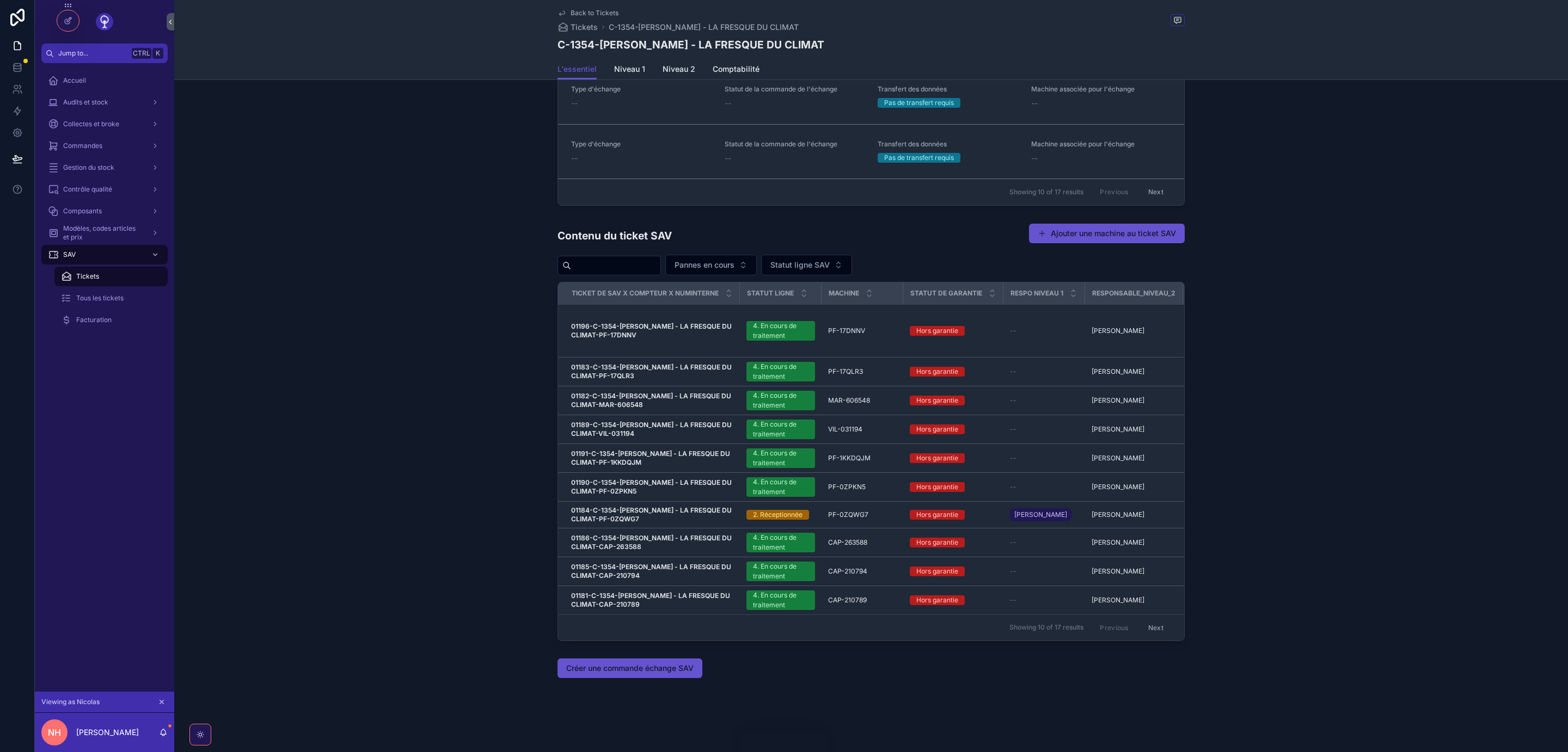
click at [1155, 626] on button "Next" at bounding box center [1155, 627] width 30 height 17
click at [1150, 624] on button "Next" at bounding box center [1155, 627] width 30 height 17
click at [1112, 630] on button "Previous" at bounding box center [1113, 627] width 44 height 17
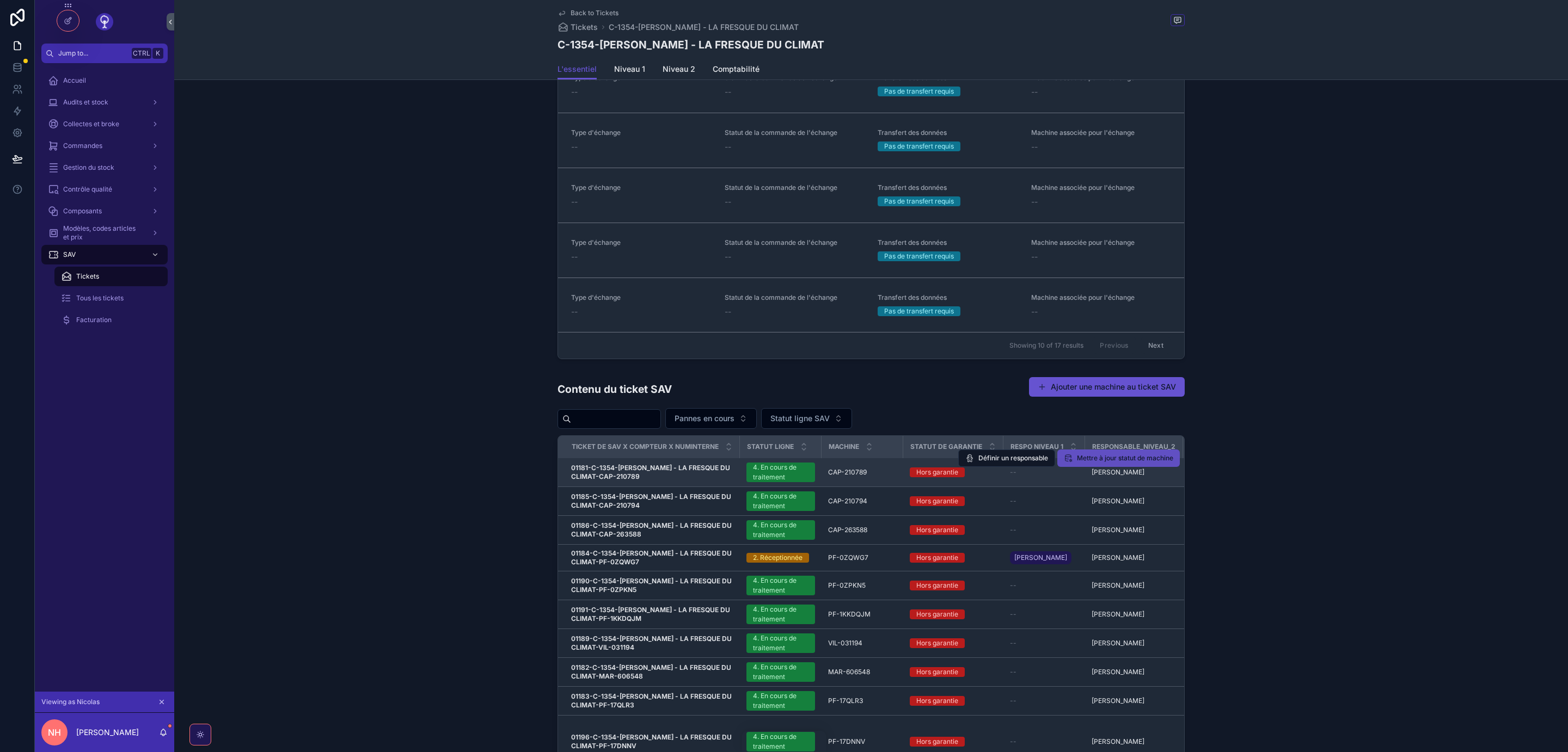
scroll to position [1269, 0]
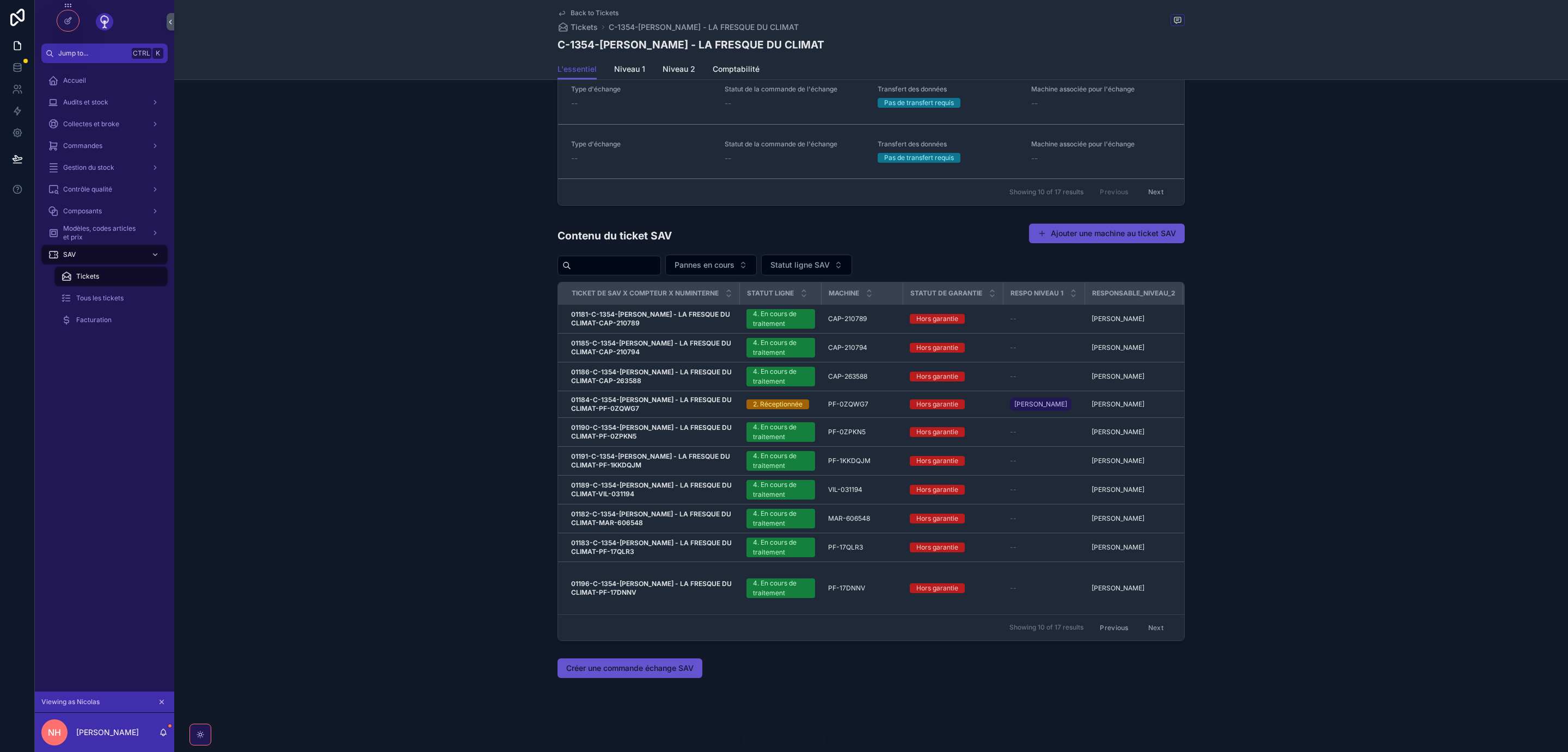
click at [1119, 629] on button "Previous" at bounding box center [1113, 627] width 44 height 17
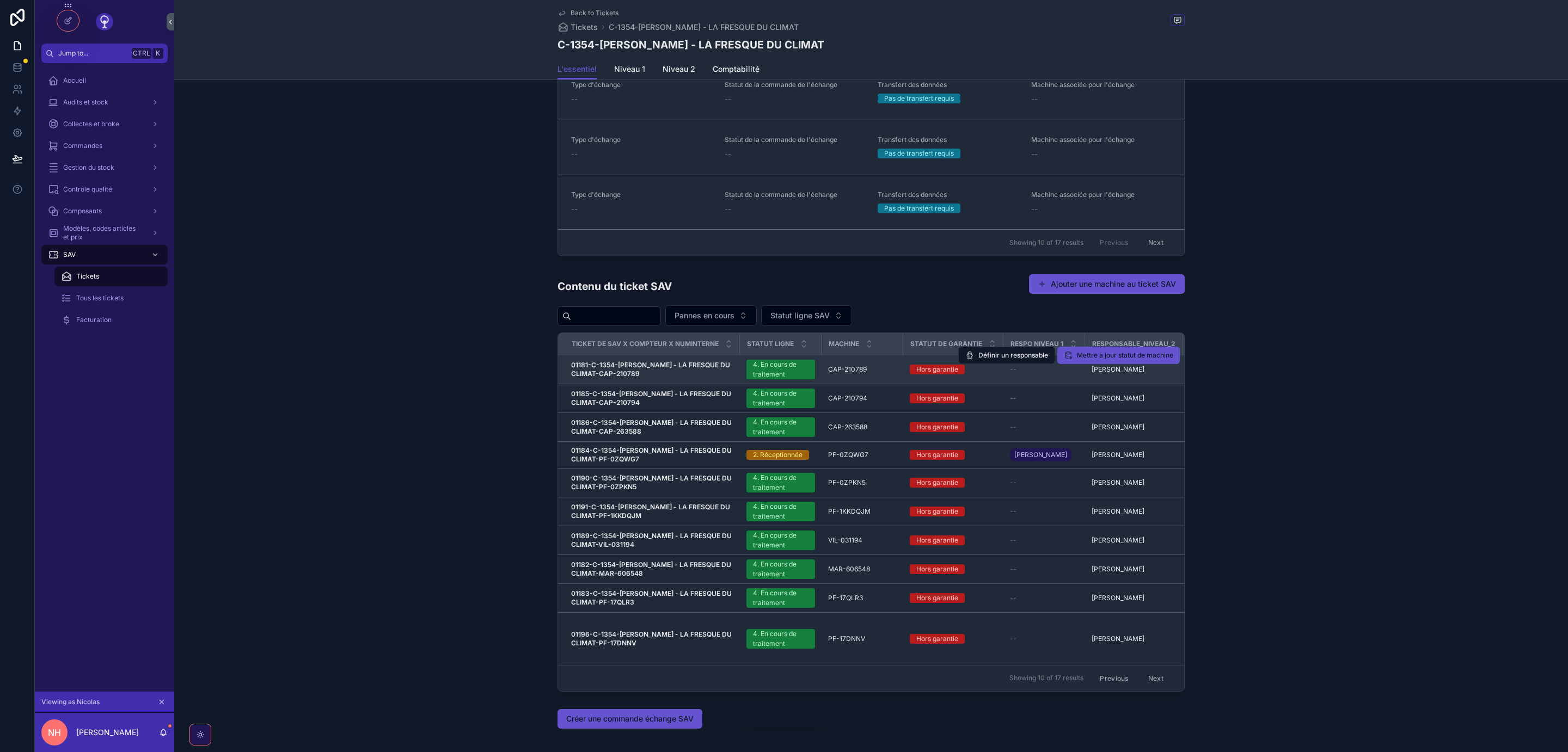
scroll to position [1269, 0]
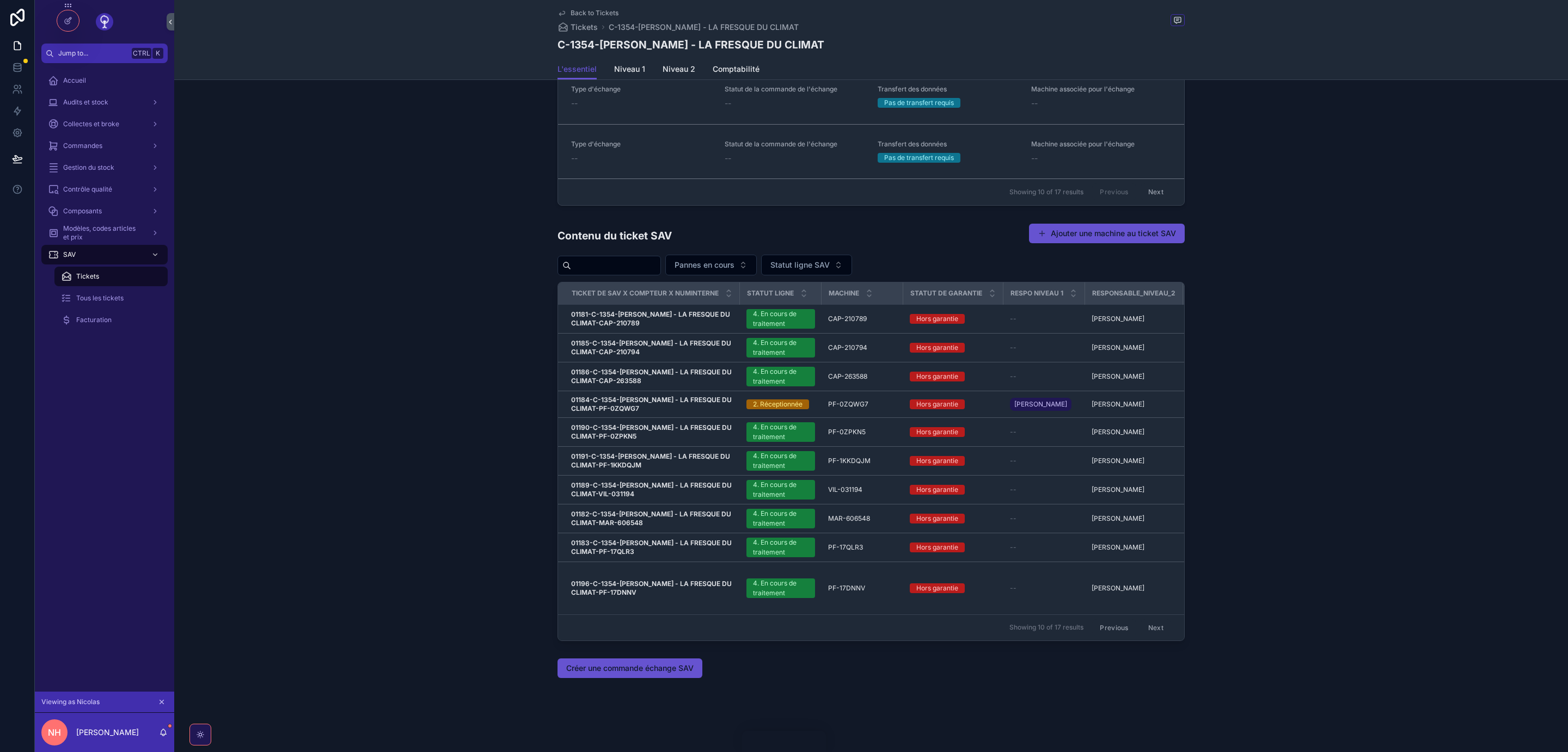
click at [1152, 626] on button "Next" at bounding box center [1155, 627] width 30 height 17
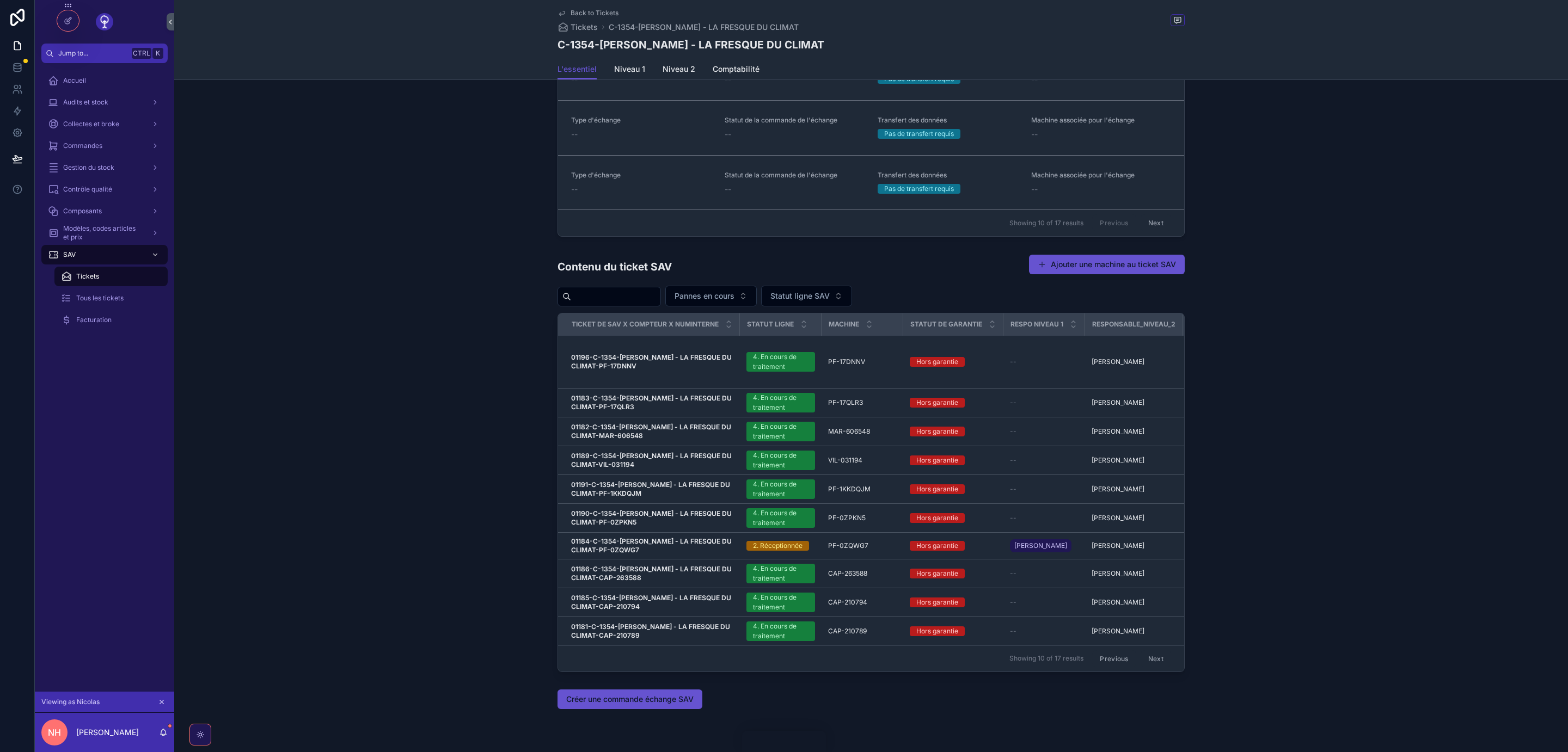
scroll to position [1269, 0]
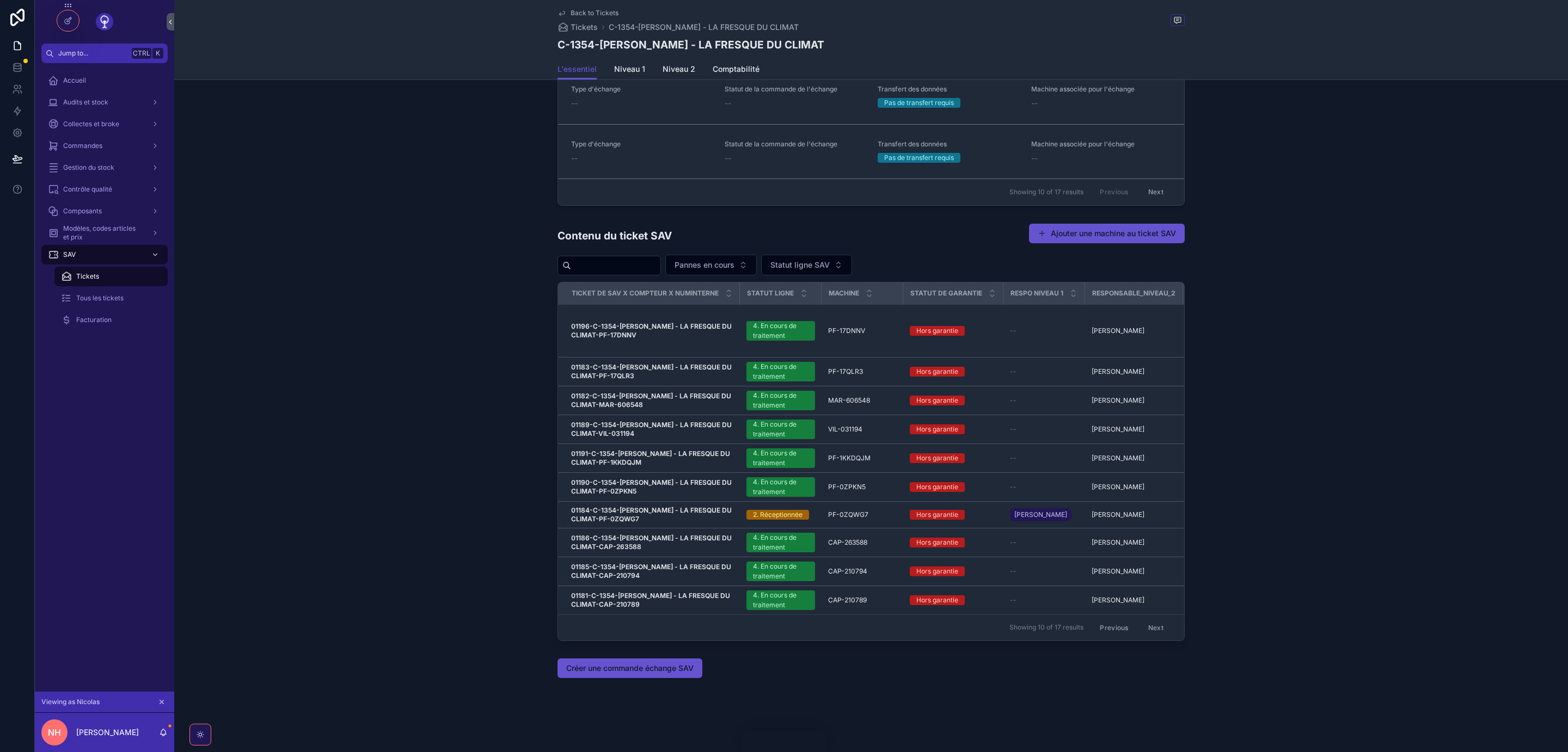
click at [1158, 627] on button "Next" at bounding box center [1155, 627] width 30 height 17
click at [604, 266] on input "scrollable content" at bounding box center [615, 266] width 89 height 15
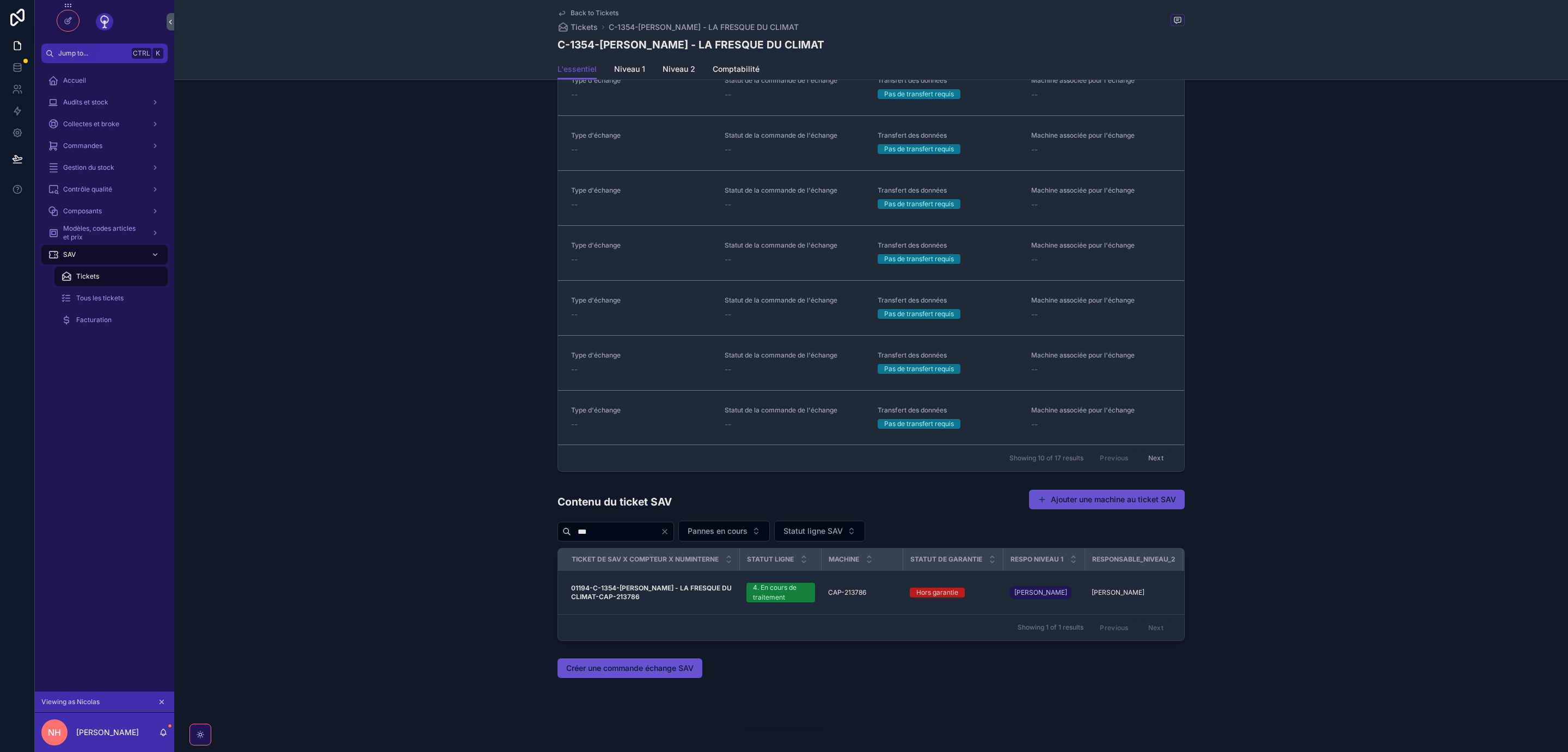
scroll to position [1001, 0]
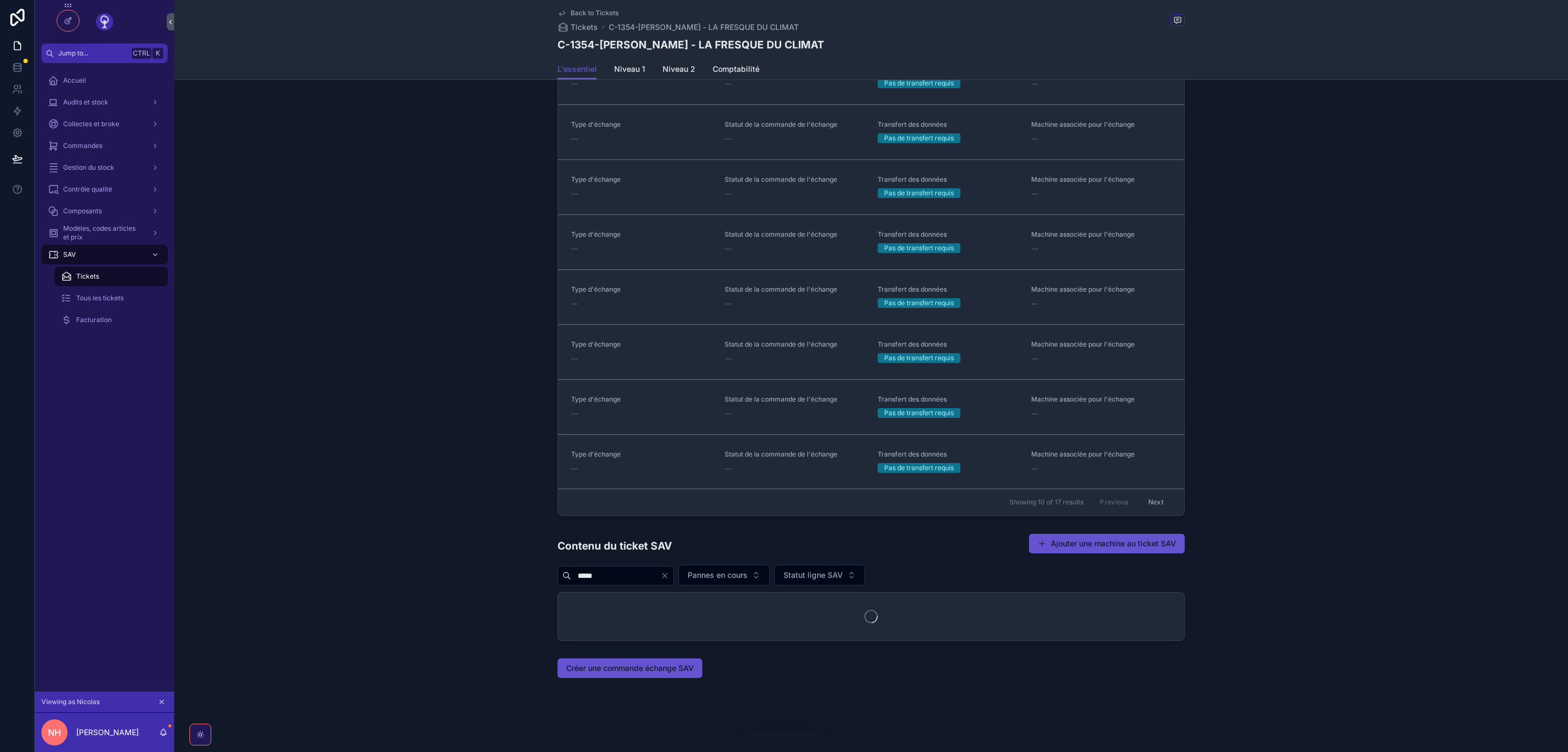
scroll to position [957, 0]
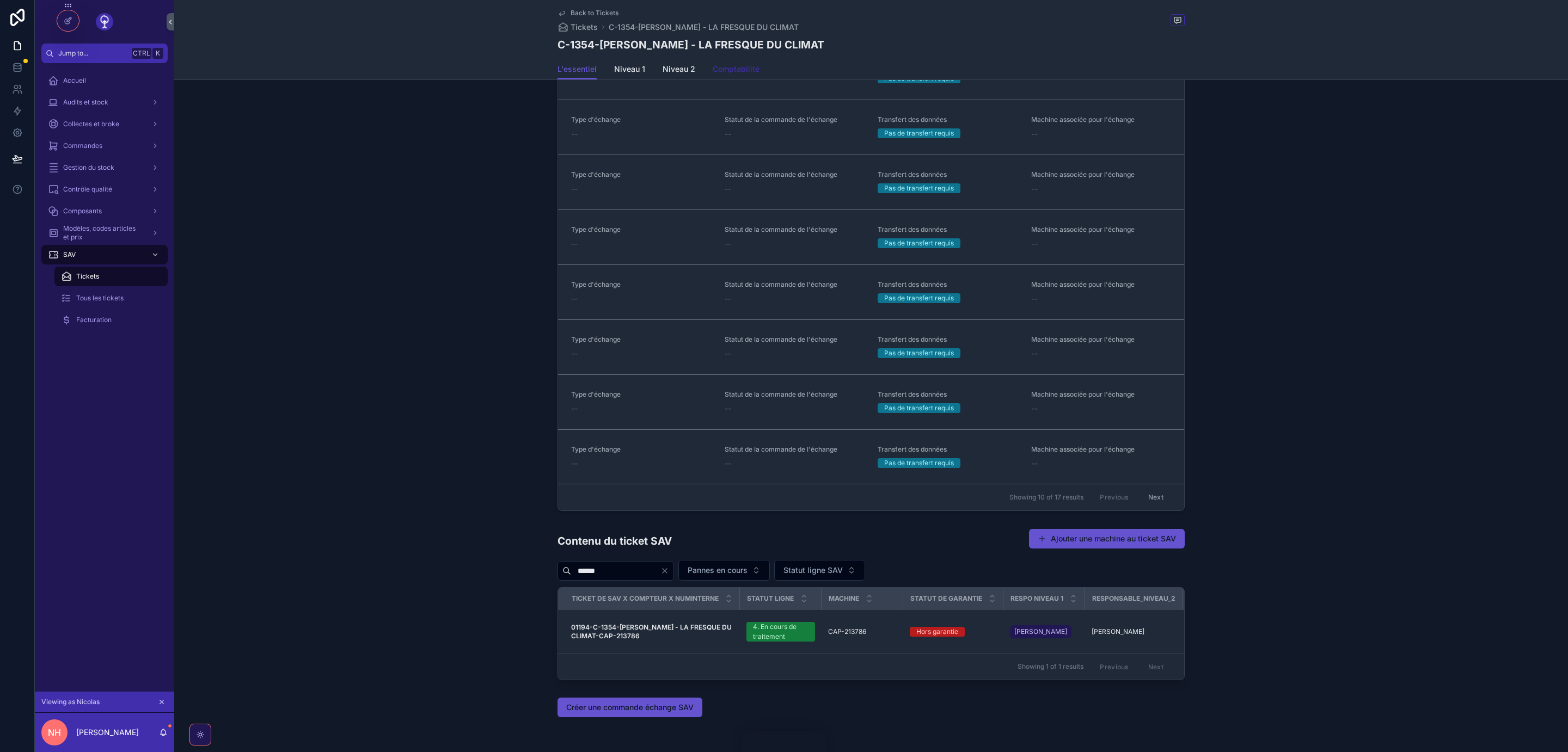
type input "******"
click at [739, 70] on span "Comptabilité" at bounding box center [735, 69] width 47 height 11
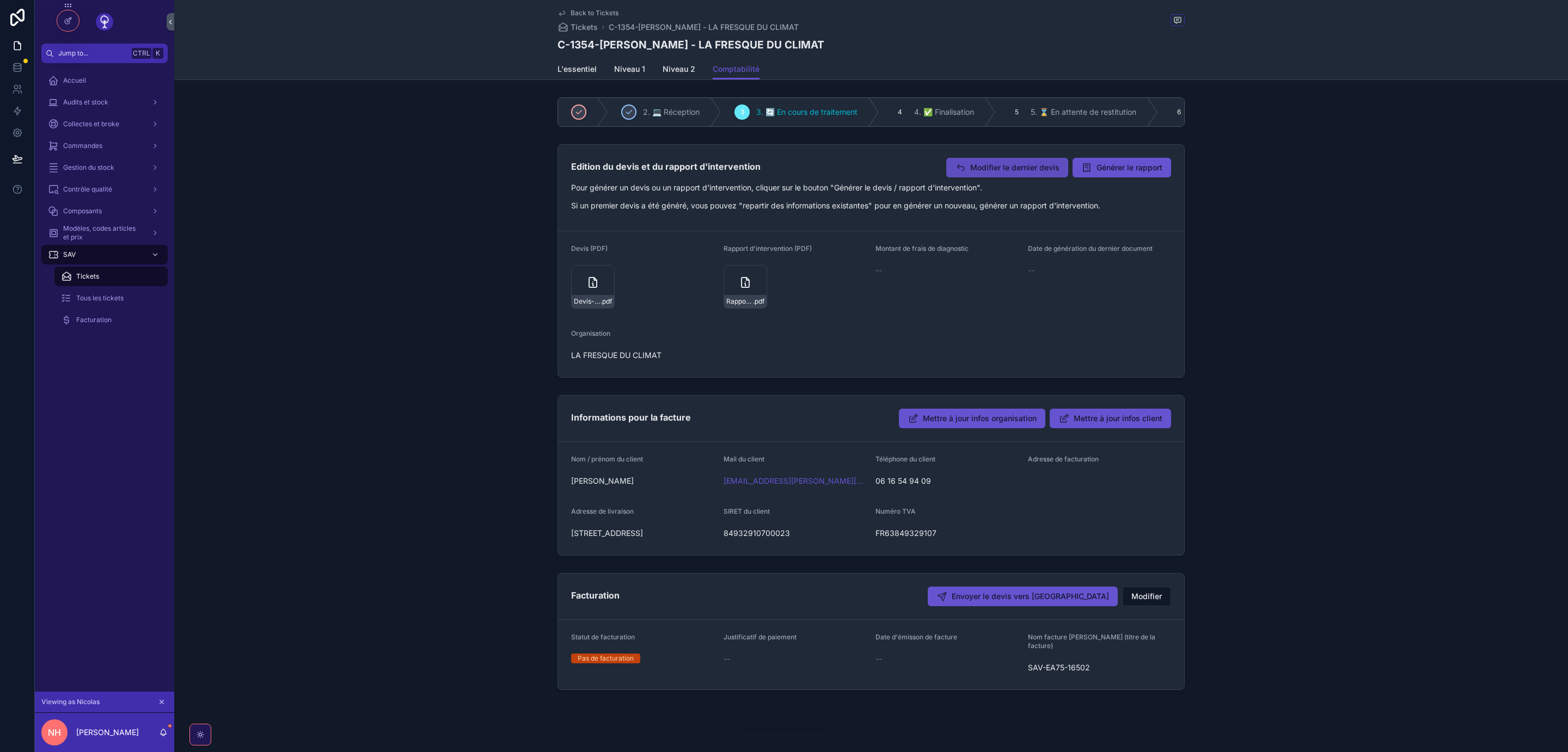
click at [993, 166] on span "Modifier le dernier devis" at bounding box center [1015, 168] width 89 height 11
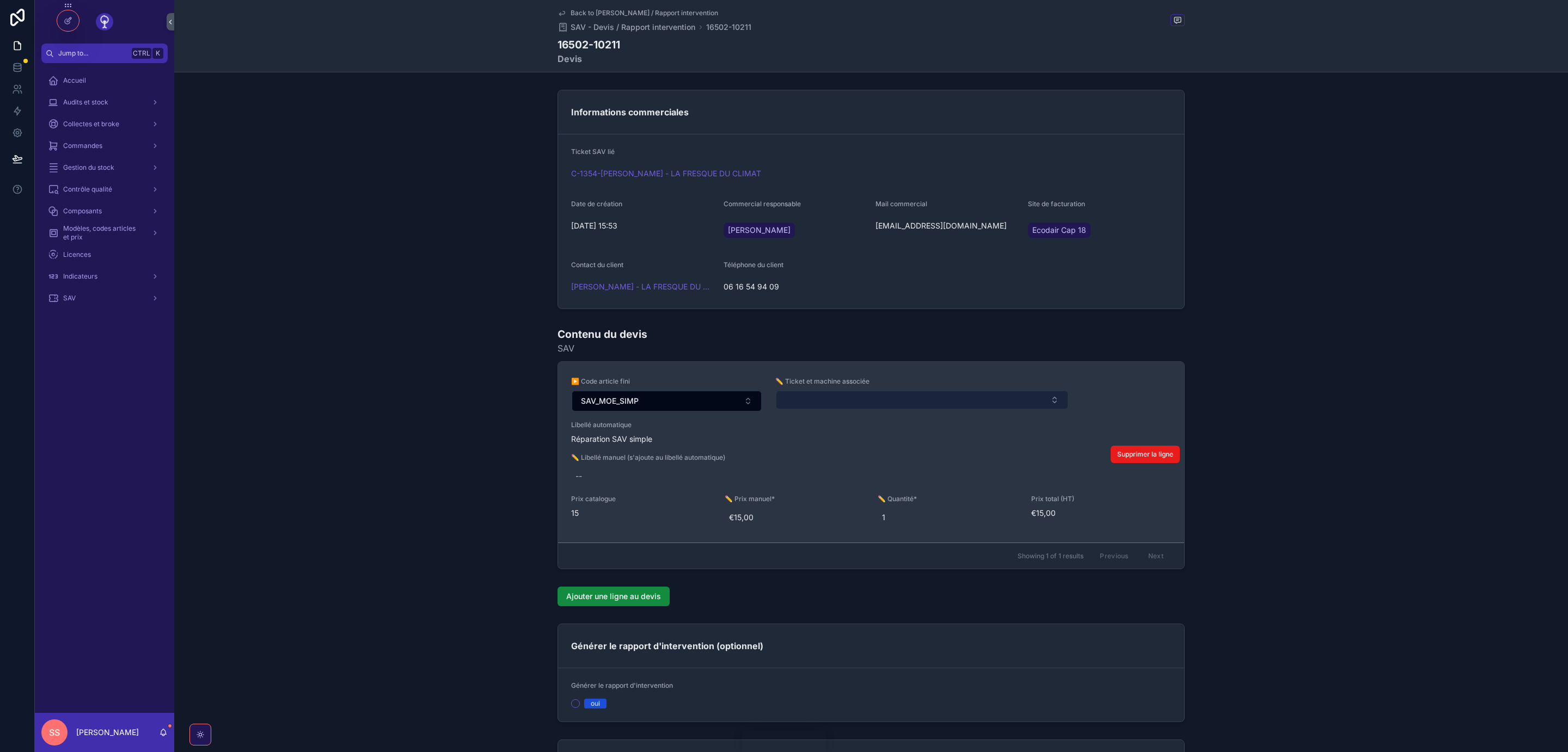
click at [894, 400] on button "Select Button" at bounding box center [922, 400] width 293 height 18
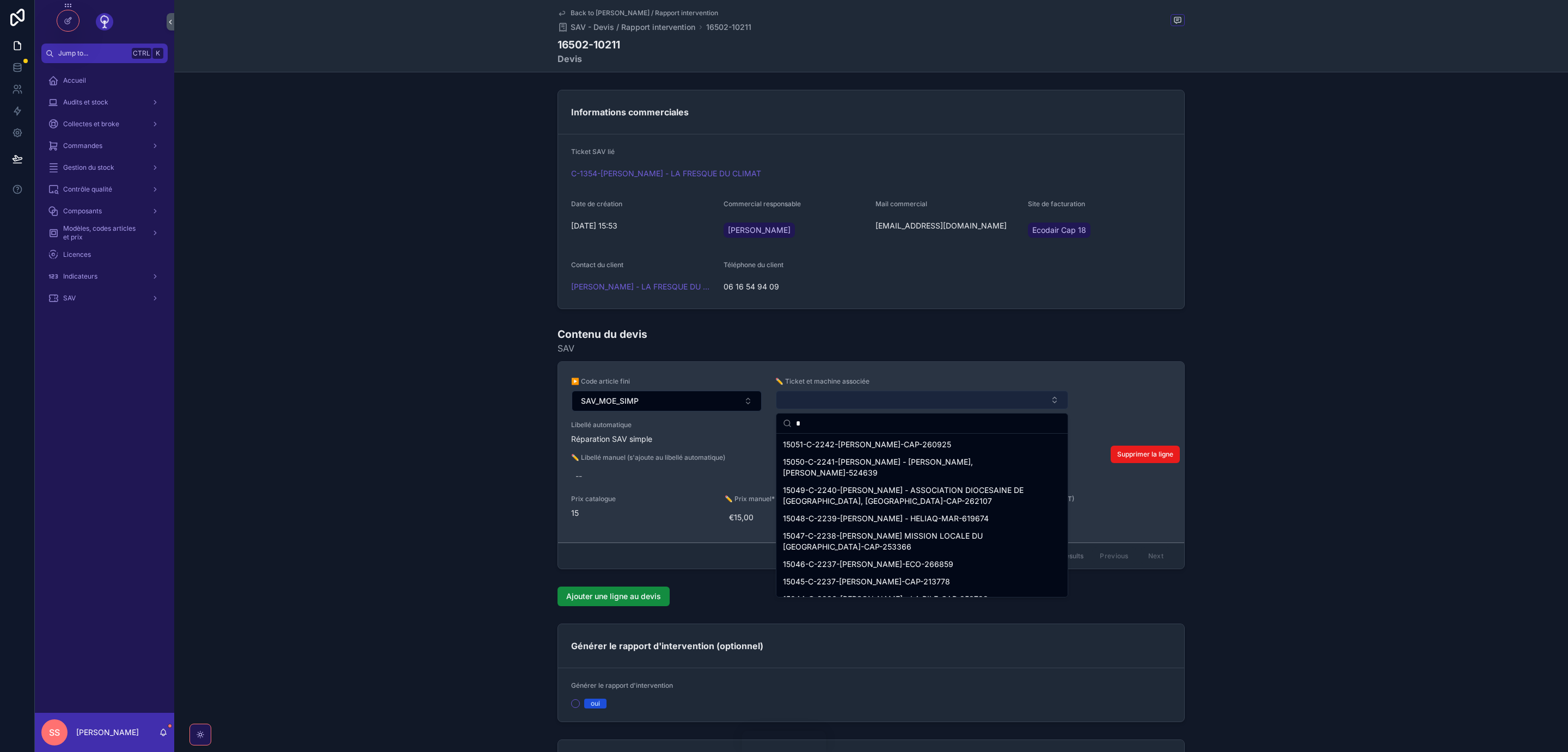
type input "**"
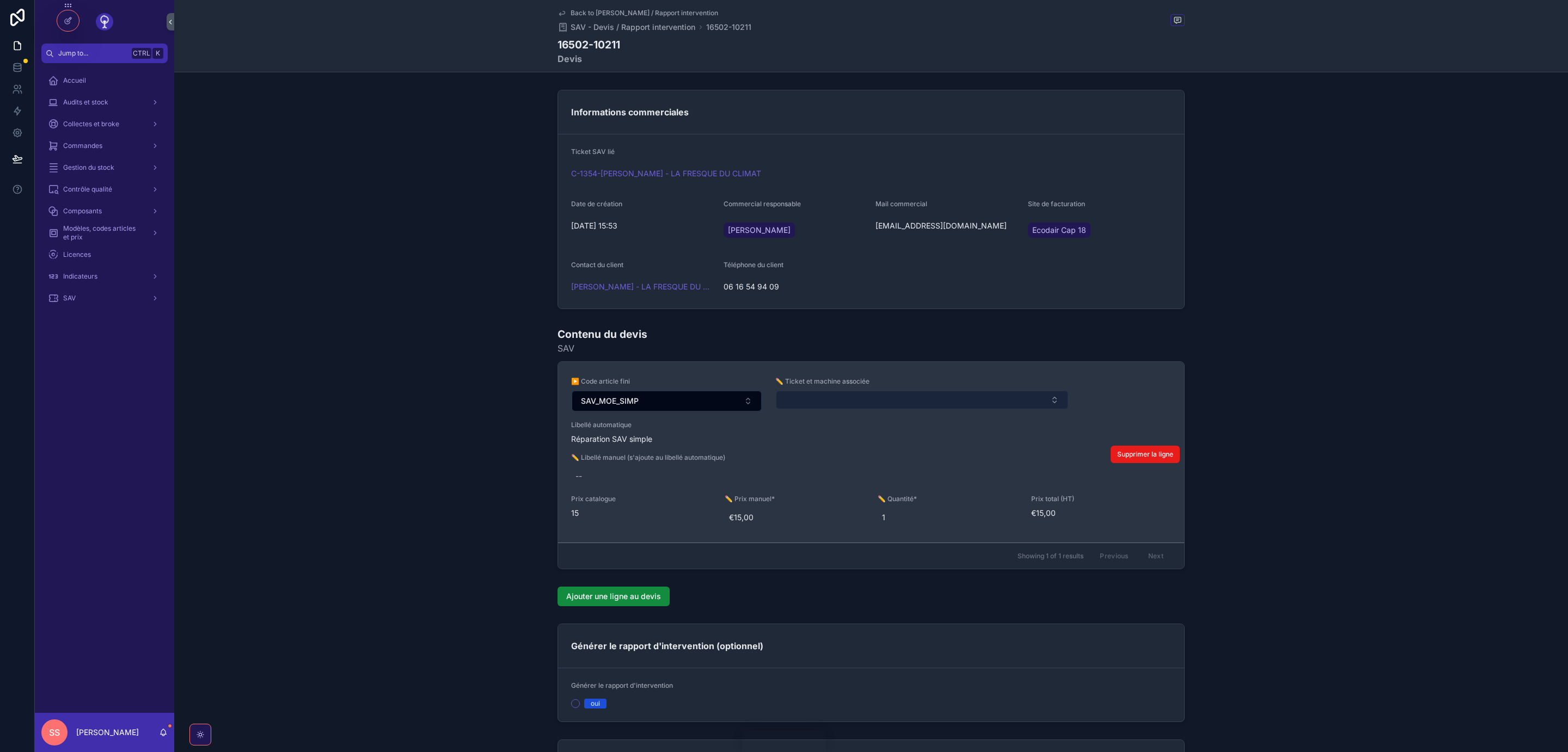
click at [918, 398] on button "Select Button" at bounding box center [922, 400] width 293 height 18
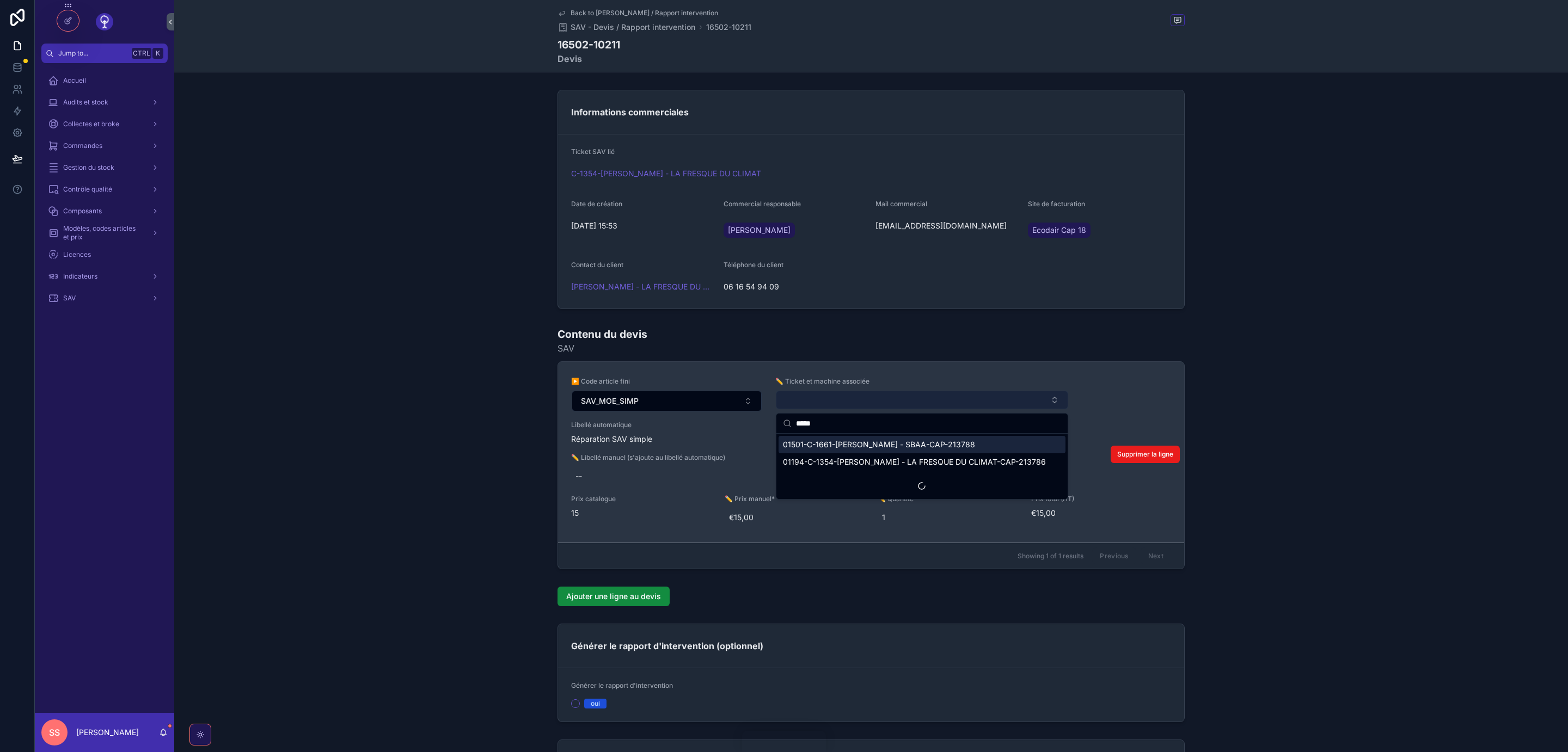
type input "******"
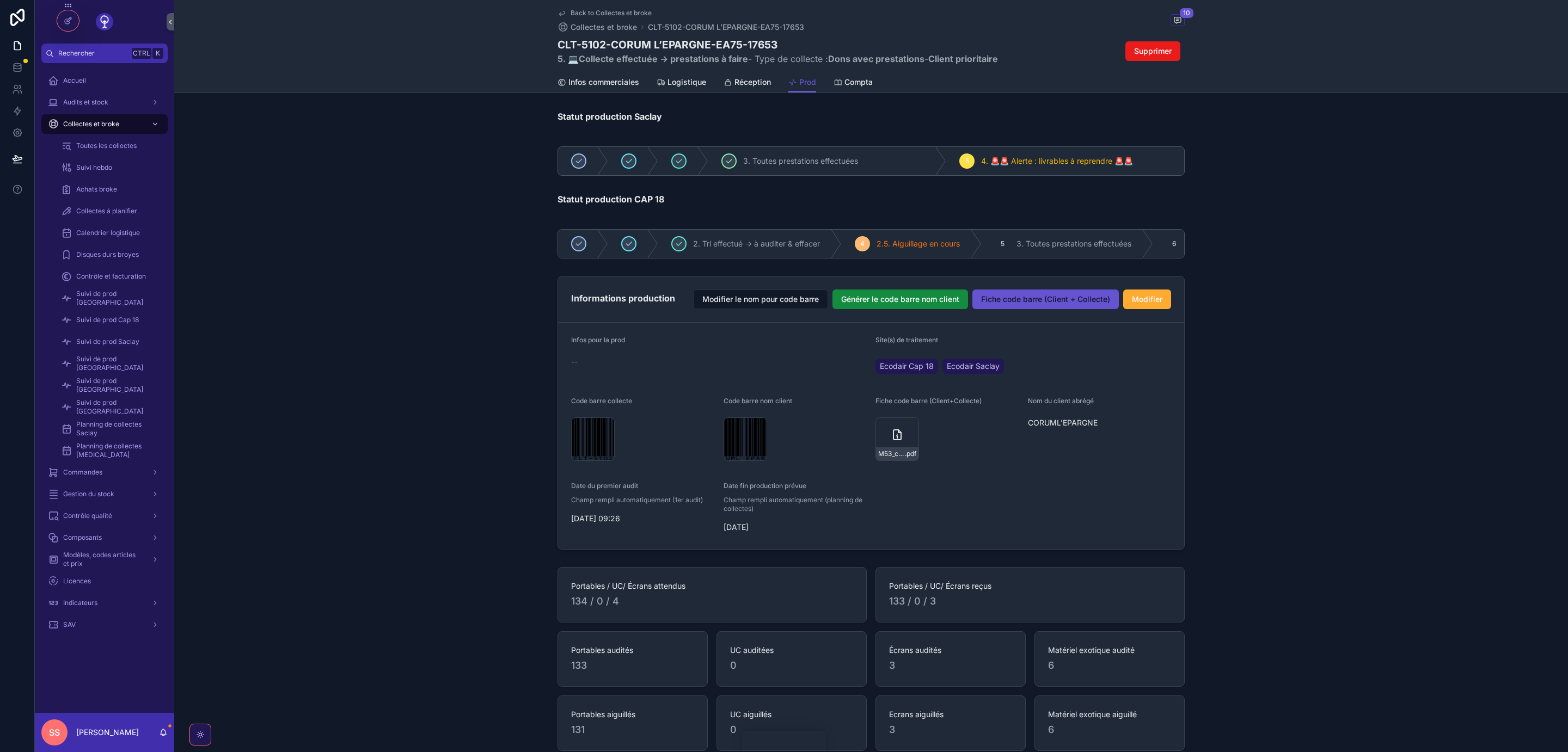
click at [62, 628] on div "SAV" at bounding box center [104, 625] width 113 height 17
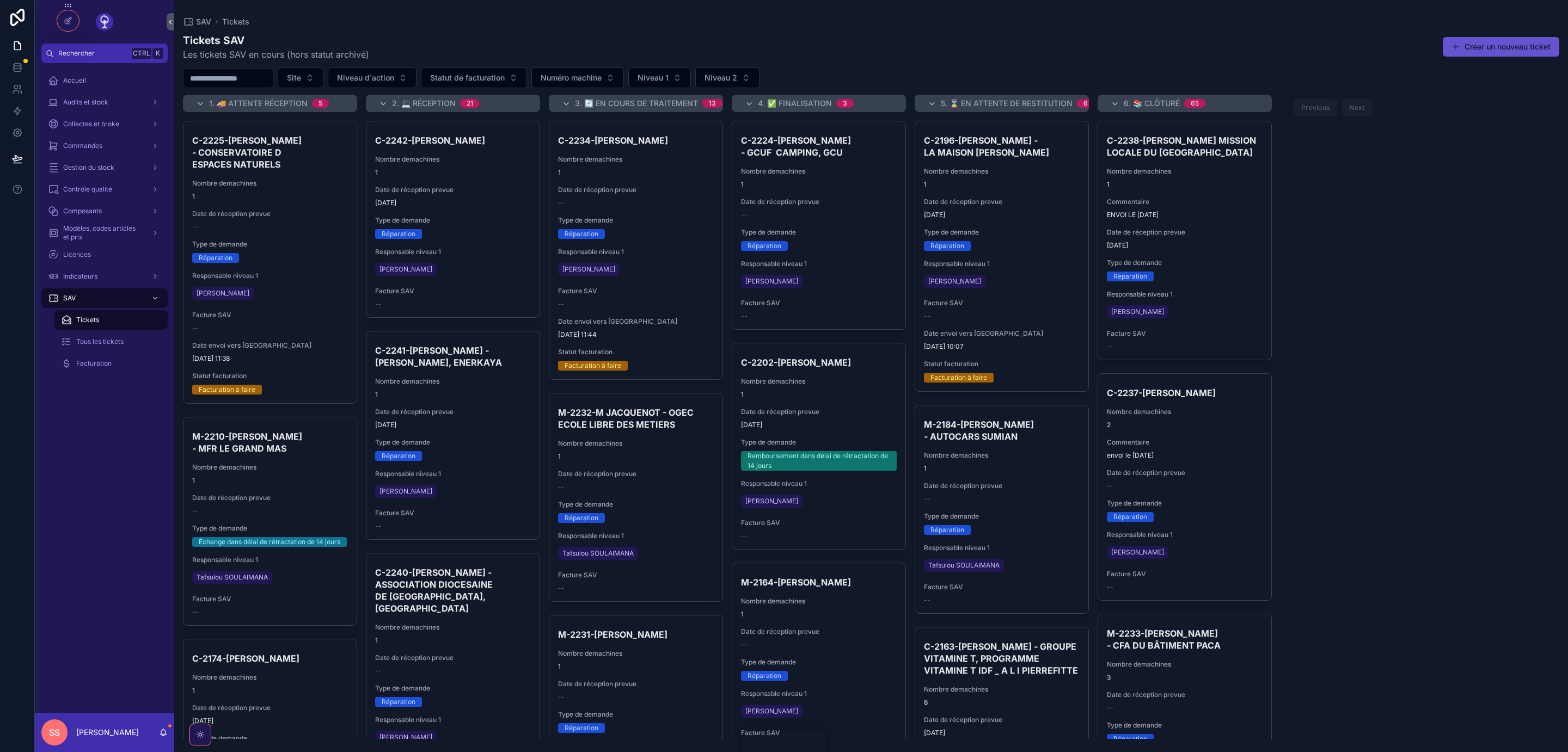
click at [259, 77] on input "scrollable content" at bounding box center [228, 78] width 89 height 15
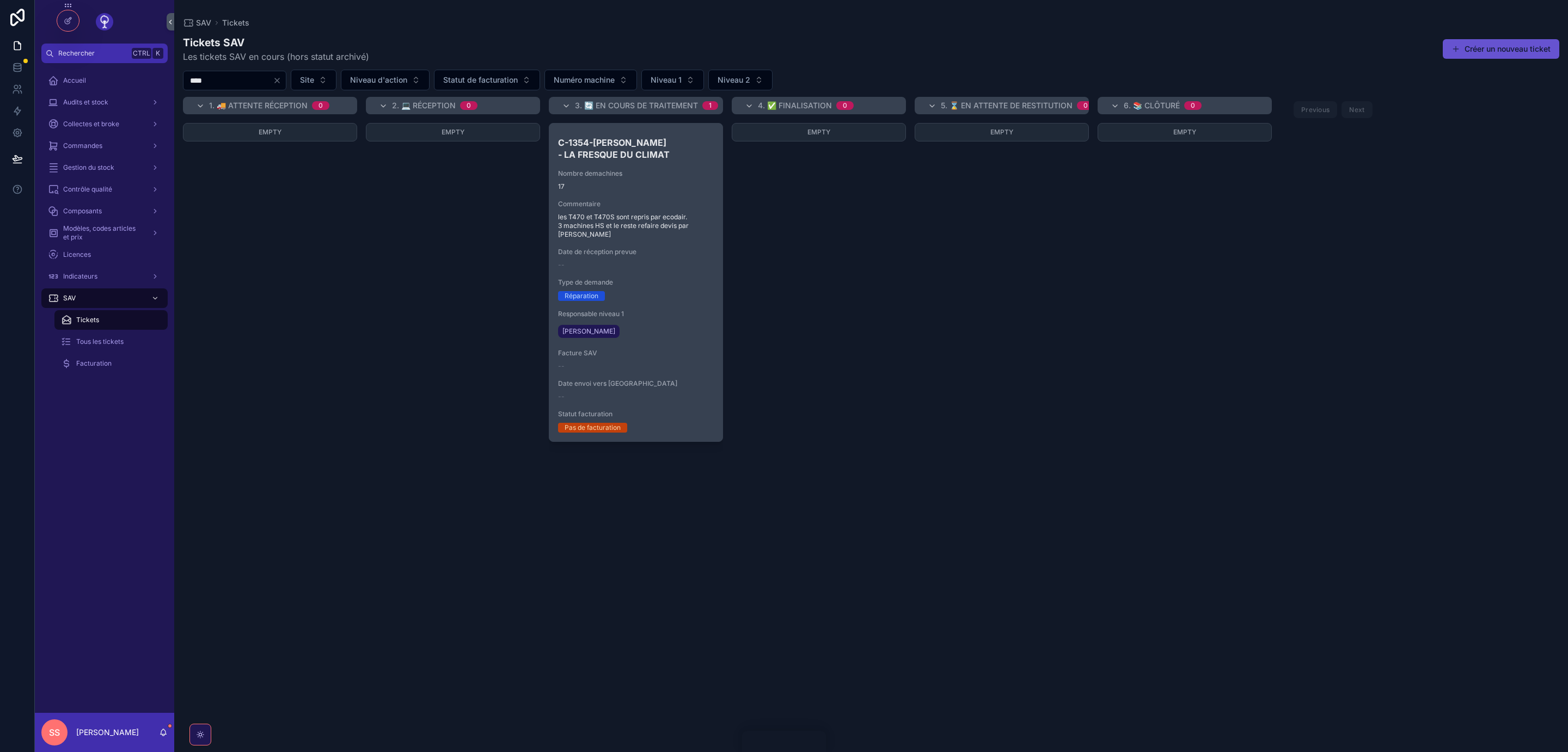
type input "****"
click at [665, 188] on span "17" at bounding box center [636, 186] width 156 height 9
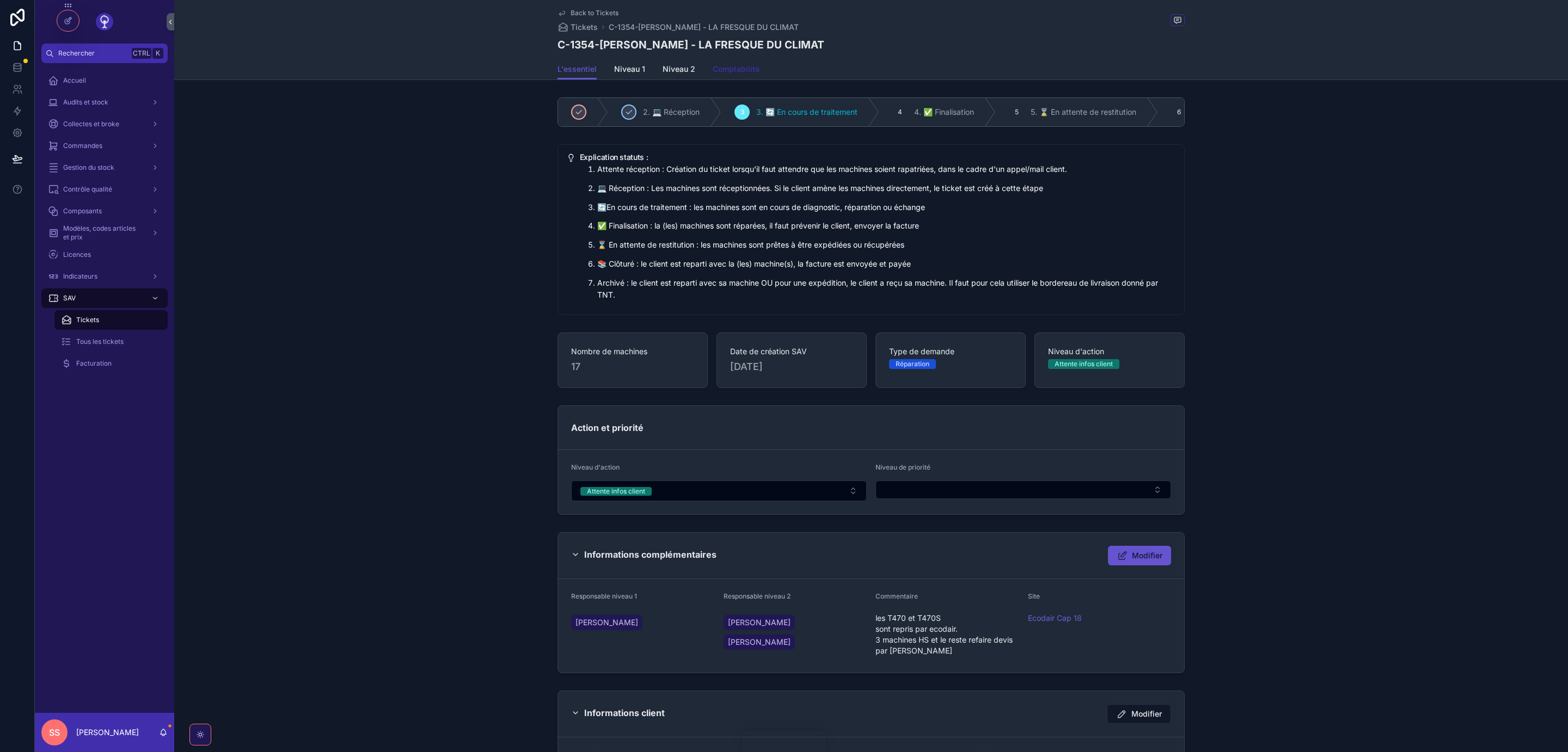
click at [744, 72] on span "Comptabilité" at bounding box center [735, 69] width 47 height 11
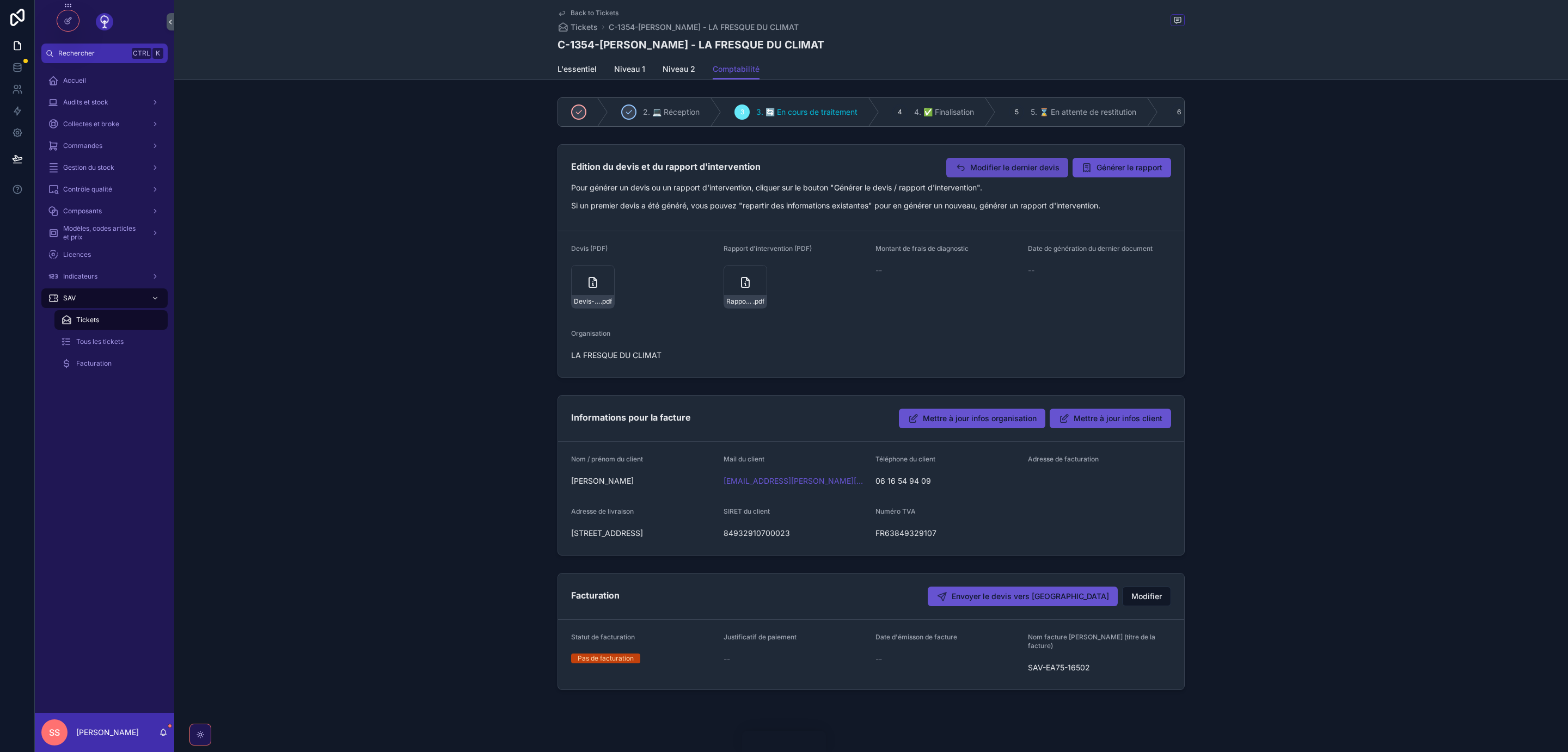
click at [984, 165] on span "Modifier le dernier devis" at bounding box center [1015, 168] width 89 height 11
click at [65, 42] on icon at bounding box center [68, 44] width 9 height 9
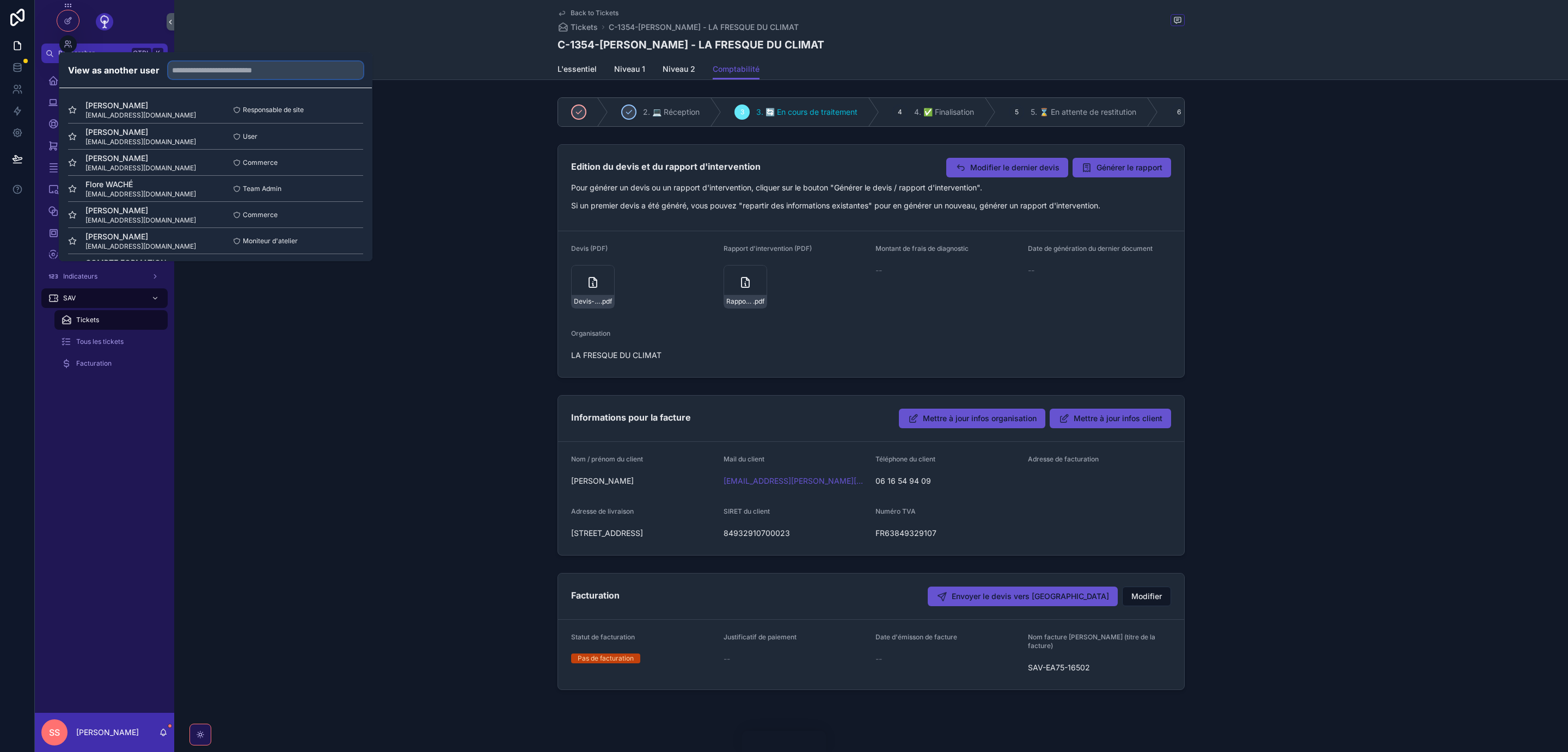
click at [199, 75] on input "text" at bounding box center [266, 70] width 195 height 17
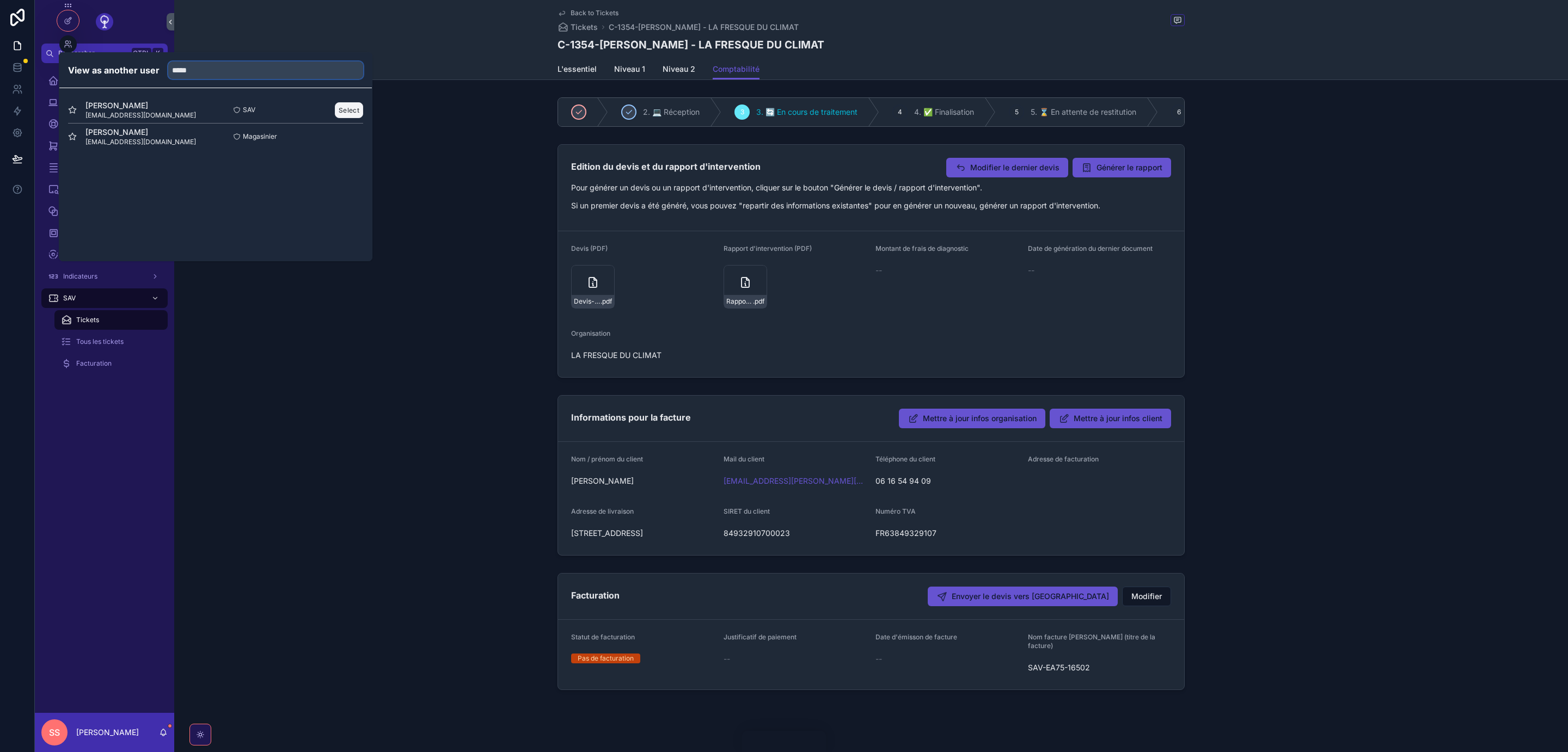
type input "*****"
click at [355, 111] on button "Select" at bounding box center [349, 110] width 29 height 16
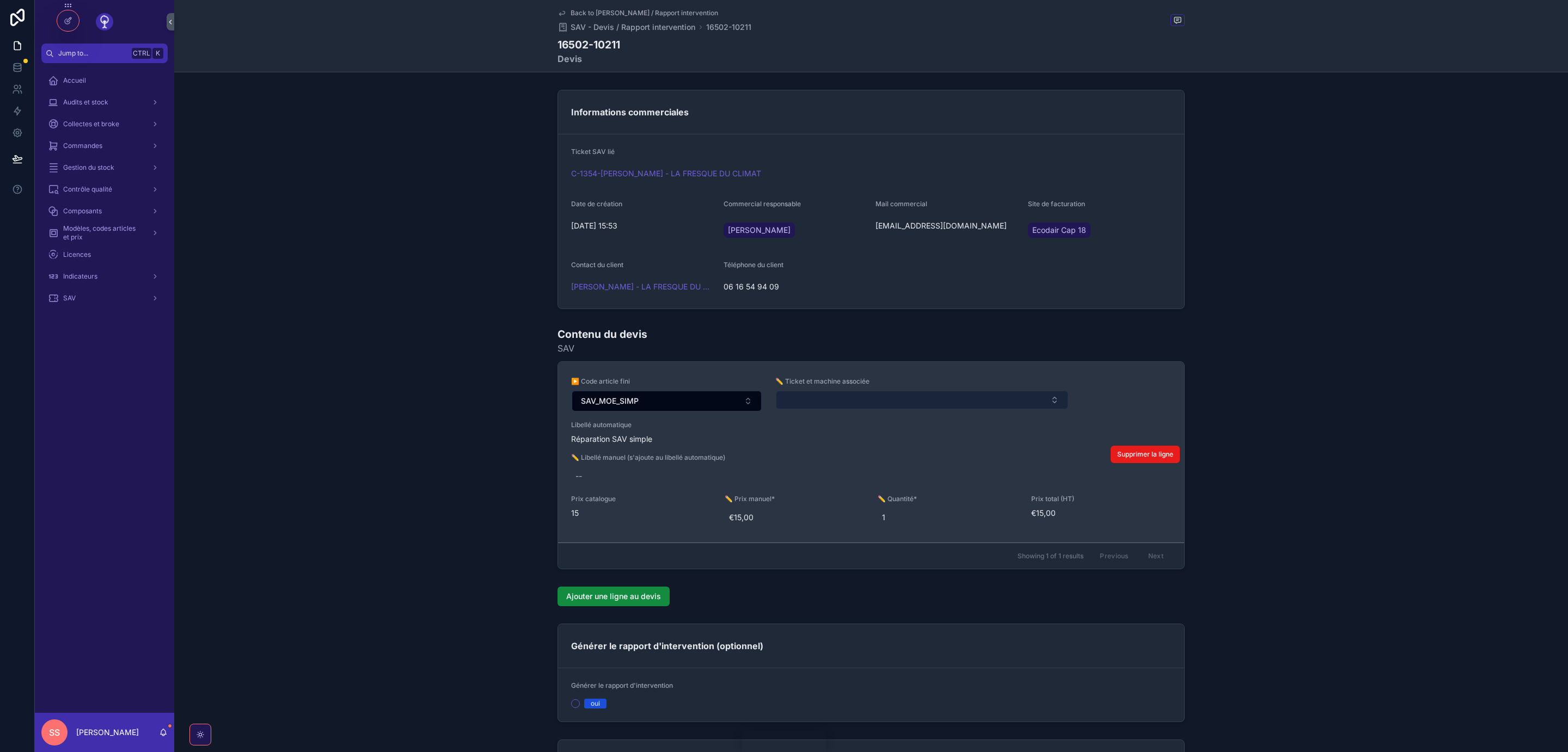
click at [890, 398] on button "Select Button" at bounding box center [922, 400] width 293 height 18
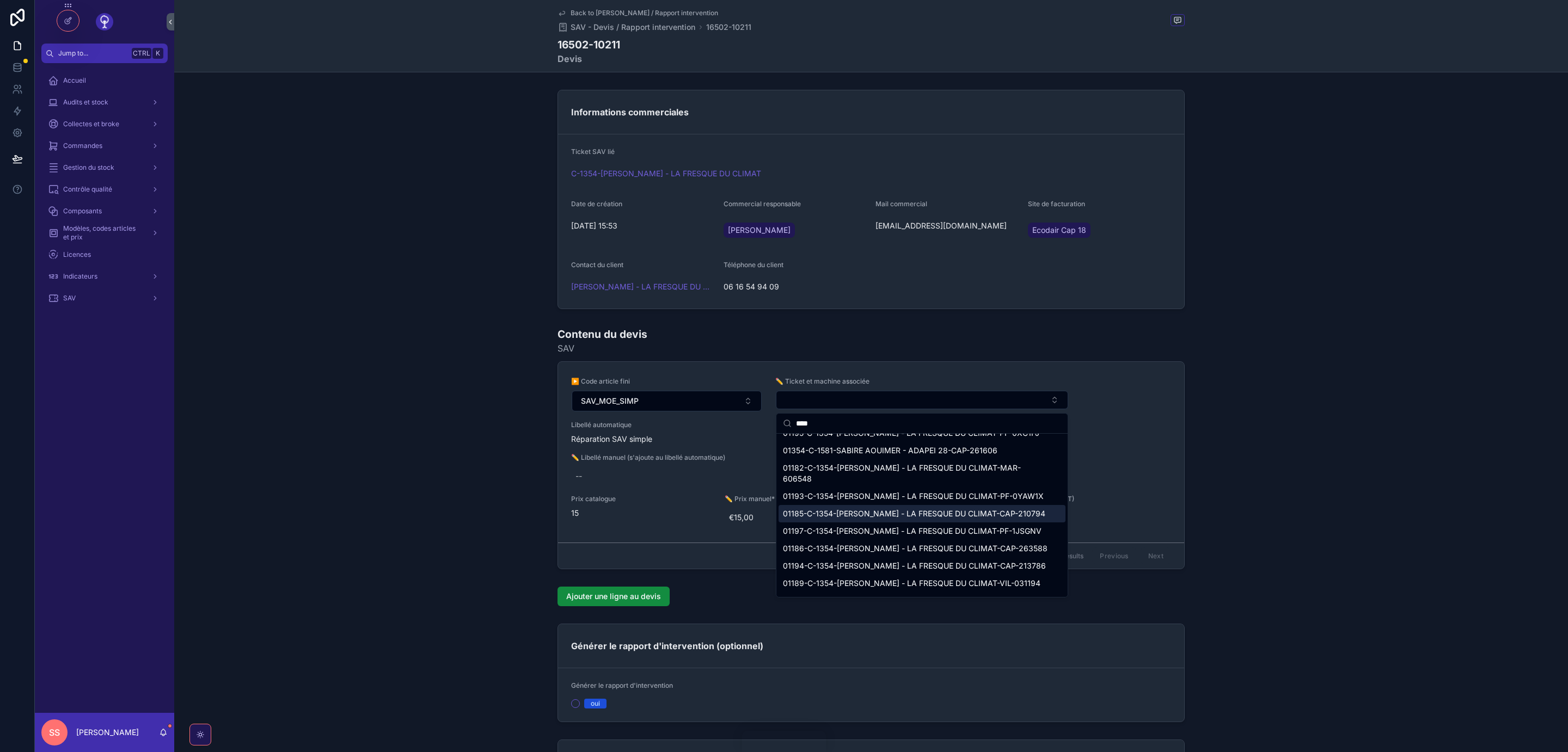
scroll to position [172, 0]
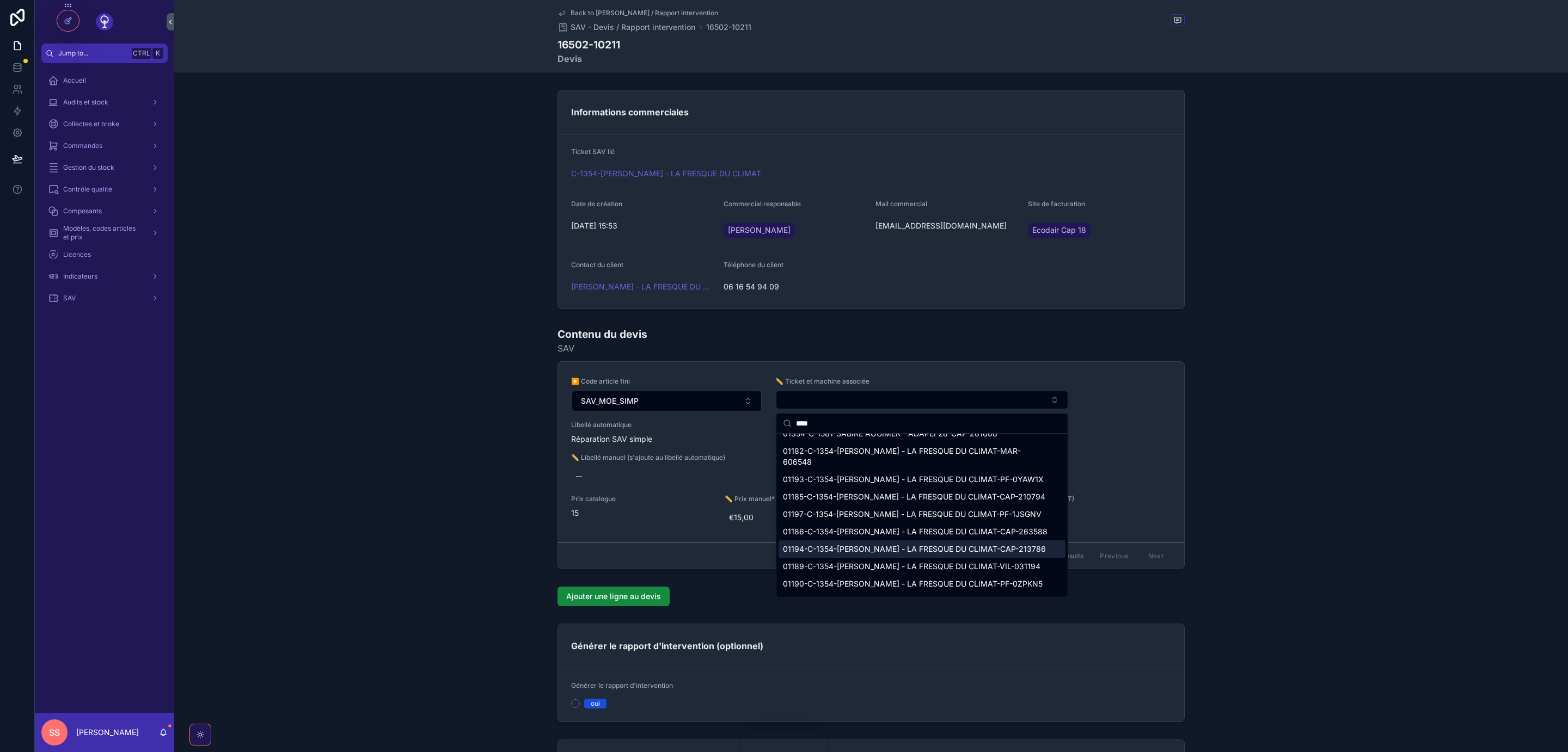
type input "****"
click at [967, 544] on span "01194-C-1354-[PERSON_NAME] - LA FRESQUE DU CLIMAT-CAP-213786" at bounding box center [914, 549] width 263 height 11
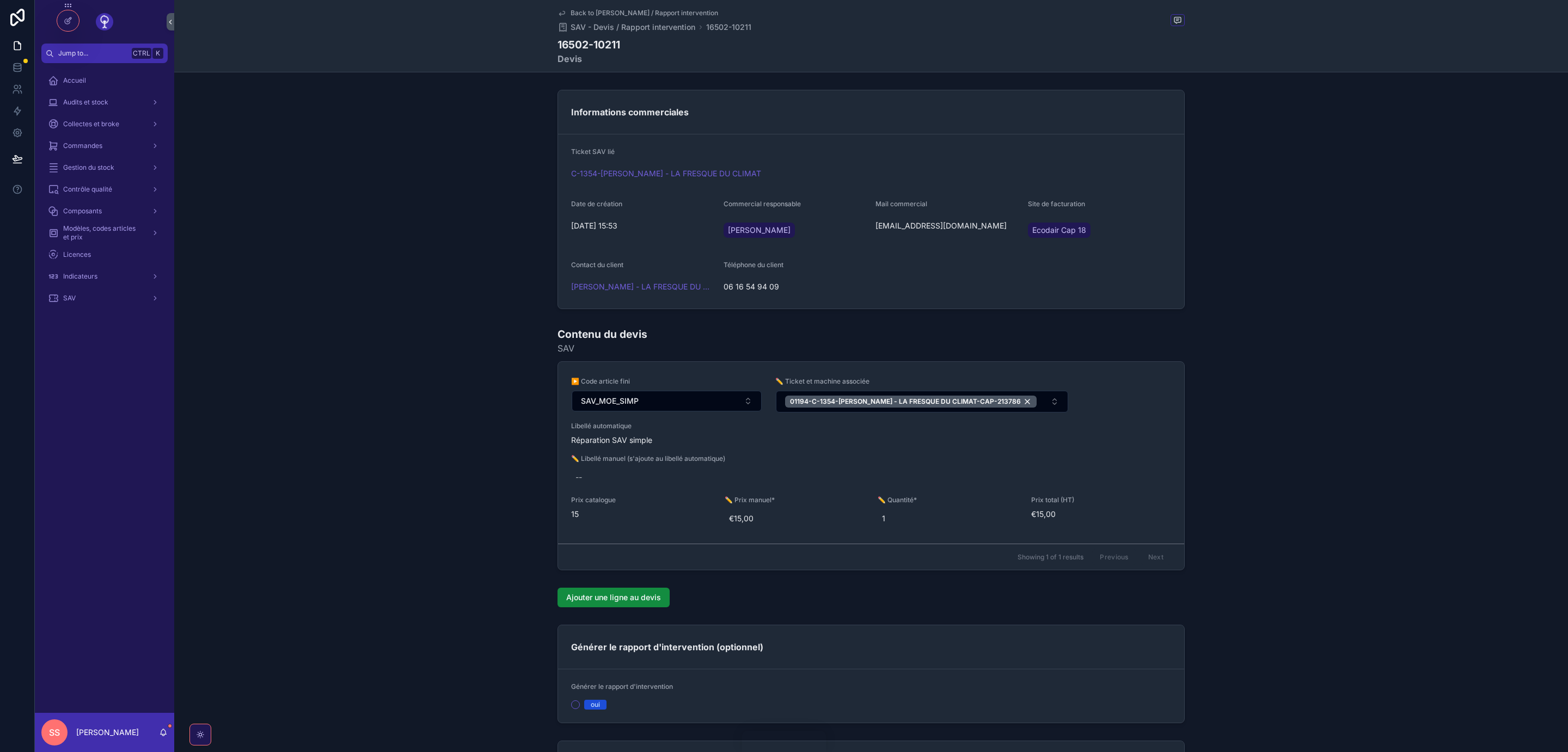
click at [1015, 403] on div "01194-C-1354-[PERSON_NAME] - LA FRESQUE DU CLIMAT-CAP-213786" at bounding box center [910, 401] width 251 height 12
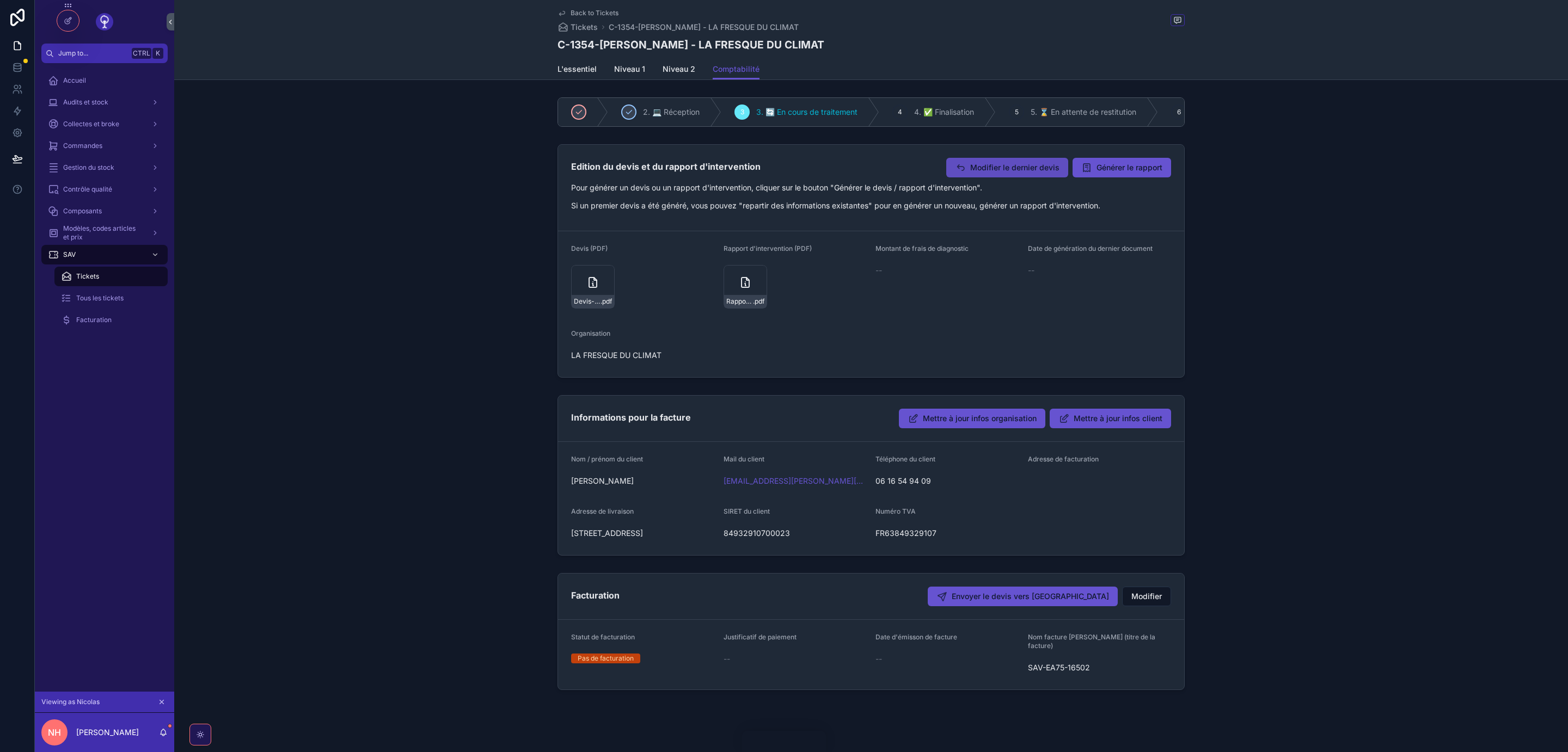
click at [998, 169] on span "Modifier le dernier devis" at bounding box center [1015, 168] width 89 height 11
click at [161, 702] on icon "scrollable content" at bounding box center [161, 702] width 4 height 4
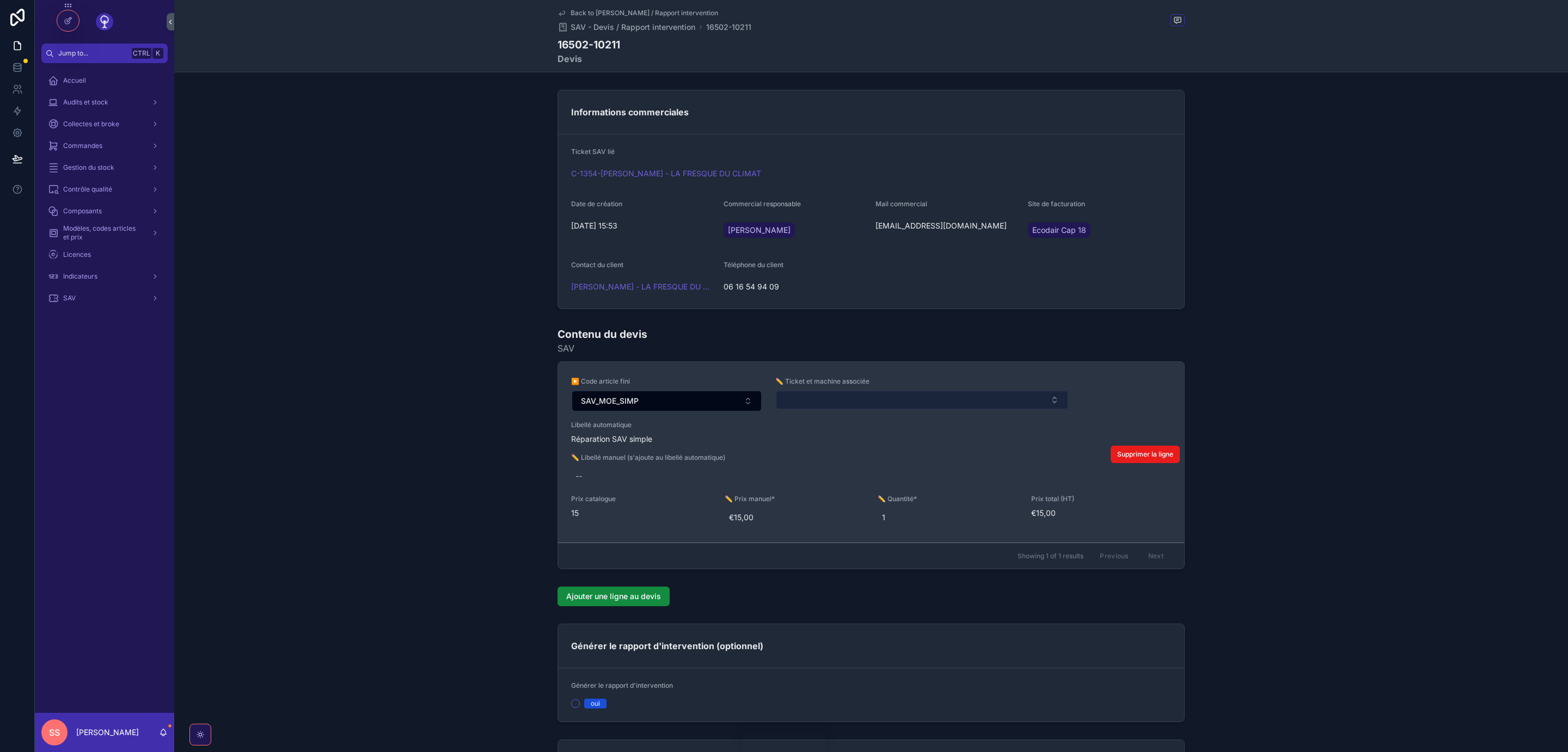
click at [921, 405] on button "Select Button" at bounding box center [922, 400] width 293 height 18
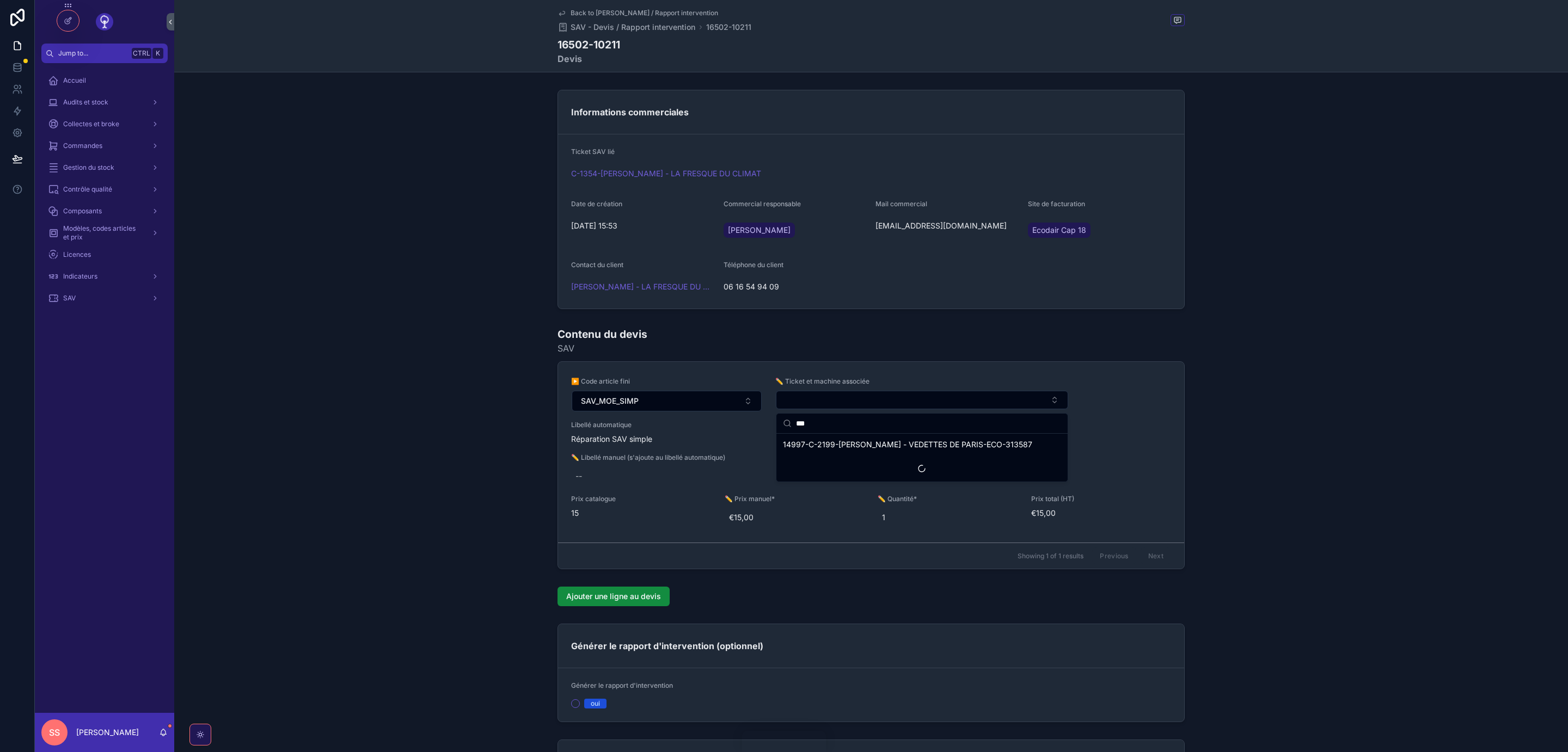
type input "****"
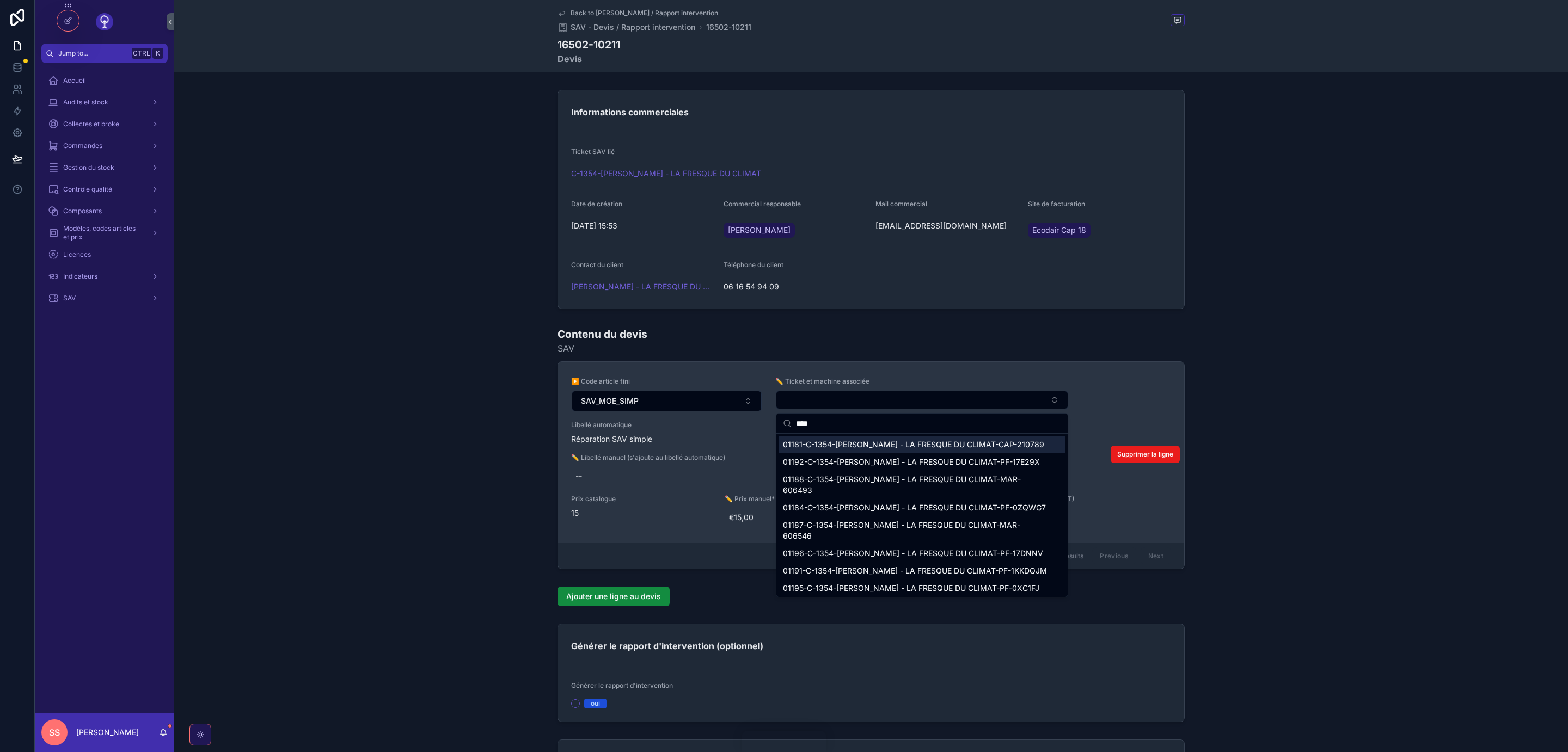
drag, startPoint x: 838, startPoint y: 424, endPoint x: 694, endPoint y: 424, distance: 144.0
click at [796, 424] on input "****" at bounding box center [928, 423] width 265 height 20
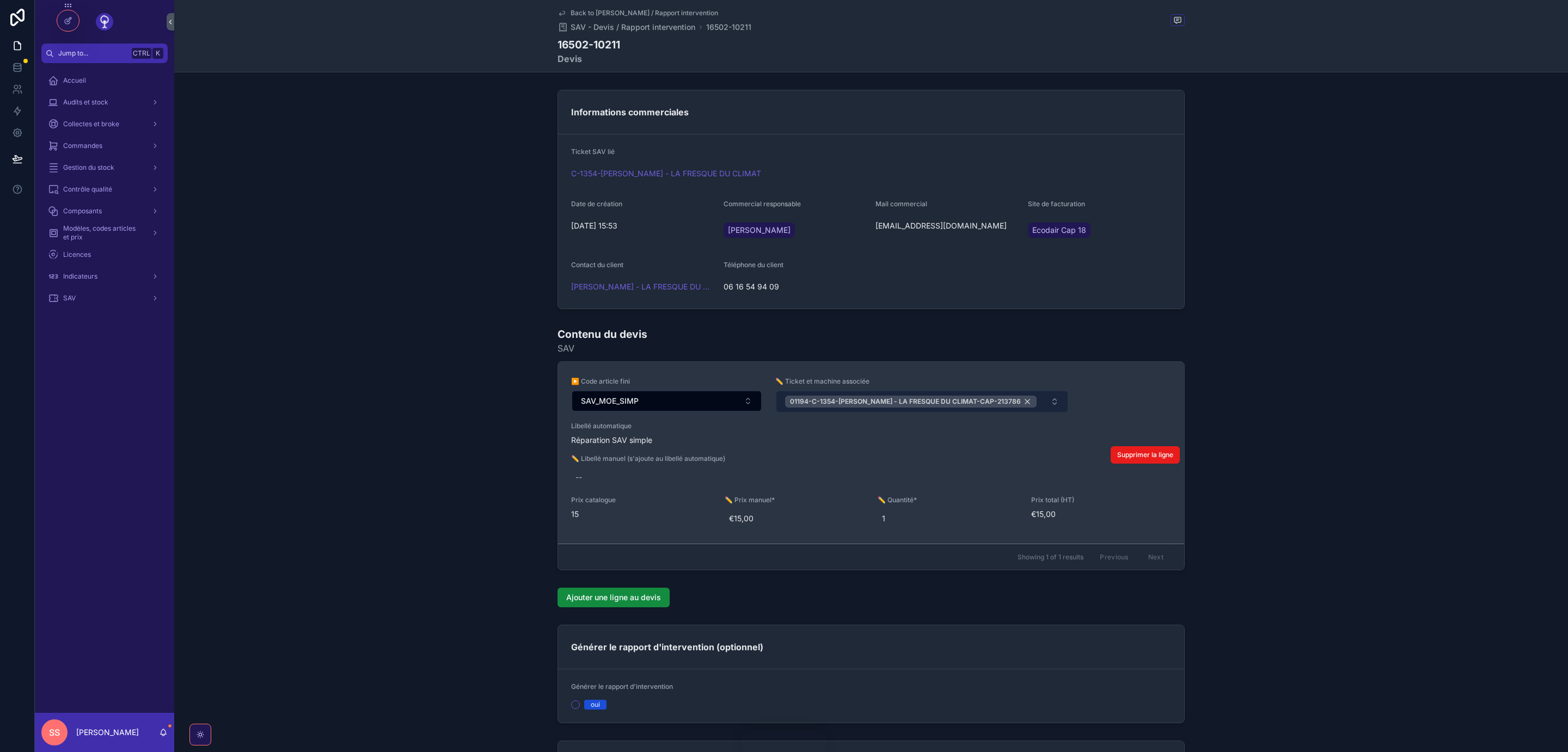
click at [1016, 403] on div "01194-C-1354-REMI SCHEER - LA FRESQUE DU CLIMAT-CAP-213786" at bounding box center [910, 401] width 251 height 12
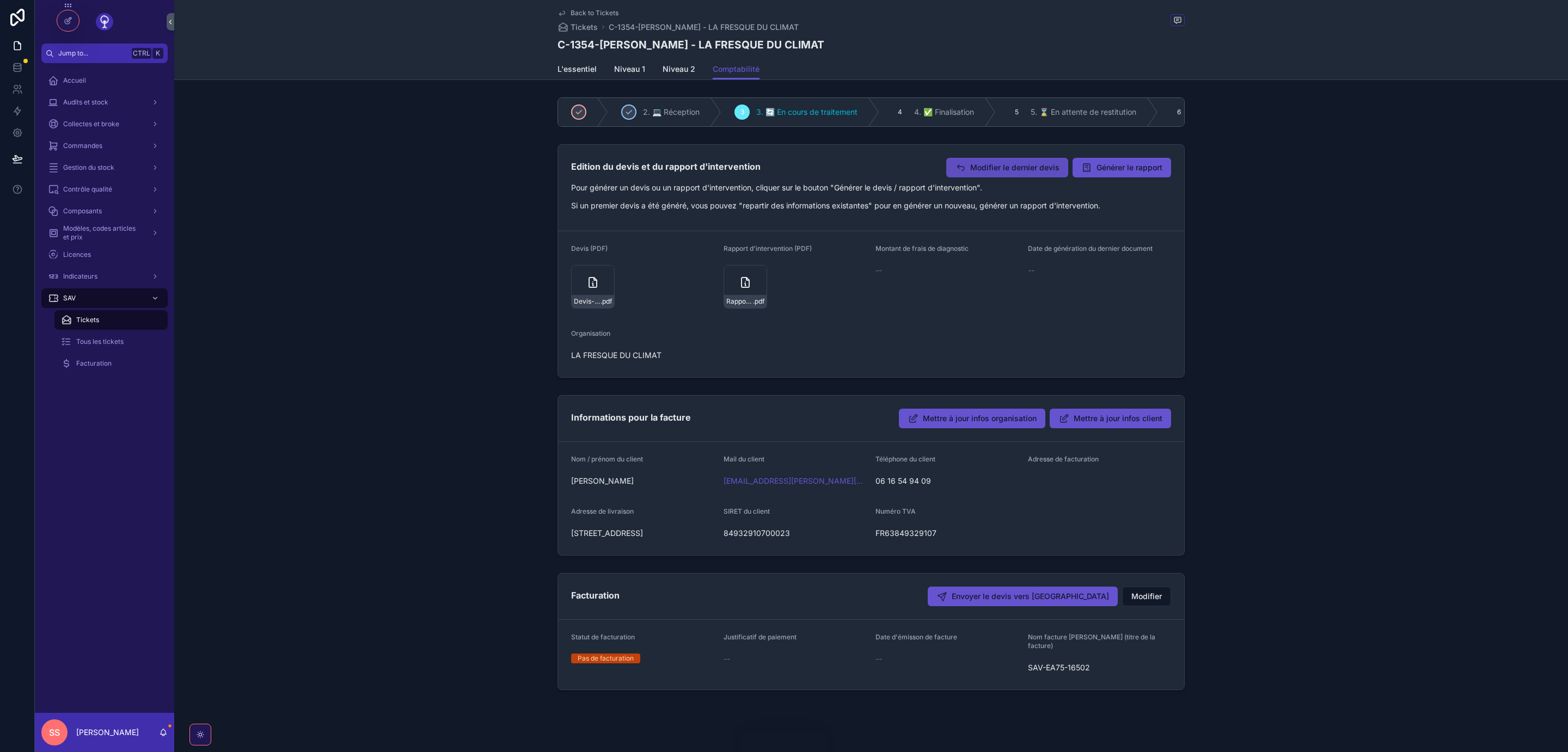
click at [990, 169] on span "Modifier le dernier devis" at bounding box center [1015, 168] width 89 height 11
click at [80, 120] on span "Collectes et broke" at bounding box center [91, 124] width 56 height 9
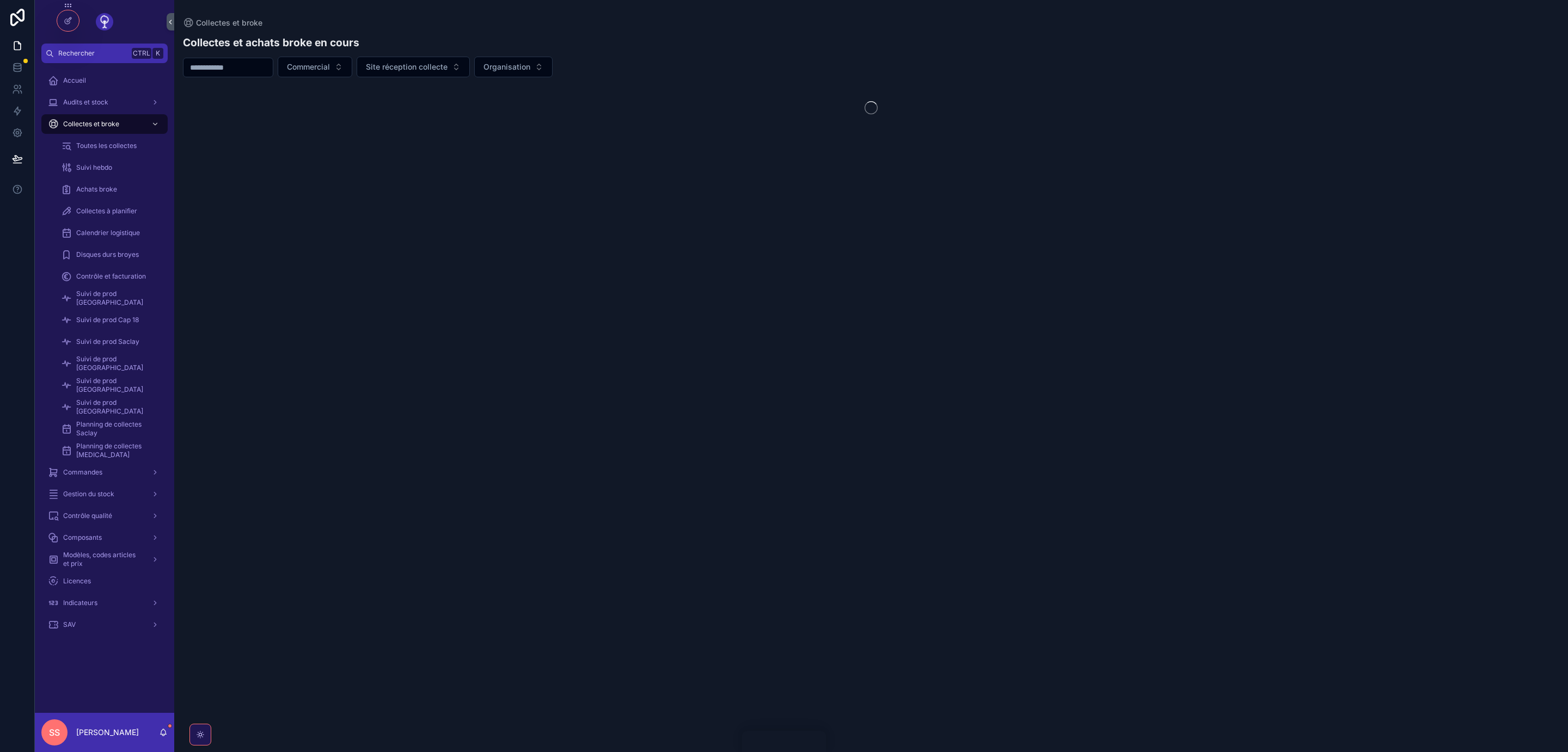
click at [217, 65] on input "scrollable content" at bounding box center [228, 67] width 89 height 15
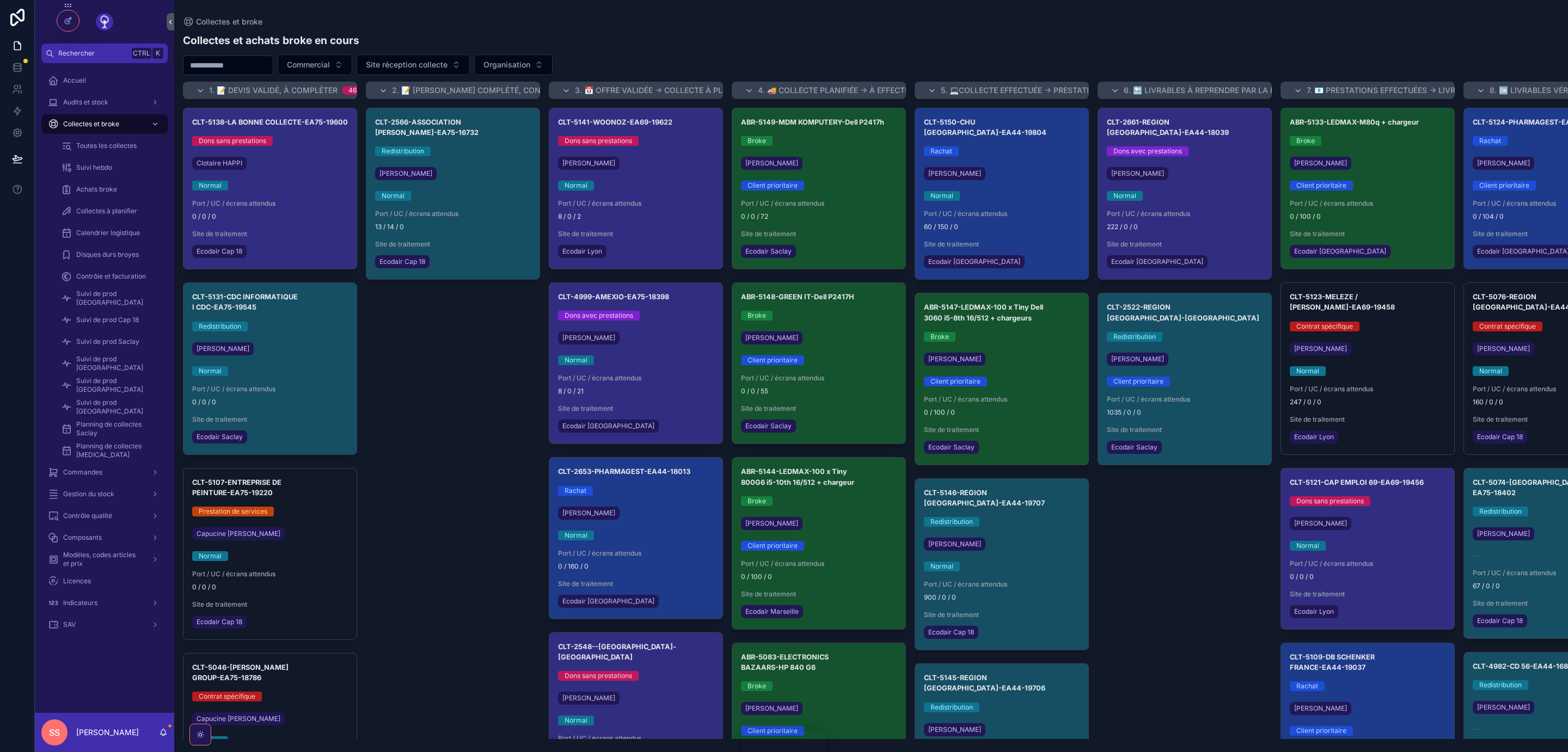
click at [217, 65] on input "scrollable content" at bounding box center [228, 65] width 89 height 15
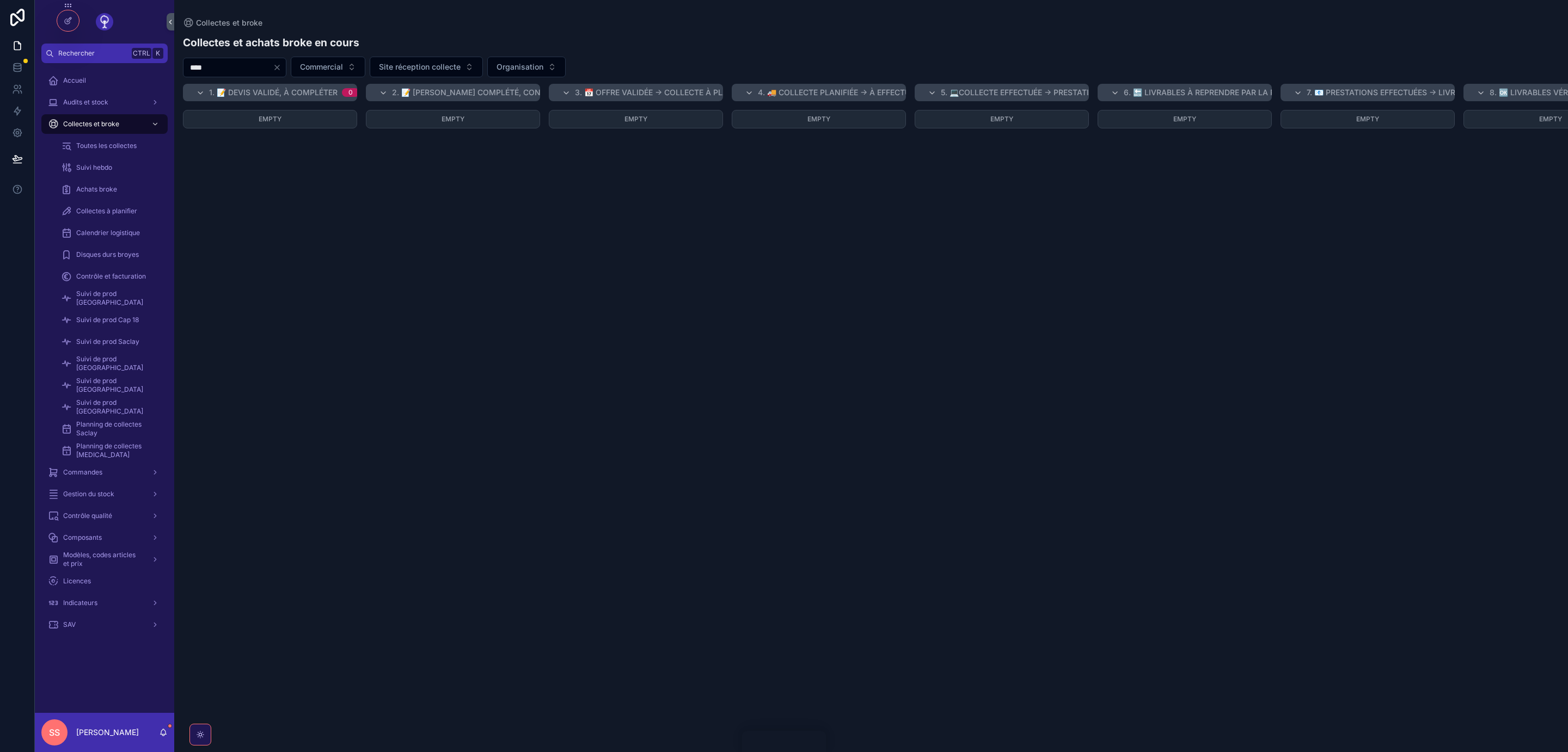
type input "****"
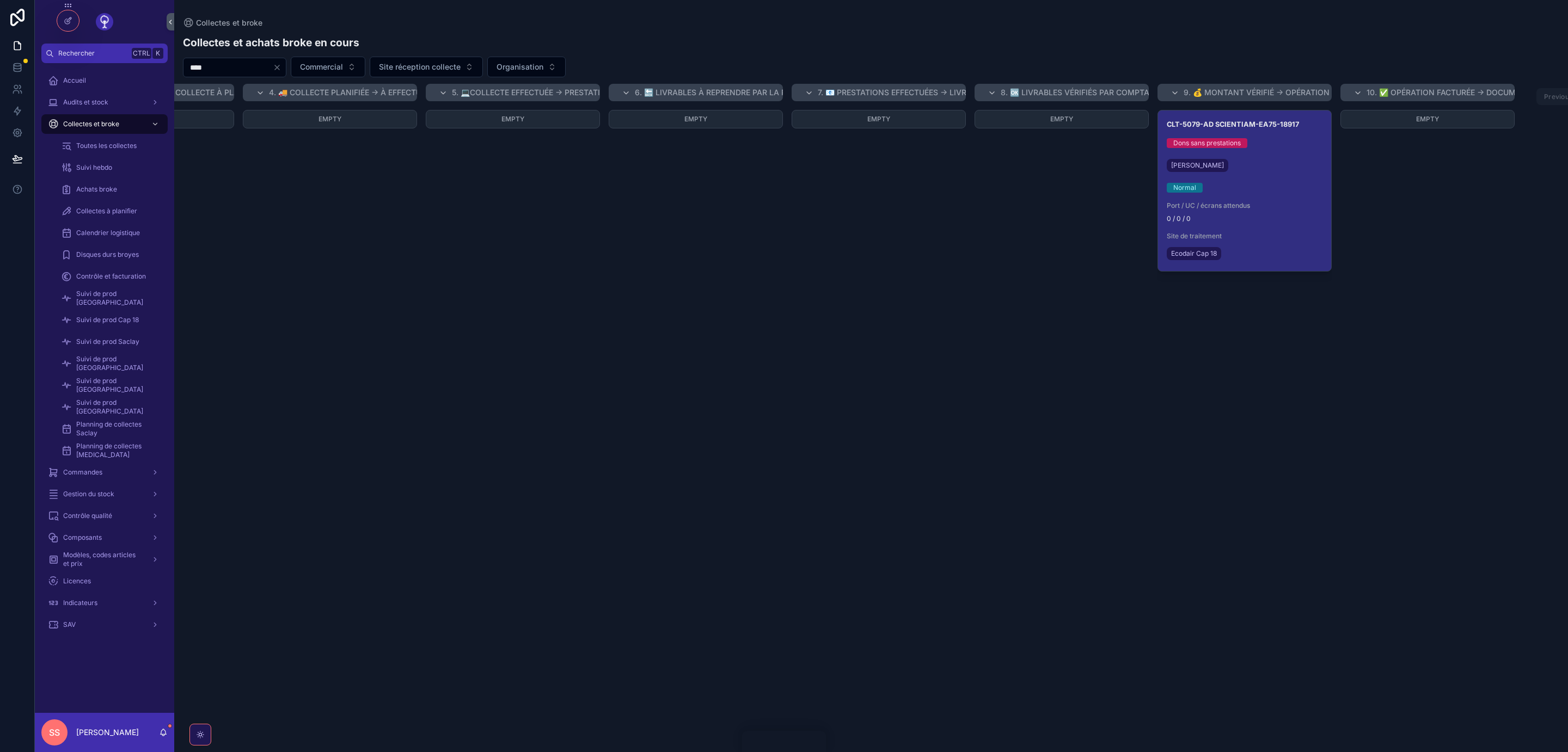
scroll to position [0, 490]
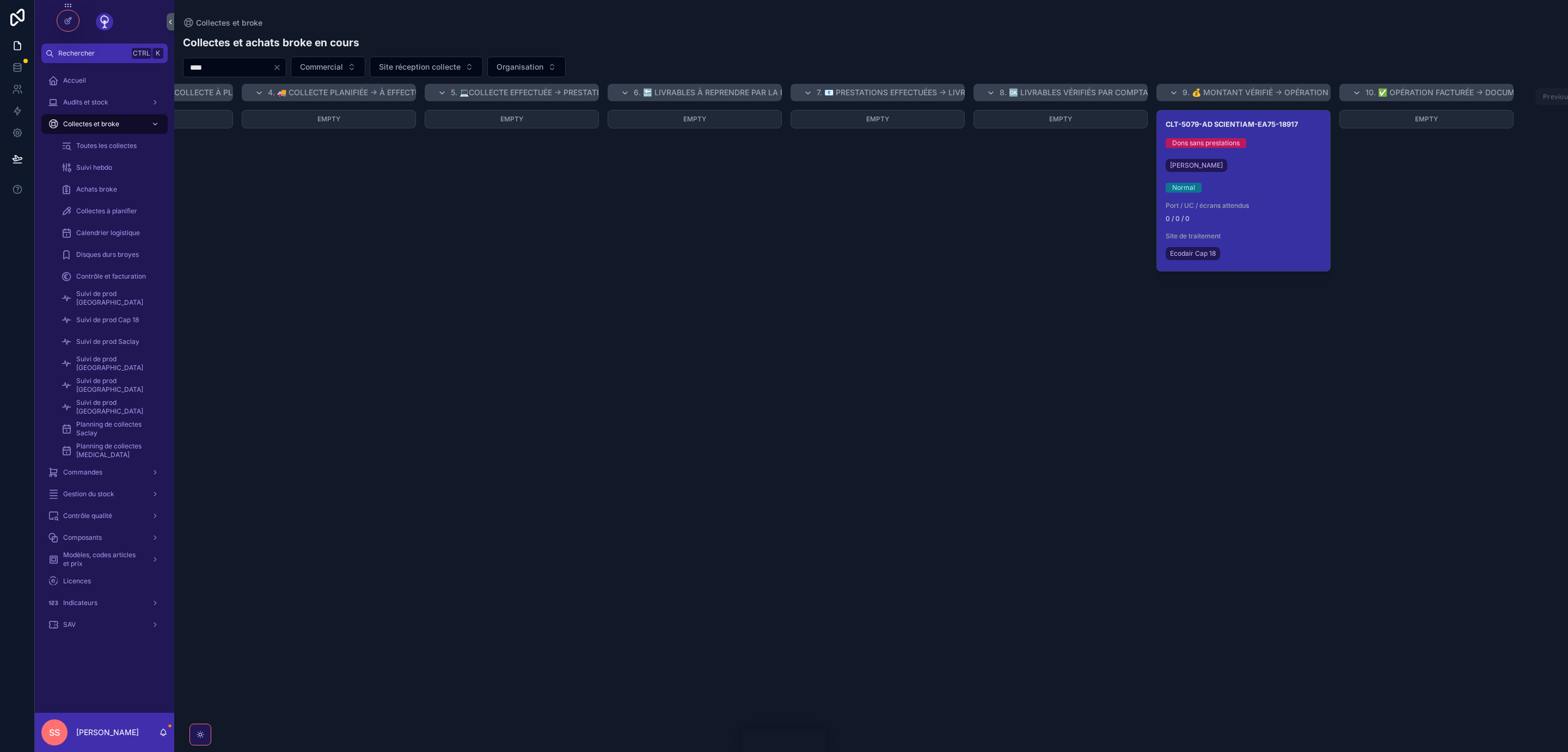
click at [1266, 165] on div "[PERSON_NAME]" at bounding box center [1244, 165] width 156 height 17
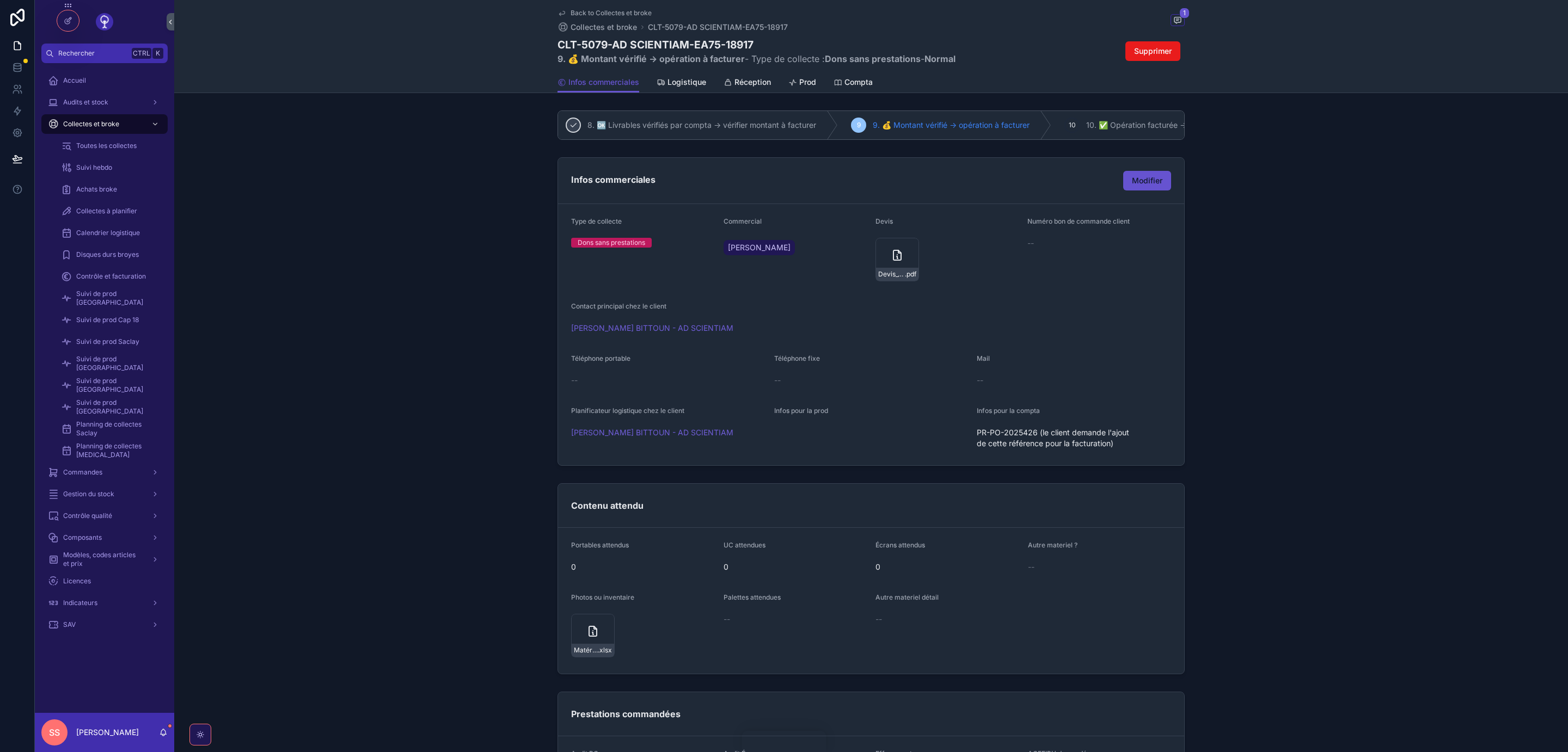
scroll to position [0, 375]
click at [856, 83] on span "Compta" at bounding box center [859, 83] width 29 height 11
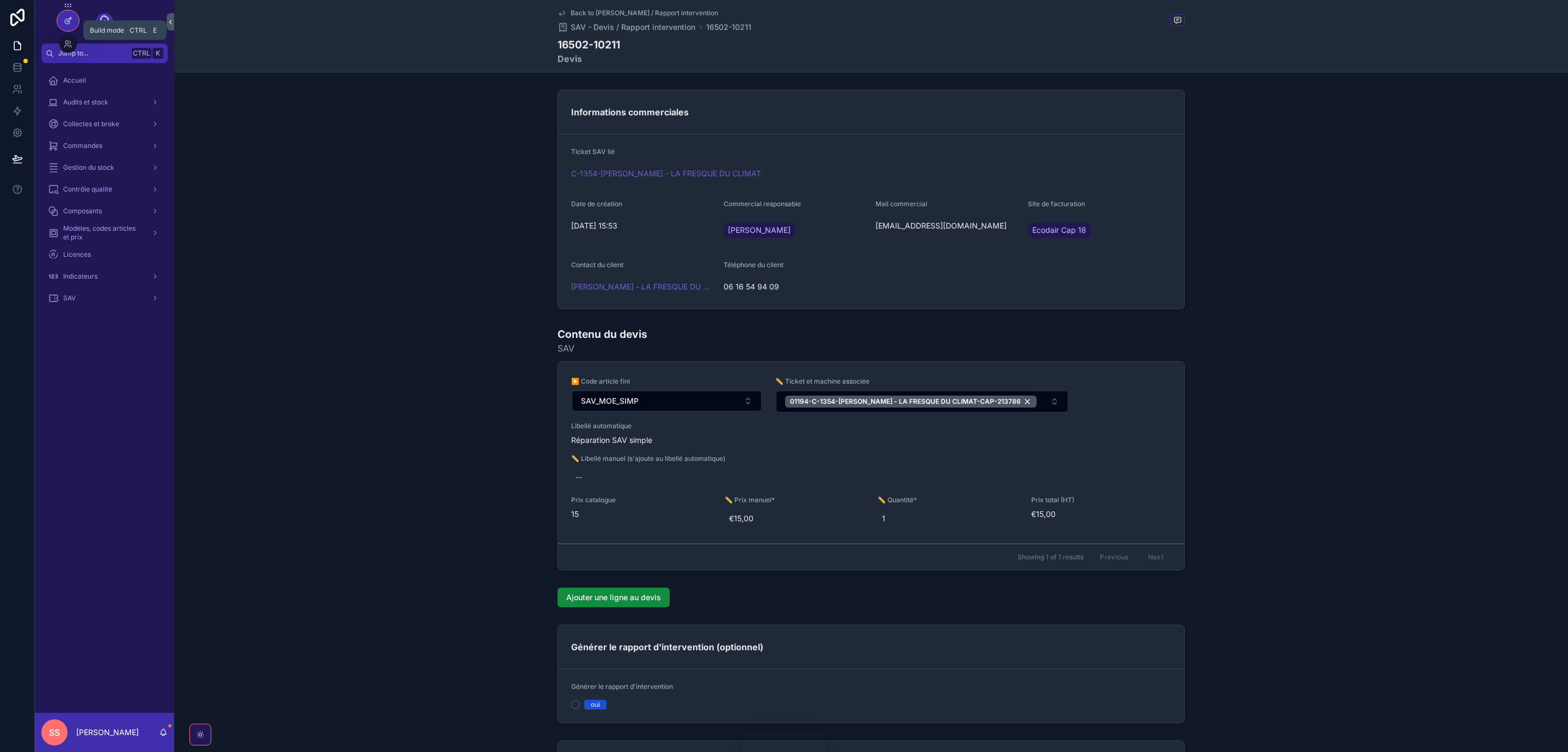
click at [67, 21] on icon at bounding box center [68, 21] width 9 height 9
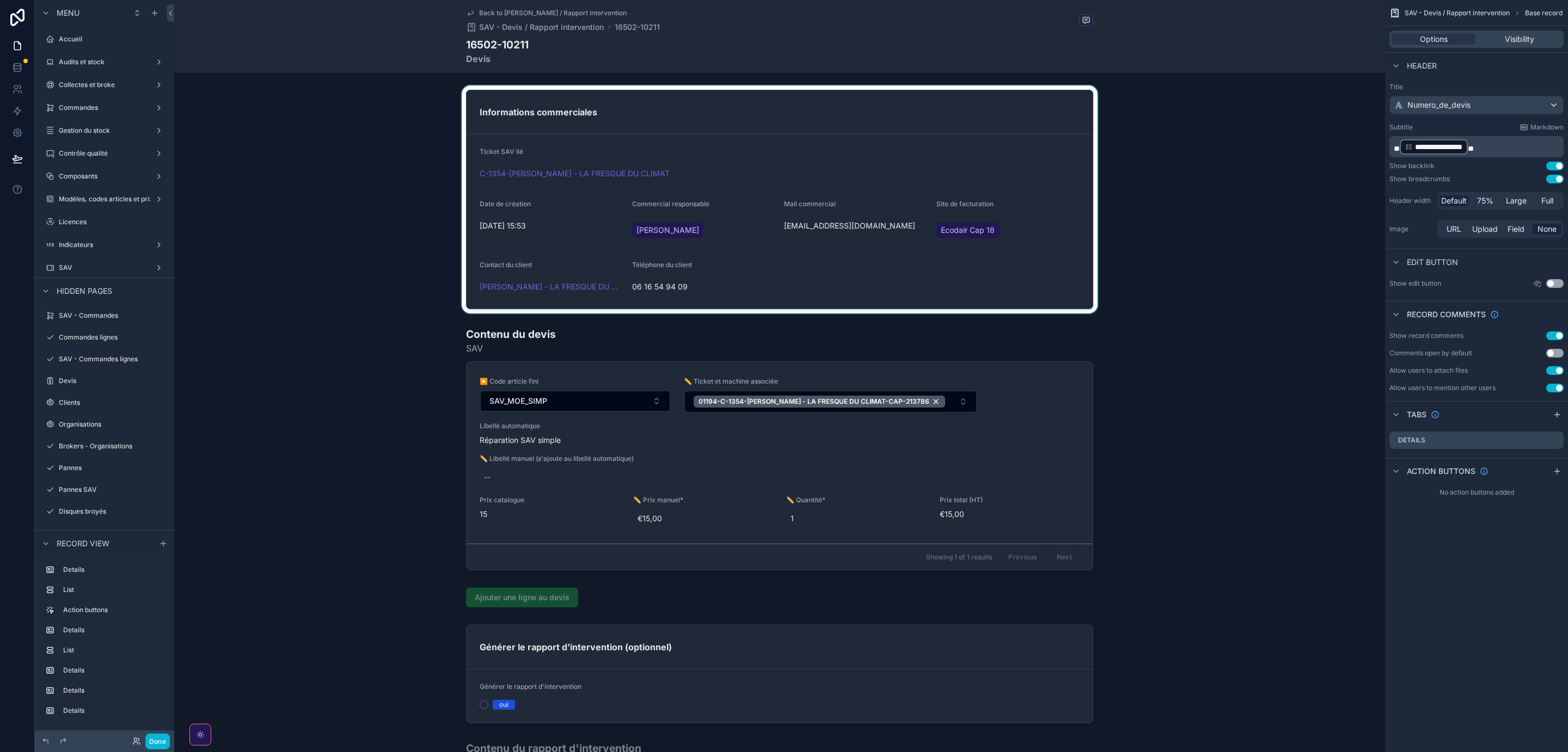
scroll to position [366, 0]
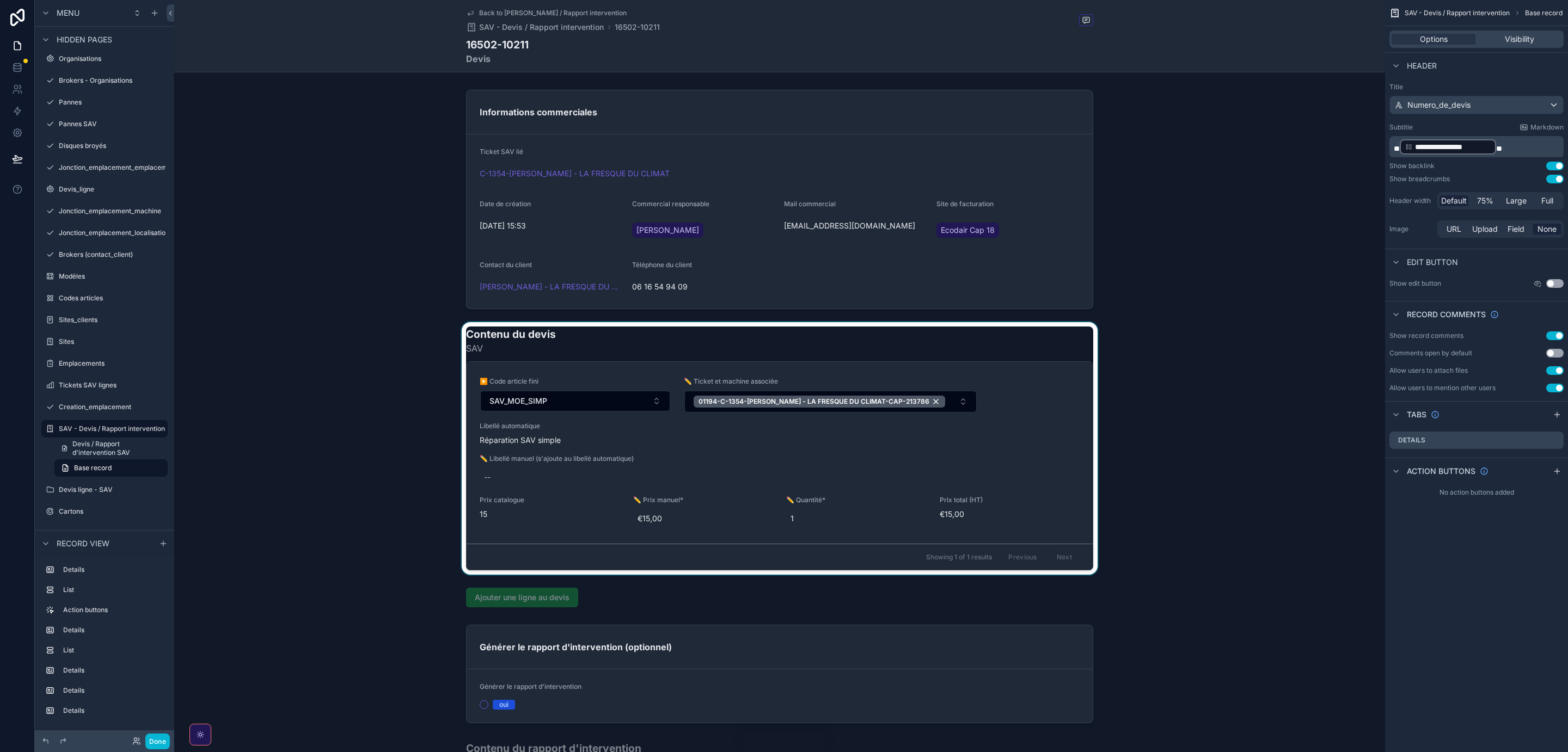
click at [1045, 429] on div "scrollable content" at bounding box center [779, 448] width 1211 height 253
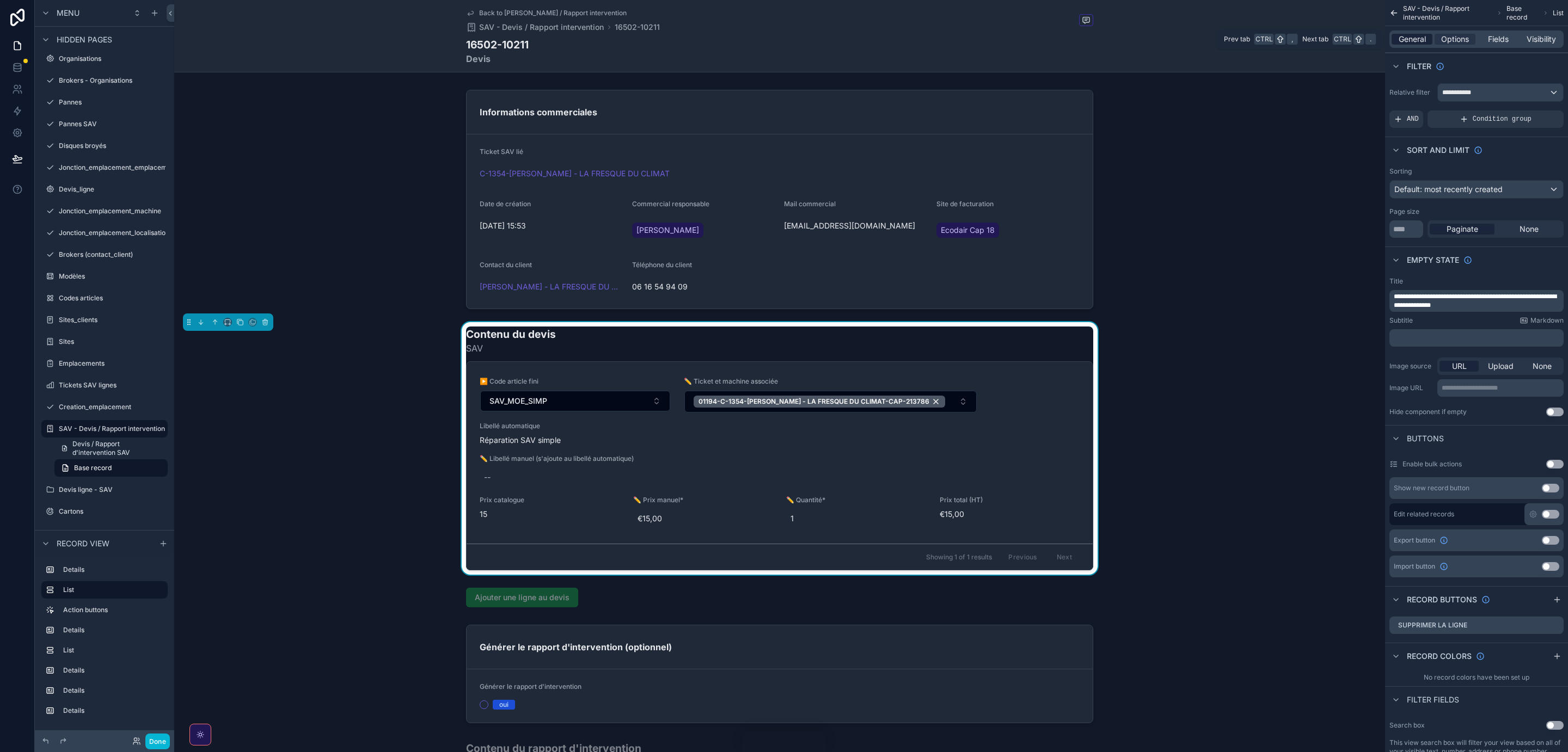
click at [1415, 36] on span "General" at bounding box center [1412, 39] width 27 height 11
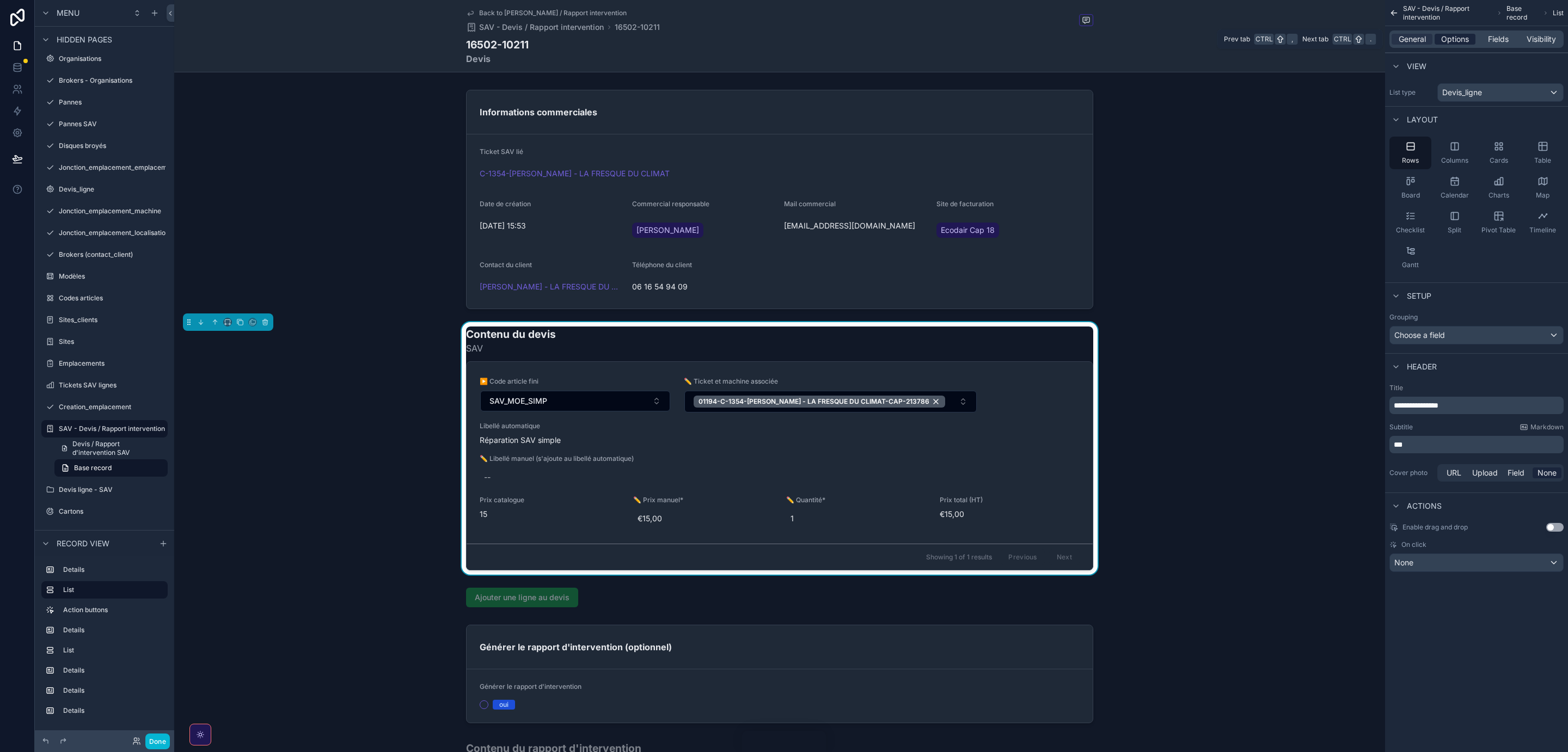
click at [1453, 42] on span "Options" at bounding box center [1454, 39] width 28 height 11
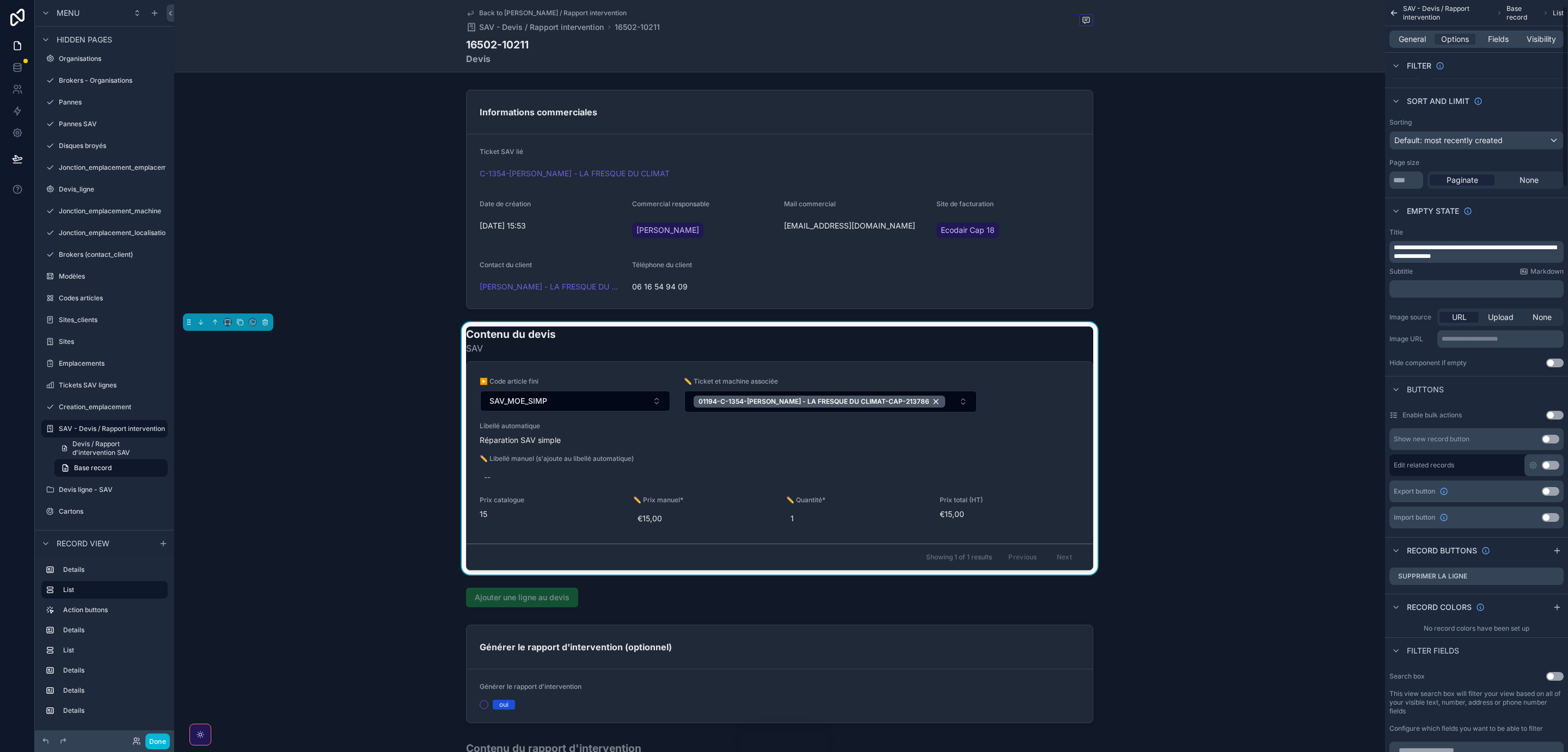
scroll to position [0, 0]
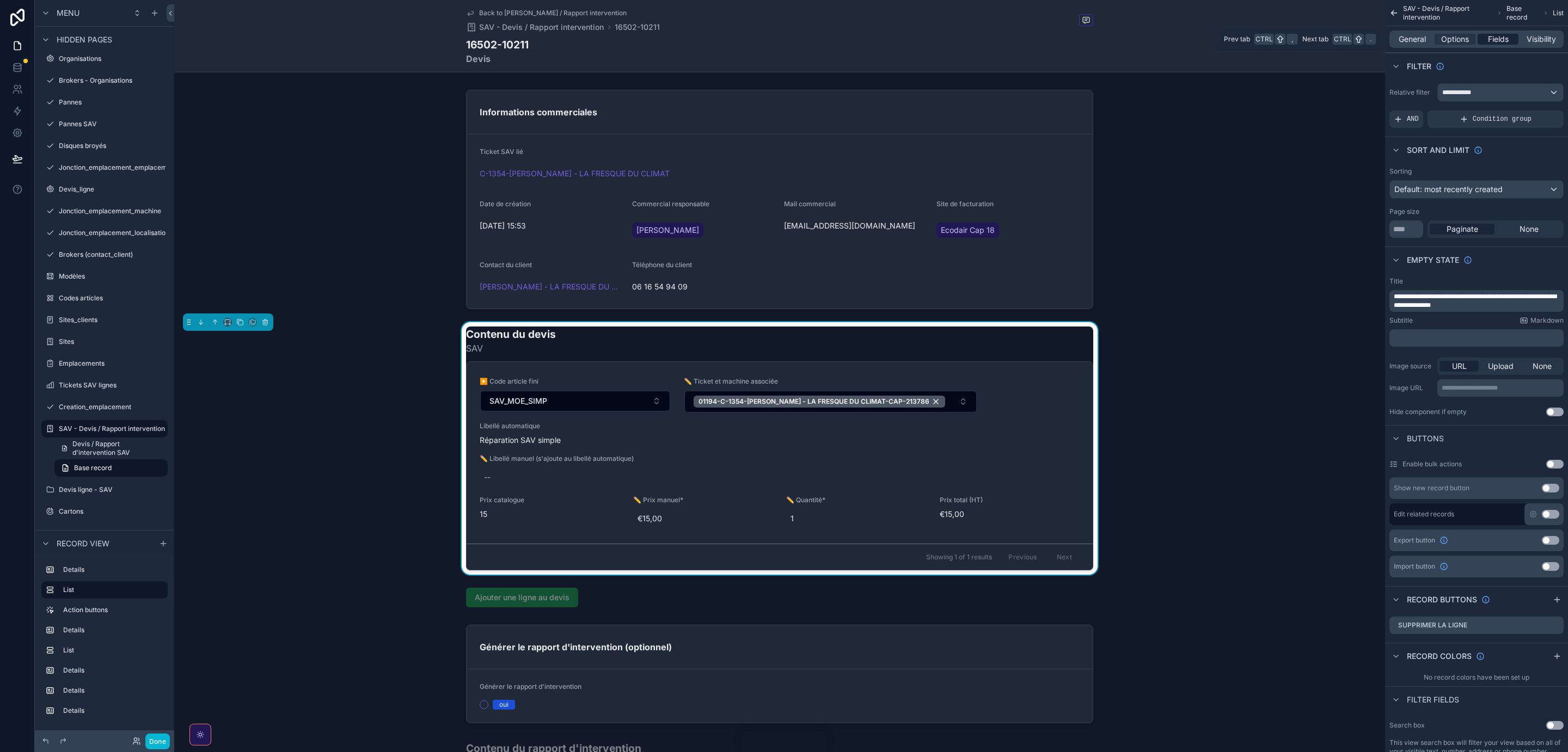
click at [1503, 42] on span "Fields" at bounding box center [1498, 39] width 21 height 11
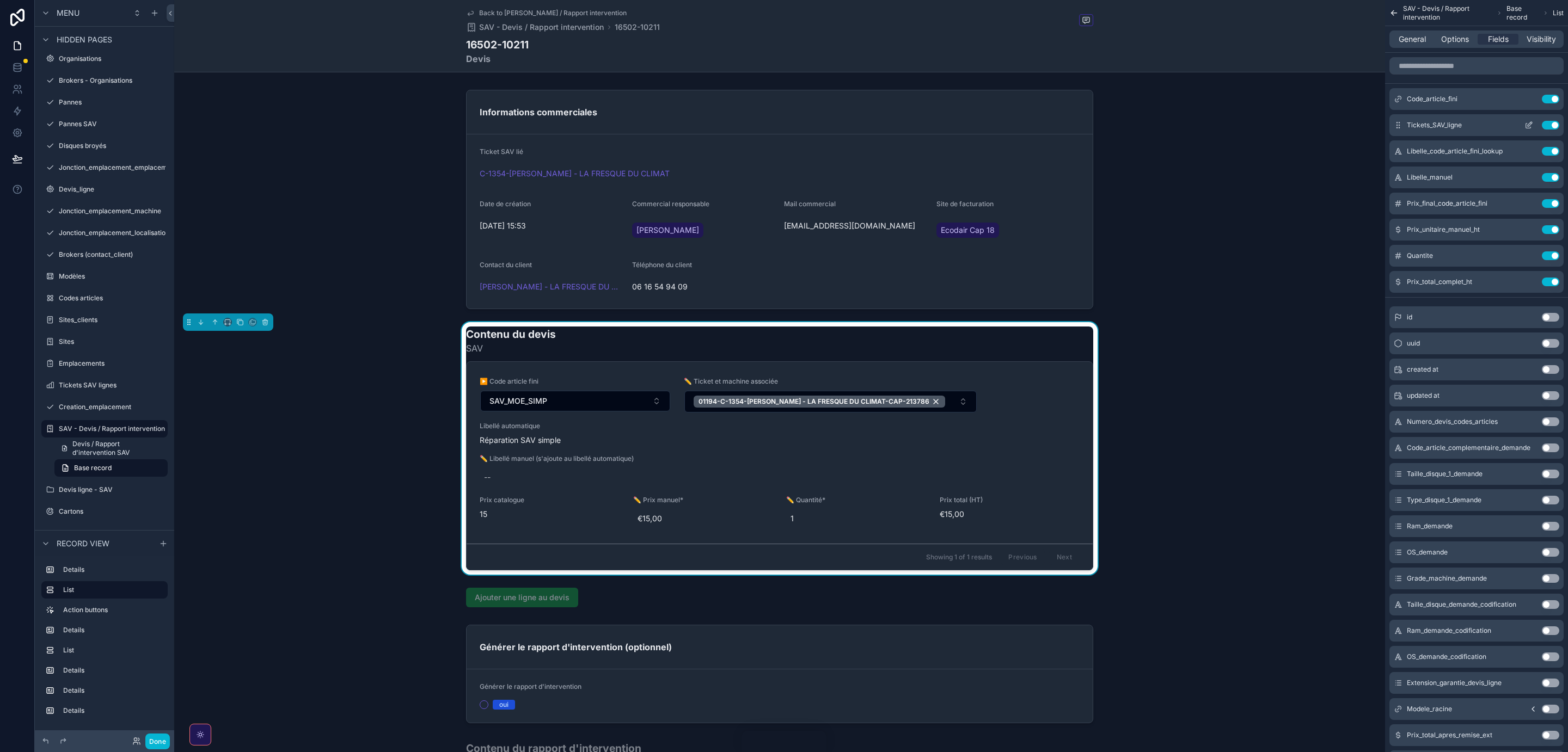
click at [1530, 125] on icon "scrollable content" at bounding box center [1528, 125] width 9 height 9
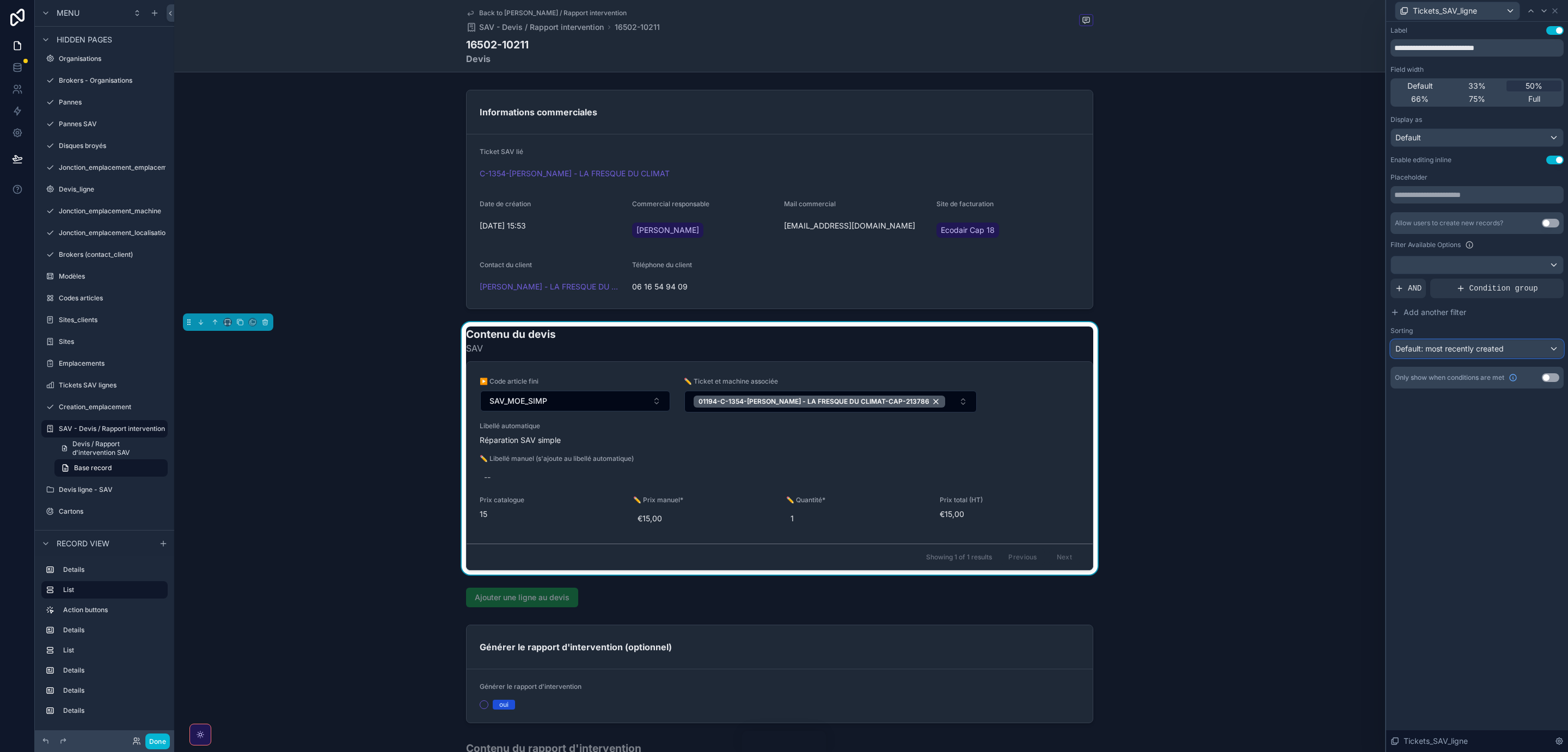
click at [1553, 347] on div "Default: most recently created" at bounding box center [1477, 349] width 172 height 17
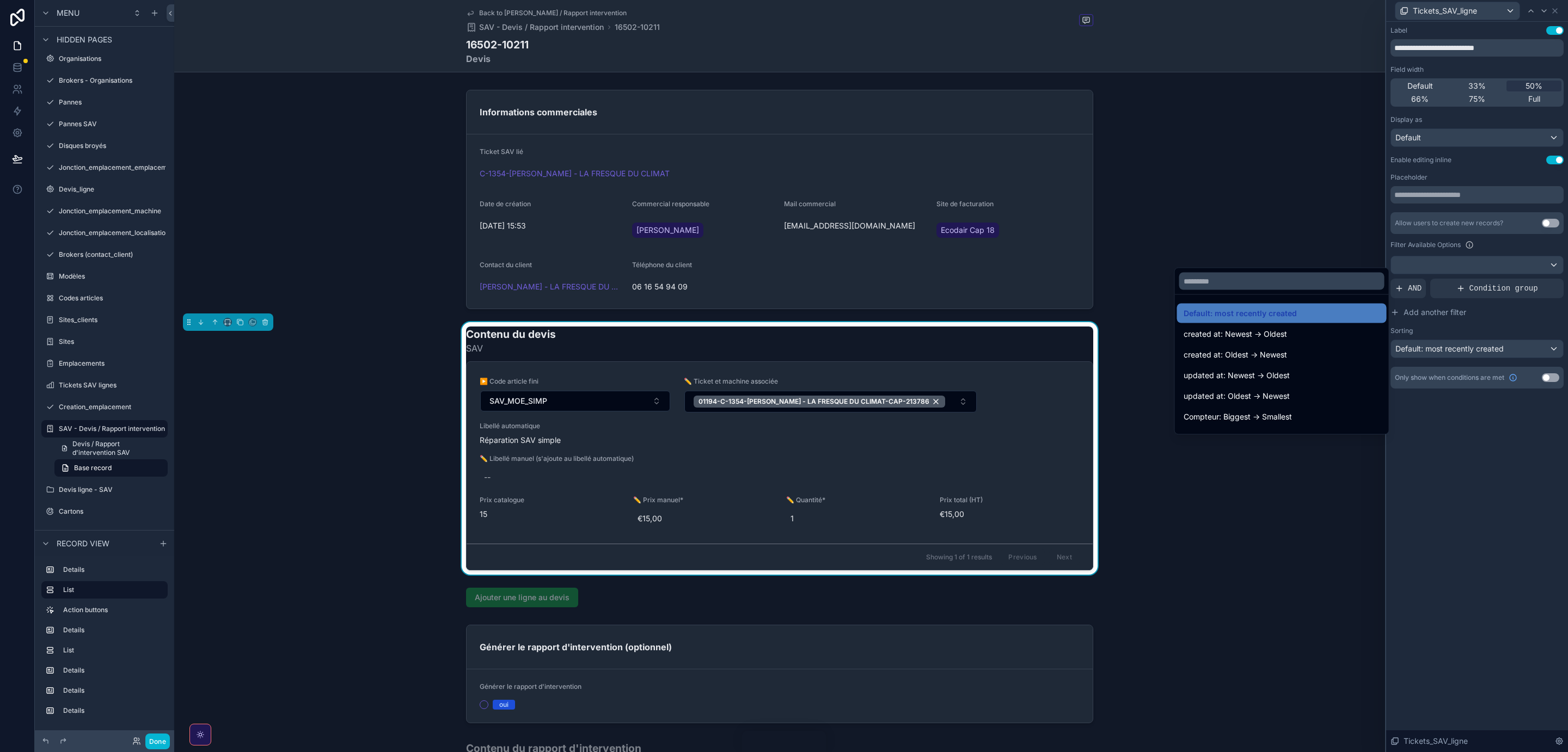
click at [1442, 469] on div at bounding box center [1477, 376] width 182 height 752
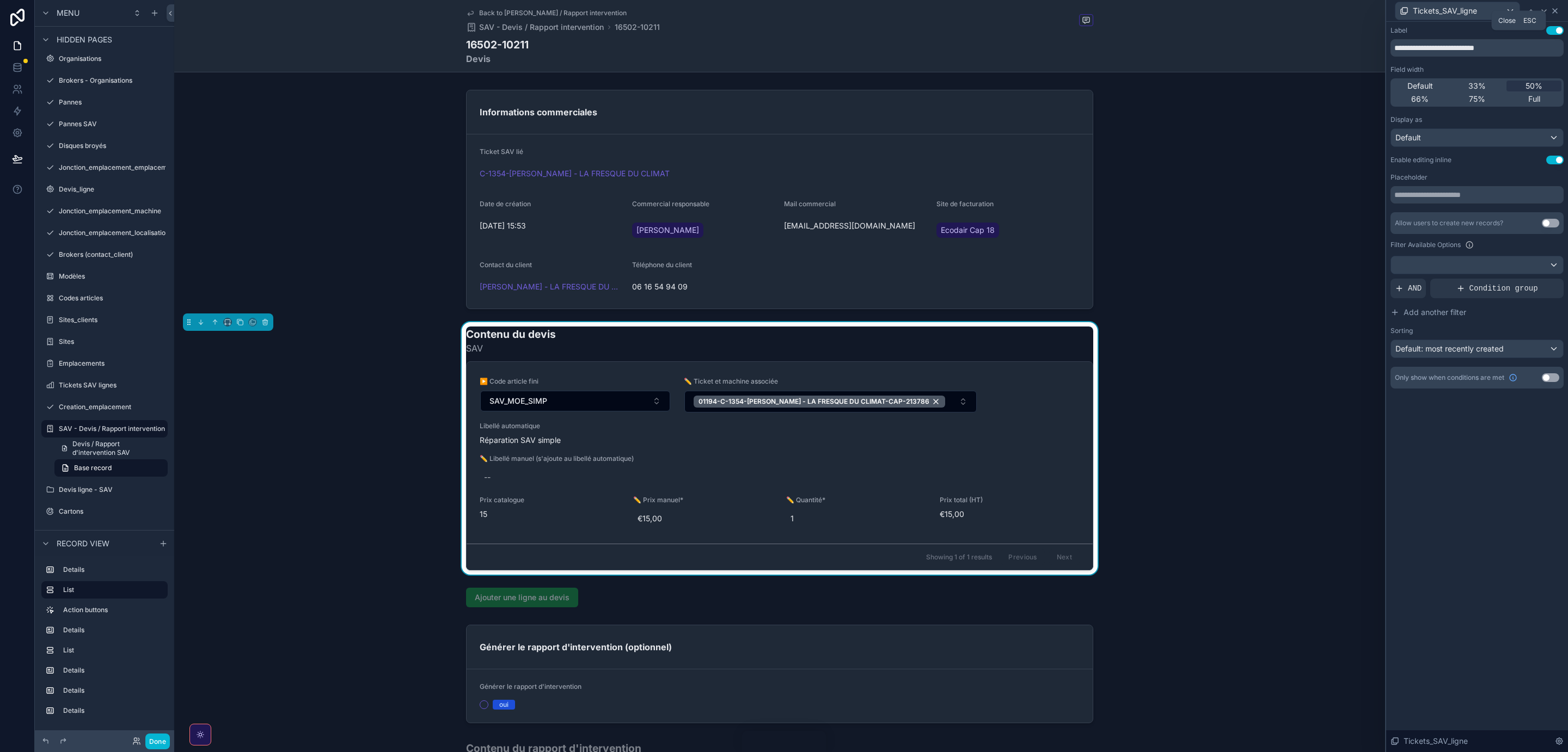
click at [1556, 11] on icon at bounding box center [1554, 10] width 4 height 4
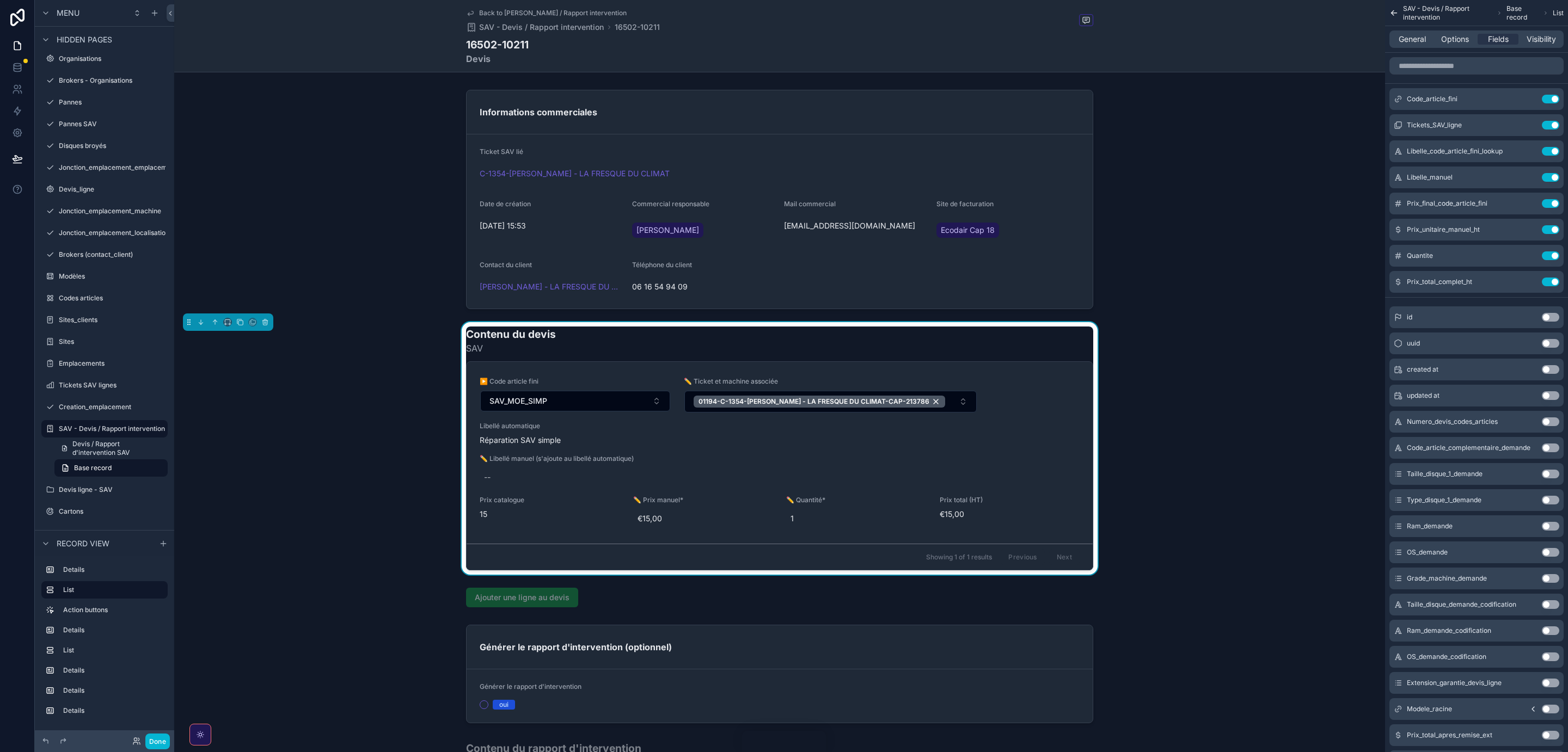
click at [1398, 10] on icon "scrollable content" at bounding box center [1394, 14] width 10 height 11
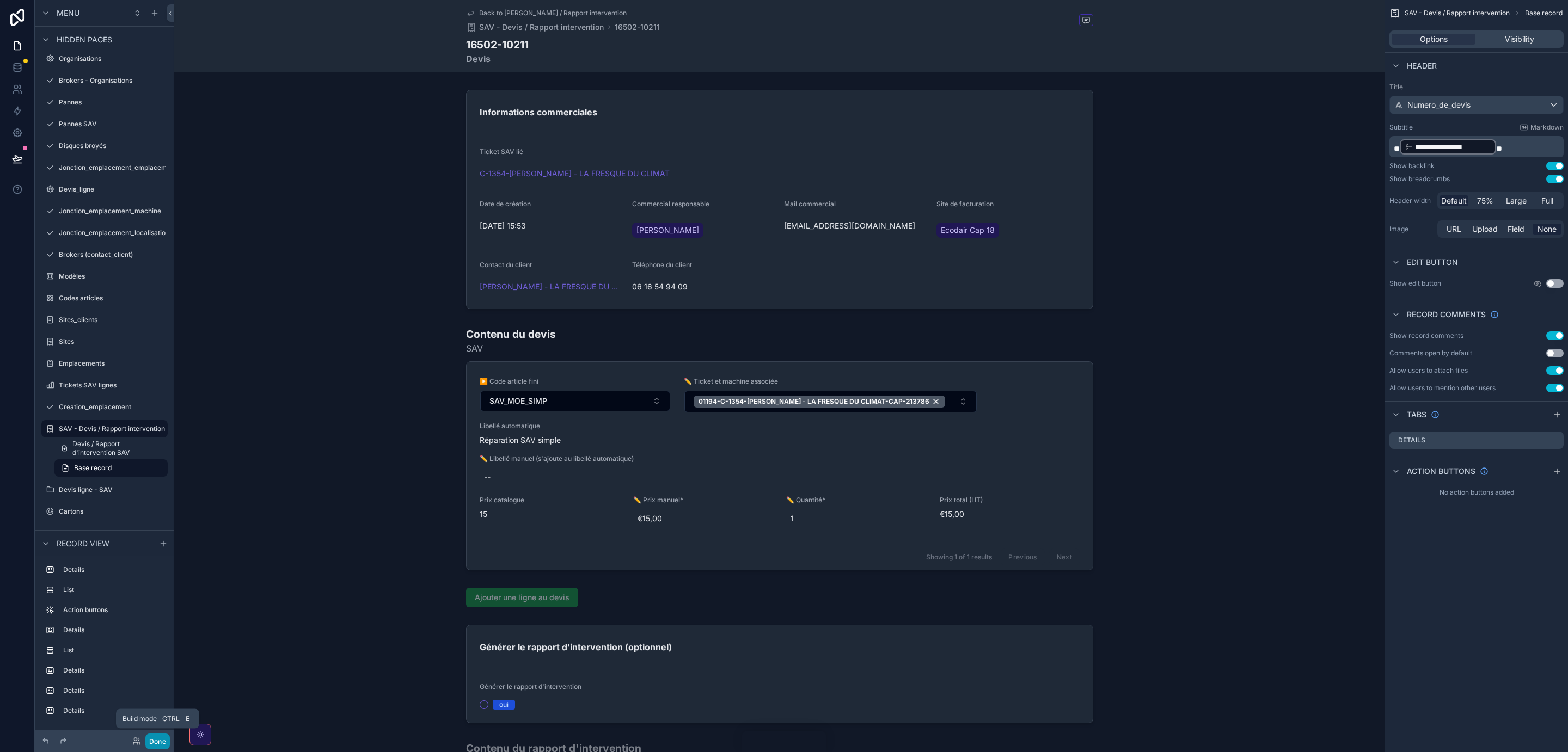
click at [163, 739] on button "Done" at bounding box center [157, 742] width 25 height 16
